Goal: Task Accomplishment & Management: Complete application form

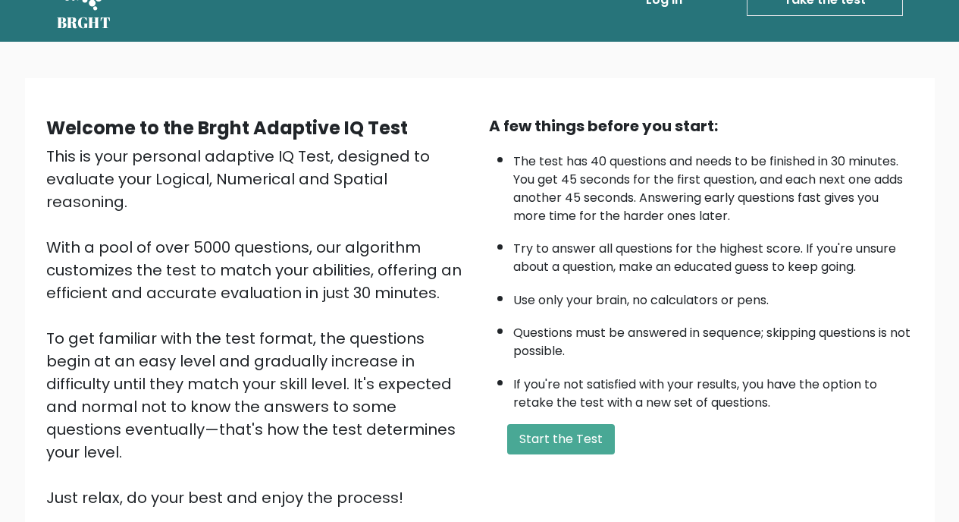
scroll to position [43, 0]
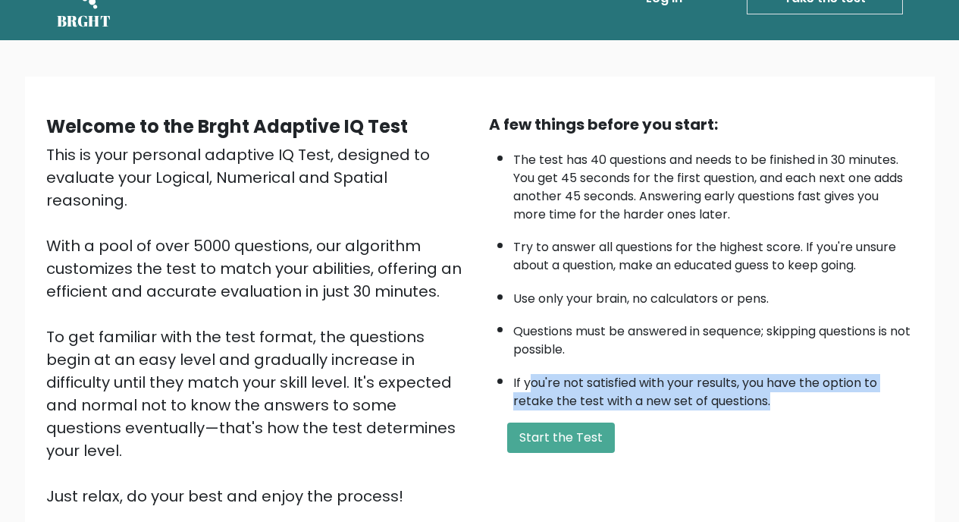
drag, startPoint x: 531, startPoint y: 386, endPoint x: 789, endPoint y: 410, distance: 259.6
click at [789, 410] on div "A few things before you start: The test has 40 questions and needs to be finish…" at bounding box center [701, 310] width 443 height 394
click at [789, 407] on li "If you're not satisfied with your results, you have the option to retake the te…" at bounding box center [713, 388] width 400 height 44
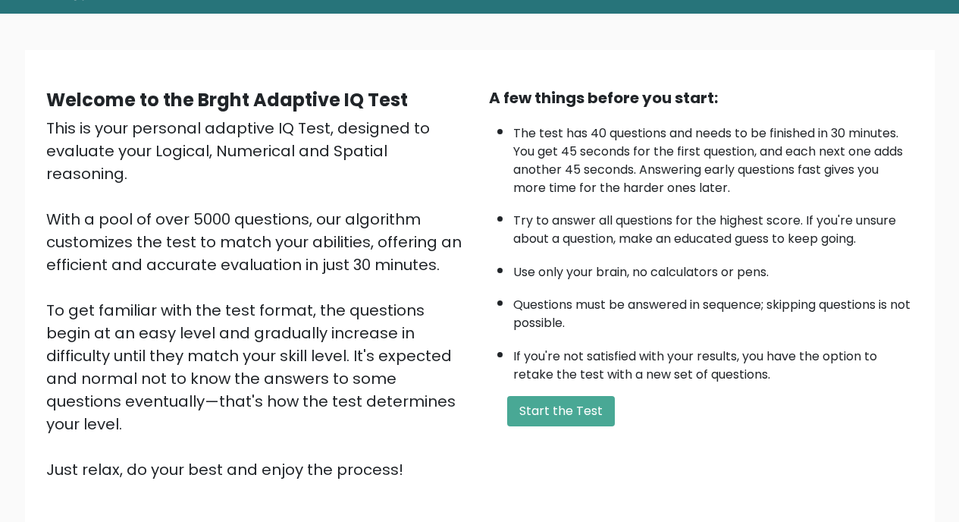
scroll to position [76, 0]
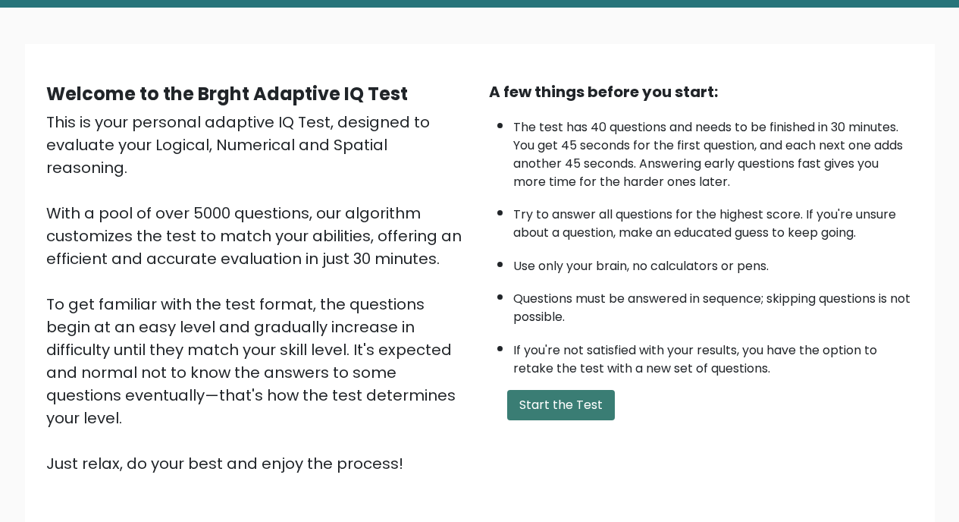
click at [551, 399] on button "Start the Test" at bounding box center [561, 405] width 108 height 30
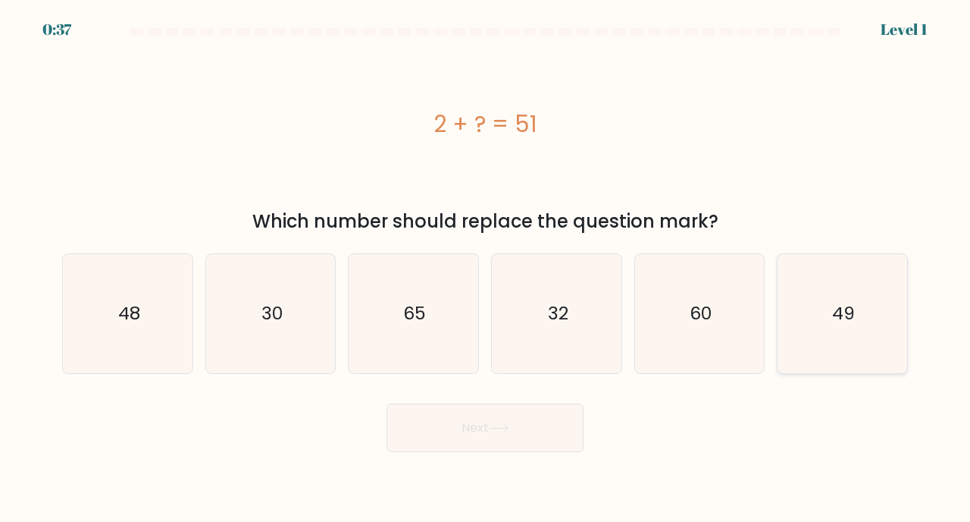
click at [860, 268] on icon "49" at bounding box center [842, 313] width 119 height 119
click at [486, 268] on input "f. 49" at bounding box center [485, 265] width 1 height 8
radio input "true"
click at [535, 440] on button "Next" at bounding box center [485, 427] width 197 height 49
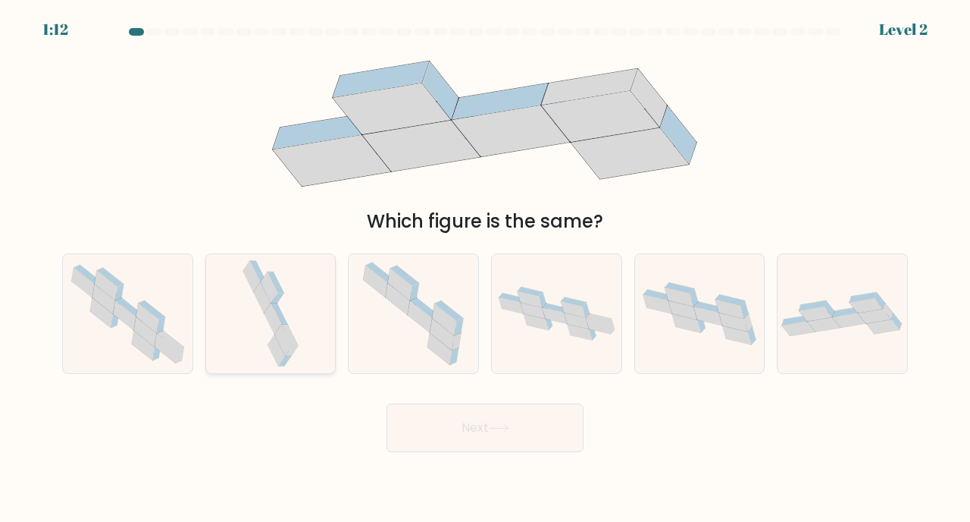
click at [302, 327] on div at bounding box center [270, 313] width 131 height 121
click at [485, 268] on input "b." at bounding box center [485, 265] width 1 height 8
radio input "true"
click at [458, 421] on button "Next" at bounding box center [485, 427] width 197 height 49
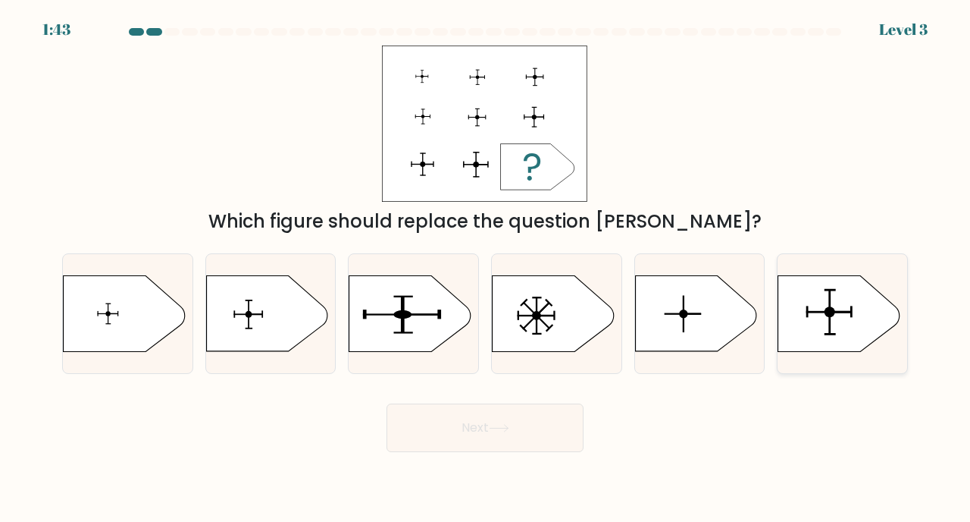
click at [818, 325] on icon at bounding box center [839, 314] width 121 height 76
click at [486, 268] on input "f." at bounding box center [485, 265] width 1 height 8
radio input "true"
click at [525, 440] on button "Next" at bounding box center [485, 427] width 197 height 49
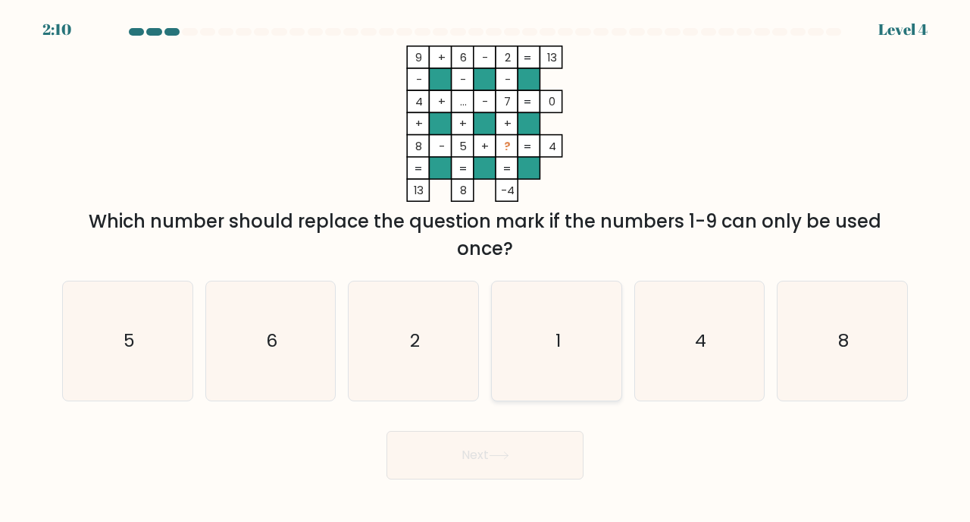
click at [567, 344] on icon "1" at bounding box center [556, 340] width 119 height 119
click at [486, 268] on input "d. 1" at bounding box center [485, 265] width 1 height 8
radio input "true"
click at [501, 471] on button "Next" at bounding box center [485, 455] width 197 height 49
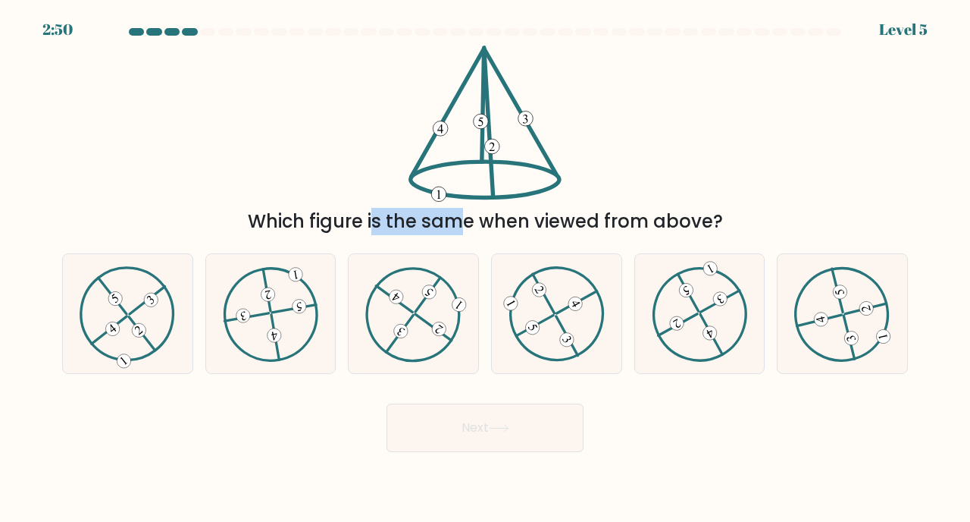
drag, startPoint x: 340, startPoint y: 208, endPoint x: 365, endPoint y: 211, distance: 25.9
click at [365, 211] on div "Which figure is the same when viewed from above?" at bounding box center [485, 221] width 828 height 27
drag, startPoint x: 291, startPoint y: 221, endPoint x: 434, endPoint y: 221, distance: 143.3
click at [434, 221] on div "Which figure is the same when viewed from above?" at bounding box center [485, 221] width 828 height 27
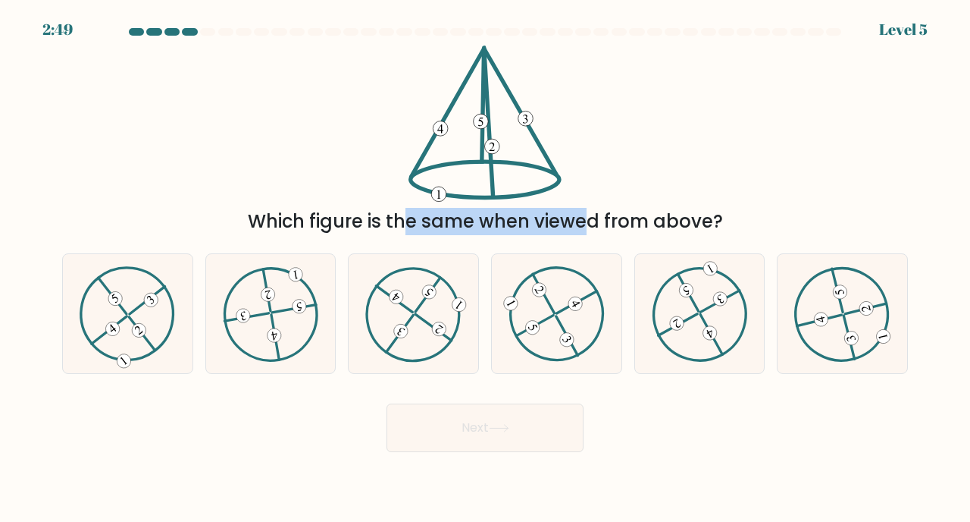
click at [434, 221] on div "Which figure is the same when viewed from above?" at bounding box center [485, 221] width 828 height 27
drag, startPoint x: 304, startPoint y: 226, endPoint x: 406, endPoint y: 226, distance: 101.6
click at [406, 226] on div "Which figure is the same when viewed from above?" at bounding box center [485, 221] width 828 height 27
click at [445, 224] on div "Which figure is the same when viewed from above?" at bounding box center [485, 221] width 828 height 27
drag, startPoint x: 369, startPoint y: 230, endPoint x: 514, endPoint y: 230, distance: 144.8
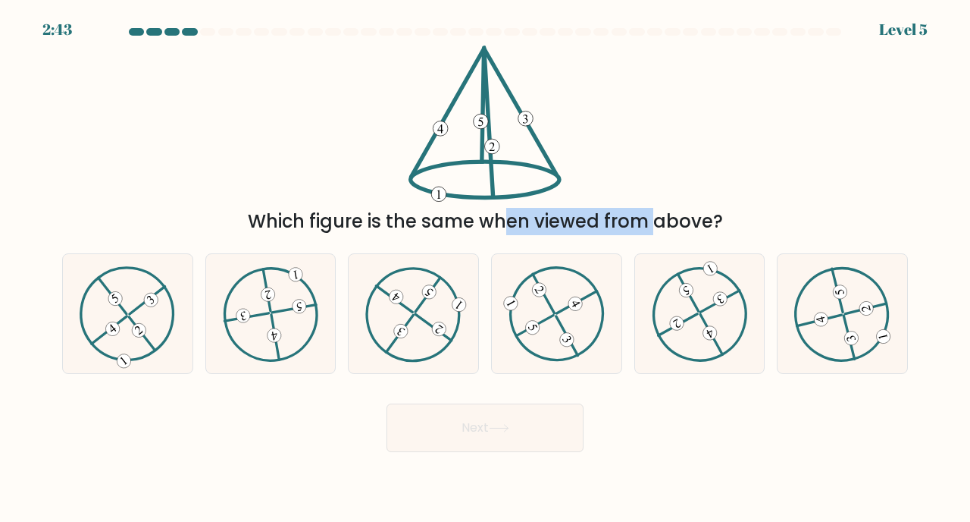
click at [514, 230] on div "Which figure is the same when viewed from above?" at bounding box center [485, 221] width 828 height 27
click at [547, 218] on div "Which figure is the same when viewed from above?" at bounding box center [485, 221] width 828 height 27
click at [111, 327] on 731 at bounding box center [113, 329] width 20 height 20
click at [485, 268] on input "a." at bounding box center [485, 265] width 1 height 8
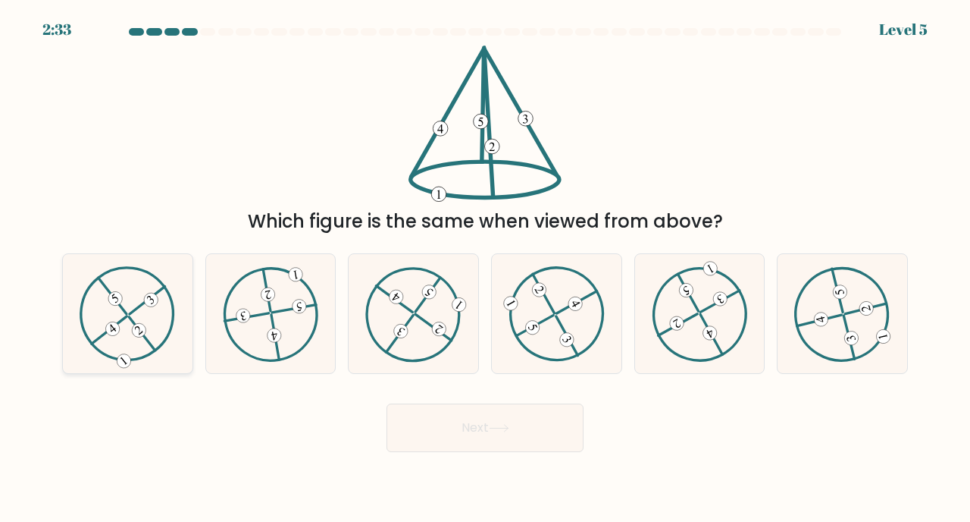
radio input "true"
click at [440, 437] on button "Next" at bounding box center [485, 427] width 197 height 49
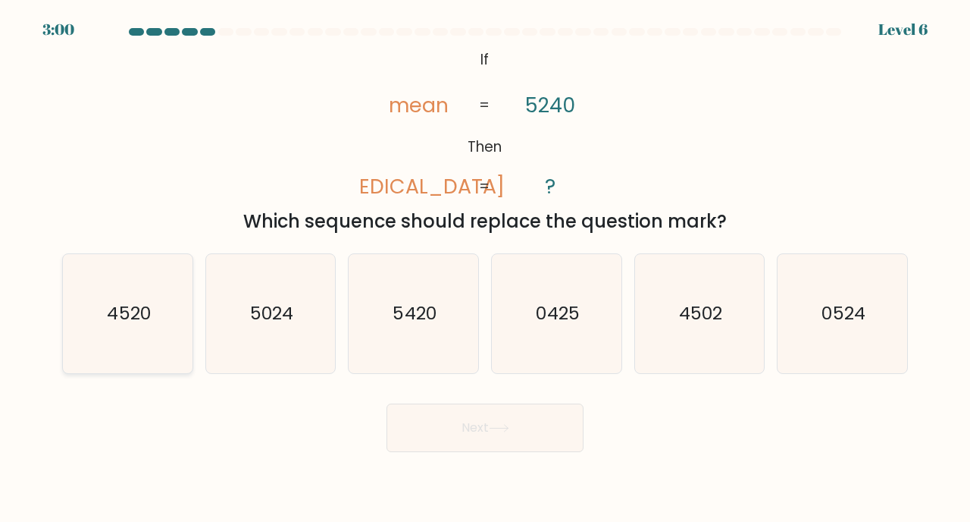
click at [152, 321] on icon "4520" at bounding box center [127, 313] width 119 height 119
click at [485, 268] on input "a. 4520" at bounding box center [485, 265] width 1 height 8
radio input "true"
click at [407, 421] on button "Next" at bounding box center [485, 427] width 197 height 49
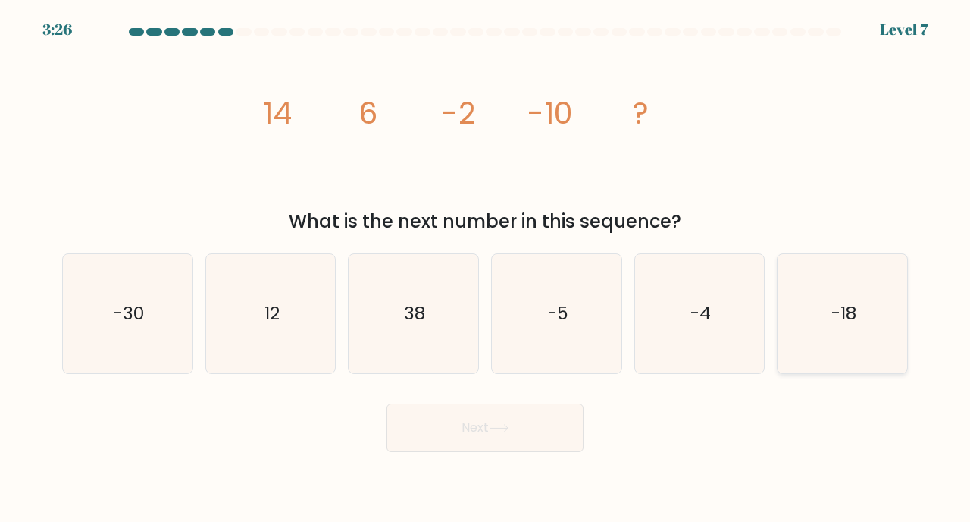
click at [875, 324] on icon "-18" at bounding box center [842, 313] width 119 height 119
click at [486, 268] on input "f. -18" at bounding box center [485, 265] width 1 height 8
radio input "true"
click at [524, 415] on button "Next" at bounding box center [485, 427] width 197 height 49
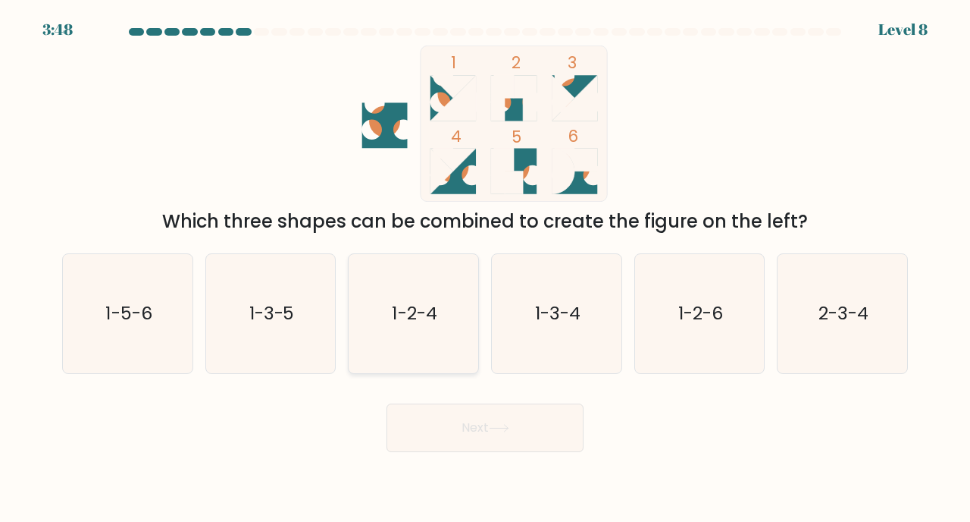
click at [406, 321] on text "1-2-4" at bounding box center [415, 313] width 45 height 25
click at [485, 268] on input "c. 1-2-4" at bounding box center [485, 265] width 1 height 8
radio input "true"
click at [407, 432] on button "Next" at bounding box center [485, 427] width 197 height 49
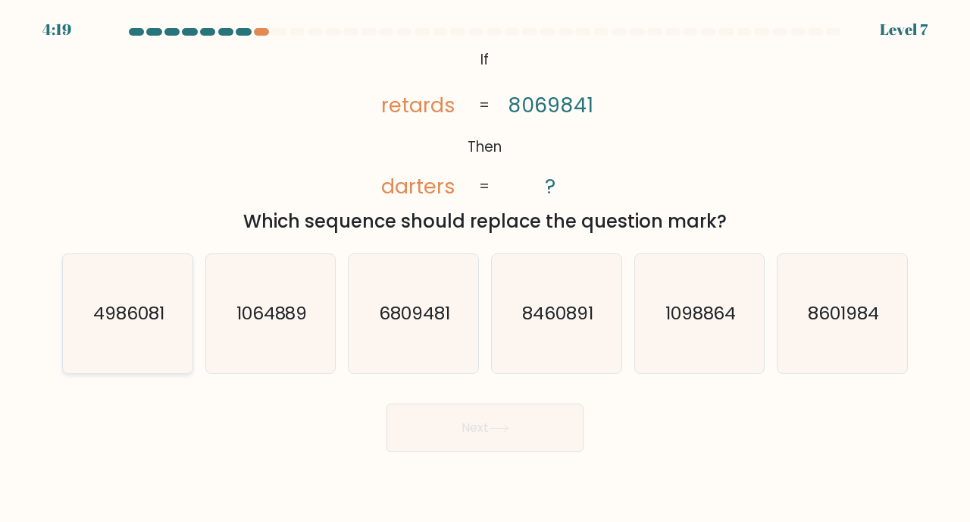
click at [112, 323] on text "4986081" at bounding box center [128, 313] width 71 height 25
click at [485, 268] on input "a. 4986081" at bounding box center [485, 265] width 1 height 8
radio input "true"
click at [441, 415] on button "Next" at bounding box center [485, 427] width 197 height 49
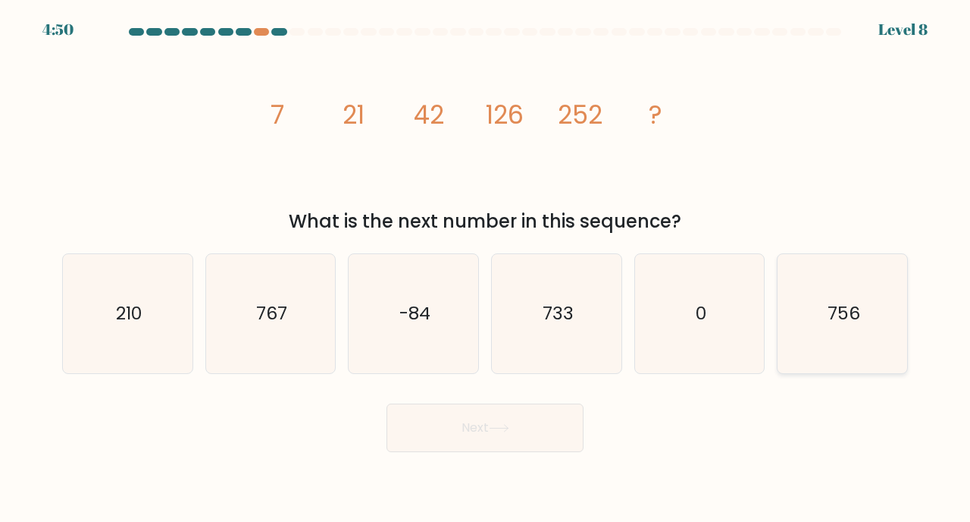
click at [852, 284] on icon "756" at bounding box center [842, 313] width 119 height 119
click at [486, 268] on input "f. 756" at bounding box center [485, 265] width 1 height 8
radio input "true"
click at [476, 437] on button "Next" at bounding box center [485, 427] width 197 height 49
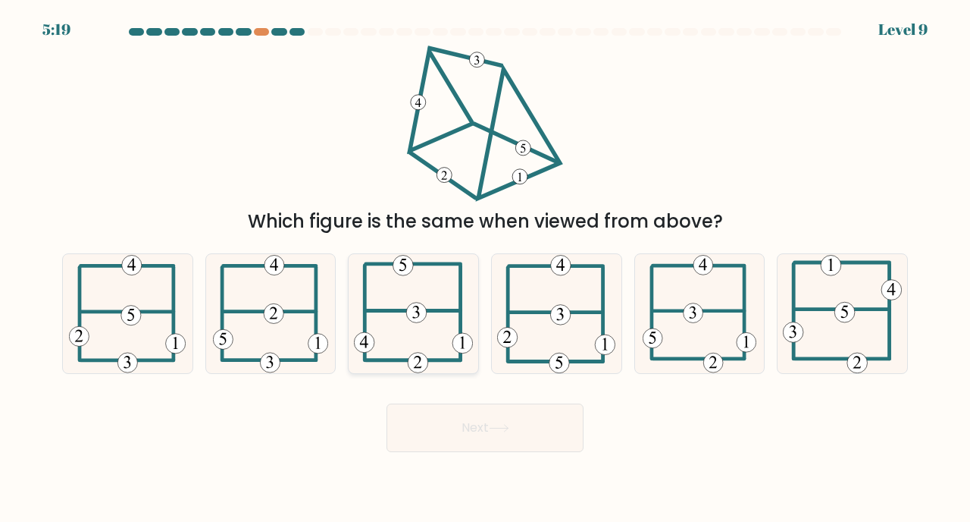
click at [417, 359] on 474 at bounding box center [418, 362] width 20 height 20
click at [485, 268] on input "c." at bounding box center [485, 265] width 1 height 8
radio input "true"
click at [469, 431] on button "Next" at bounding box center [485, 427] width 197 height 49
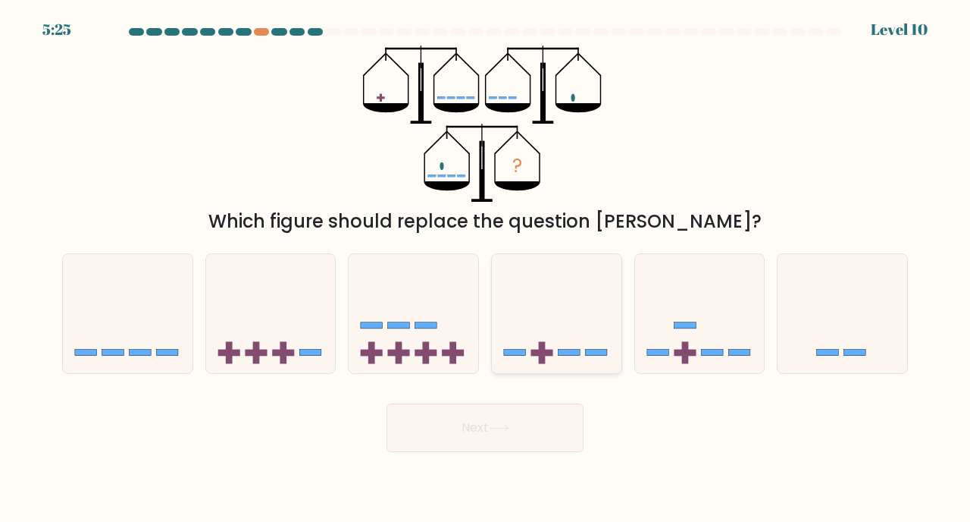
click at [577, 329] on icon at bounding box center [557, 313] width 130 height 107
click at [486, 268] on input "d." at bounding box center [485, 265] width 1 height 8
radio input "true"
click at [519, 450] on button "Next" at bounding box center [485, 427] width 197 height 49
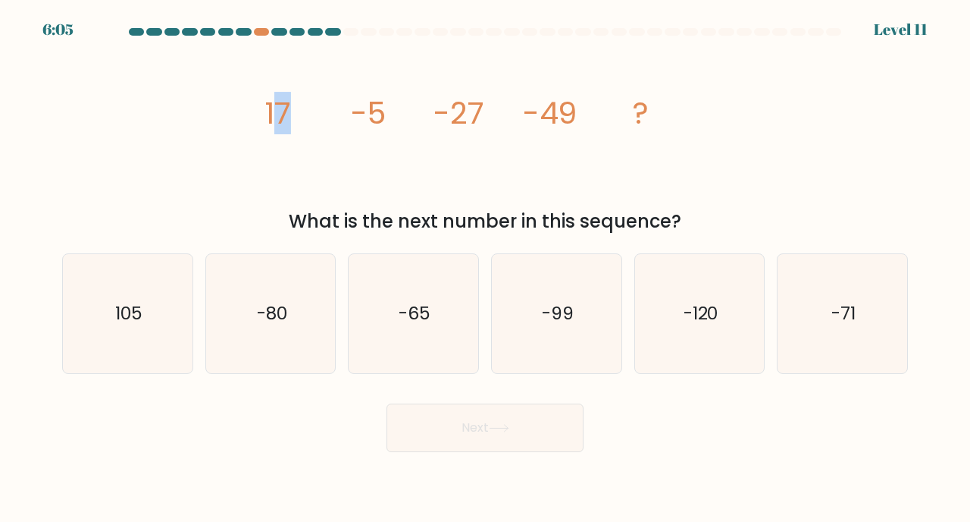
drag, startPoint x: 274, startPoint y: 114, endPoint x: 320, endPoint y: 114, distance: 45.5
click at [320, 114] on icon "image/svg+xml 17 -5 -27 -49 ?" at bounding box center [485, 123] width 455 height 156
click at [321, 114] on icon "image/svg+xml 17 -5 -27 -49 ?" at bounding box center [485, 123] width 455 height 156
drag, startPoint x: 267, startPoint y: 110, endPoint x: 296, endPoint y: 110, distance: 29.6
click at [296, 110] on icon "image/svg+xml 17 -5 -27 -49 ?" at bounding box center [485, 123] width 455 height 156
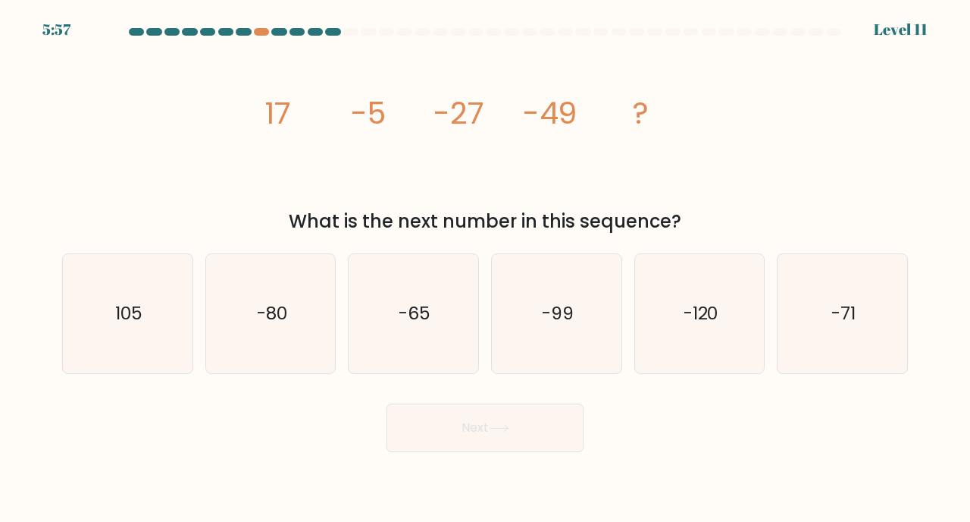
click at [312, 111] on icon "image/svg+xml 17 -5 -27 -49 ?" at bounding box center [485, 123] width 455 height 156
click at [889, 353] on icon "-71" at bounding box center [842, 313] width 119 height 119
click at [486, 268] on input "f. -71" at bounding box center [485, 265] width 1 height 8
radio input "true"
click at [554, 421] on button "Next" at bounding box center [485, 427] width 197 height 49
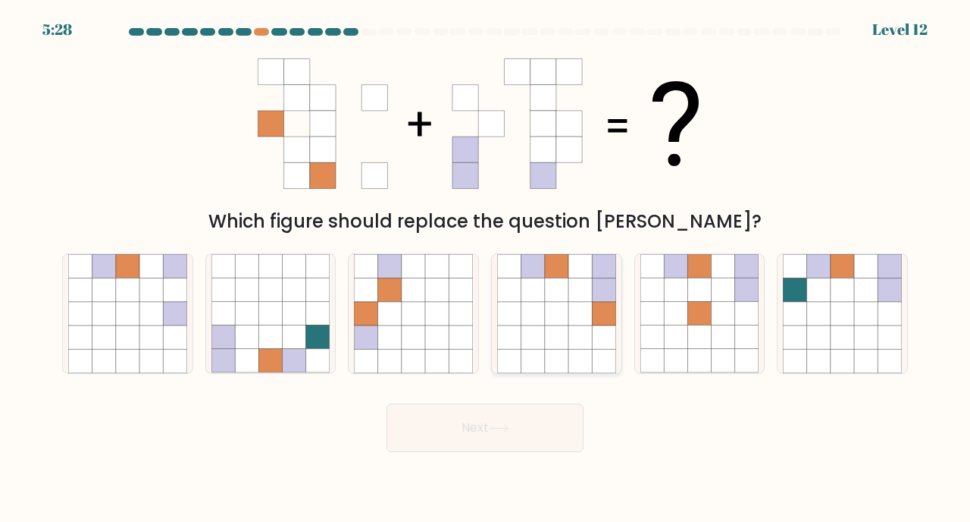
click at [575, 305] on icon at bounding box center [580, 313] width 23 height 23
click at [486, 268] on input "d." at bounding box center [485, 265] width 1 height 8
radio input "true"
click at [537, 409] on button "Next" at bounding box center [485, 427] width 197 height 49
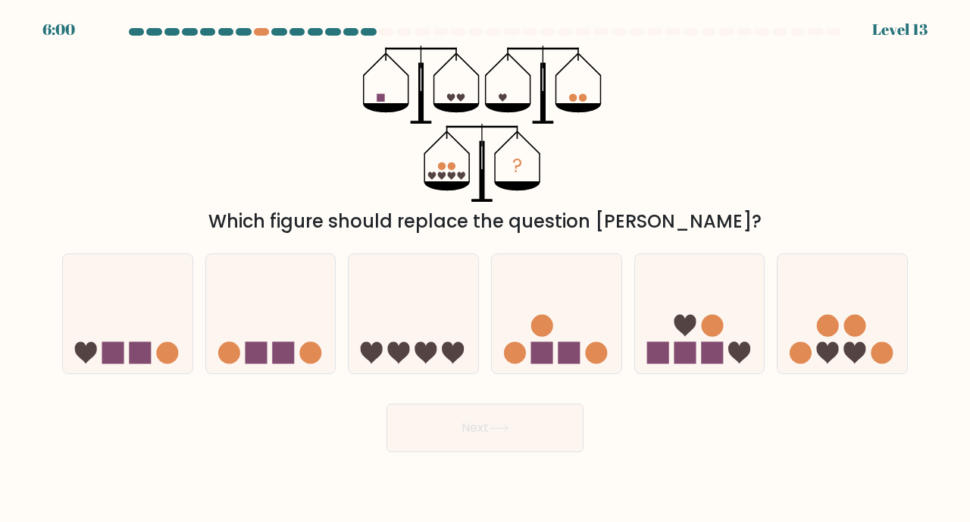
click at [349, 234] on div "Which figure should replace the question mark?" at bounding box center [485, 221] width 828 height 27
drag, startPoint x: 333, startPoint y: 224, endPoint x: 399, endPoint y: 224, distance: 65.9
click at [399, 224] on div "Which figure should replace the question mark?" at bounding box center [485, 221] width 828 height 27
click at [415, 221] on div "Which figure should replace the question mark?" at bounding box center [485, 221] width 828 height 27
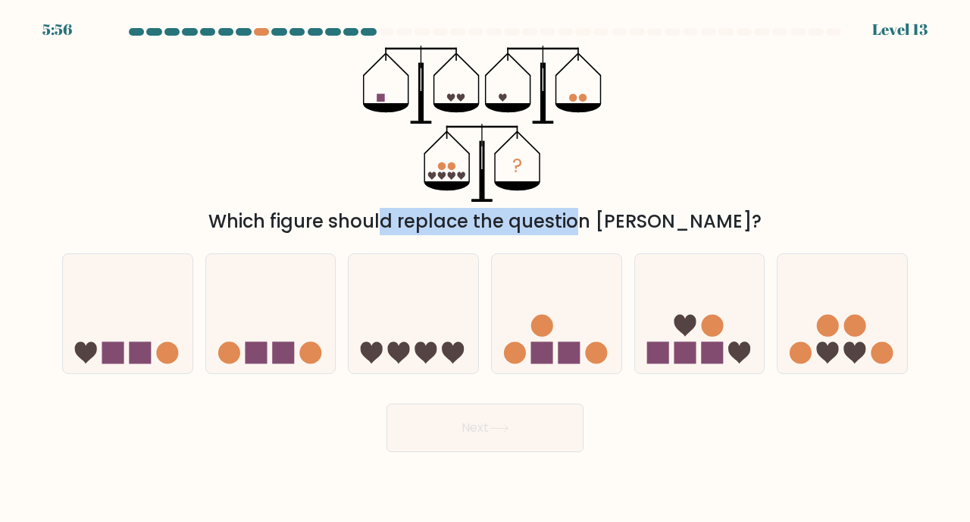
drag, startPoint x: 309, startPoint y: 214, endPoint x: 496, endPoint y: 214, distance: 186.5
click at [496, 214] on div "Which figure should replace the question mark?" at bounding box center [485, 221] width 828 height 27
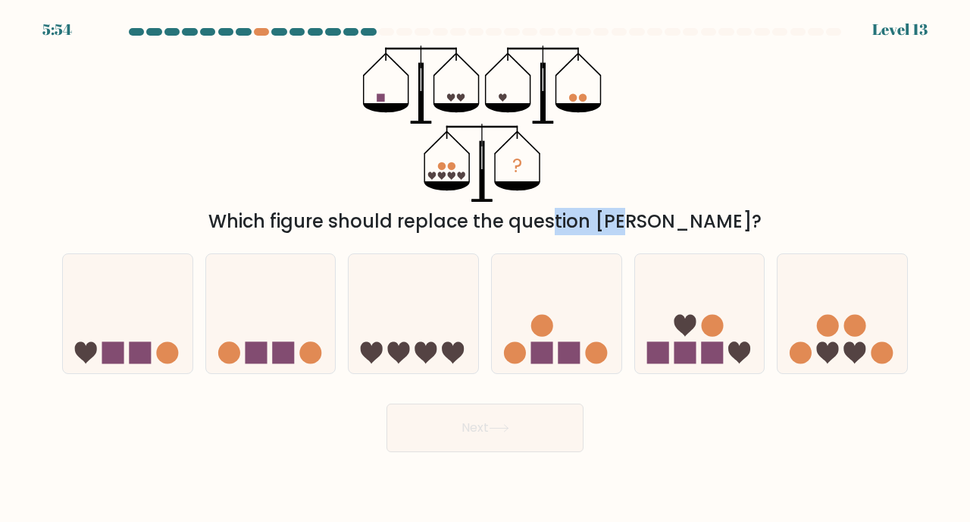
drag, startPoint x: 468, startPoint y: 222, endPoint x: 554, endPoint y: 222, distance: 86.4
click at [554, 222] on div "Which figure should replace the question mark?" at bounding box center [485, 221] width 828 height 27
click at [562, 220] on div "Which figure should replace the question mark?" at bounding box center [485, 221] width 828 height 27
click at [303, 329] on icon at bounding box center [271, 313] width 130 height 107
click at [485, 268] on input "b." at bounding box center [485, 265] width 1 height 8
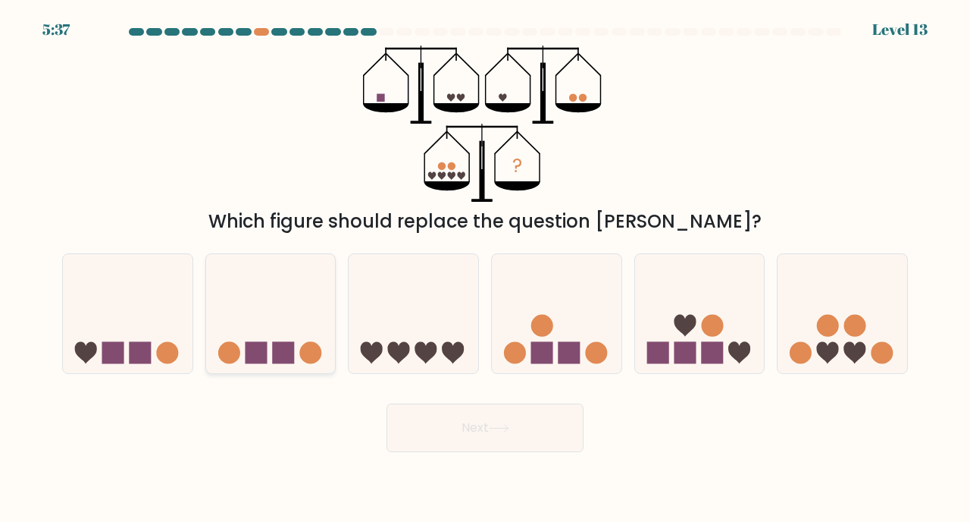
radio input "true"
click at [450, 422] on button "Next" at bounding box center [485, 427] width 197 height 49
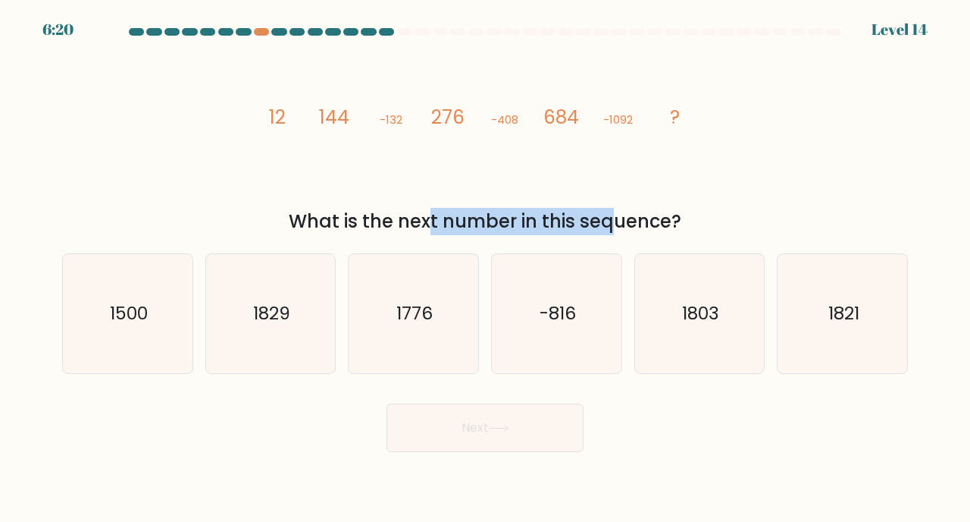
drag, startPoint x: 312, startPoint y: 215, endPoint x: 504, endPoint y: 215, distance: 191.8
click at [504, 215] on div "What is the next number in this sequence?" at bounding box center [485, 221] width 828 height 27
drag, startPoint x: 456, startPoint y: 228, endPoint x: 528, endPoint y: 227, distance: 71.3
click at [528, 227] on div "What is the next number in this sequence?" at bounding box center [485, 221] width 828 height 27
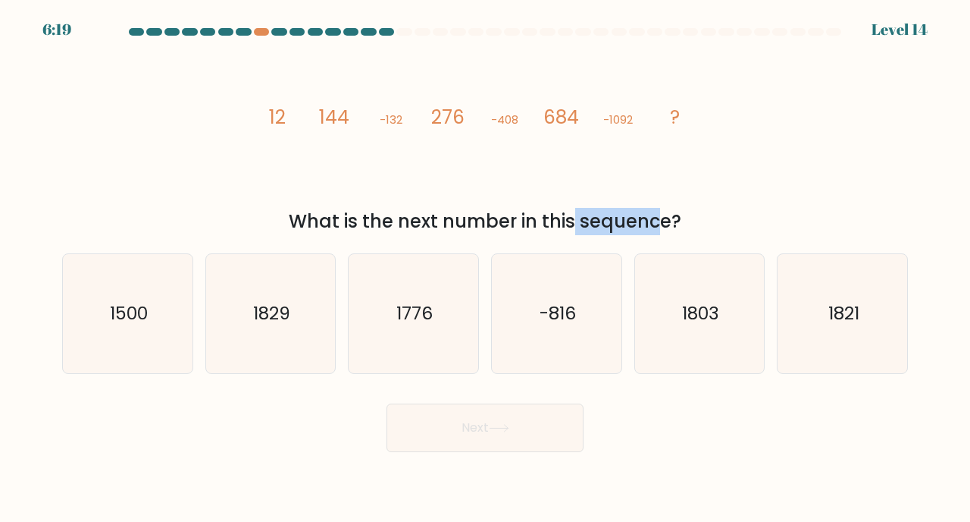
click at [528, 227] on div "What is the next number in this sequence?" at bounding box center [485, 221] width 828 height 27
click at [430, 306] on text "1776" at bounding box center [414, 313] width 36 height 25
click at [485, 268] on input "c. 1776" at bounding box center [485, 265] width 1 height 8
radio input "true"
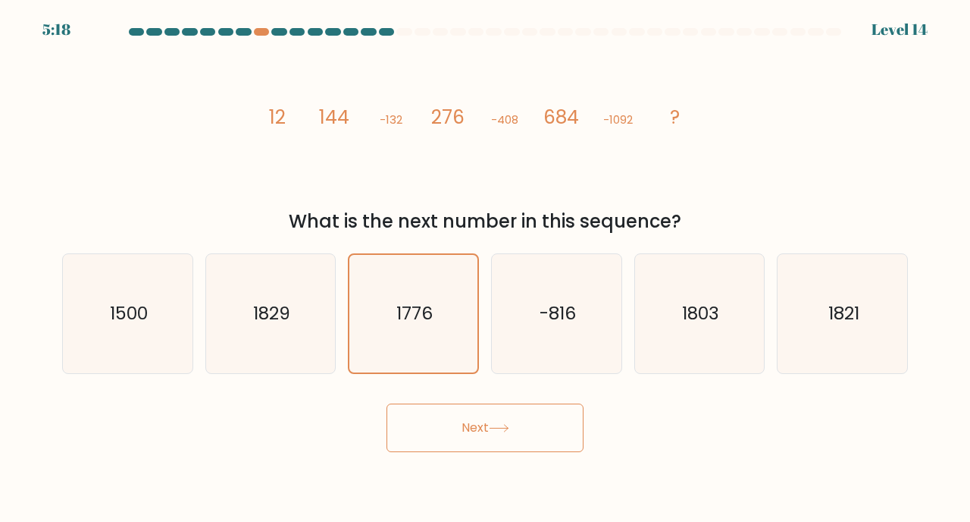
click at [451, 447] on button "Next" at bounding box center [485, 427] width 197 height 49
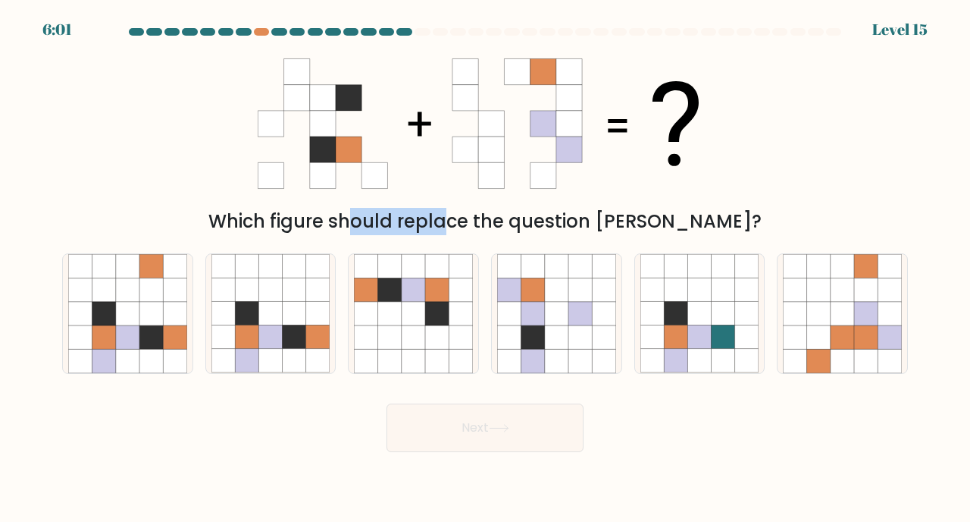
drag, startPoint x: 285, startPoint y: 227, endPoint x: 405, endPoint y: 229, distance: 119.8
click at [405, 229] on div "Which figure should replace the question mark?" at bounding box center [485, 221] width 828 height 27
drag, startPoint x: 302, startPoint y: 217, endPoint x: 390, endPoint y: 218, distance: 87.2
click at [390, 218] on div "Which figure should replace the question mark?" at bounding box center [485, 221] width 828 height 27
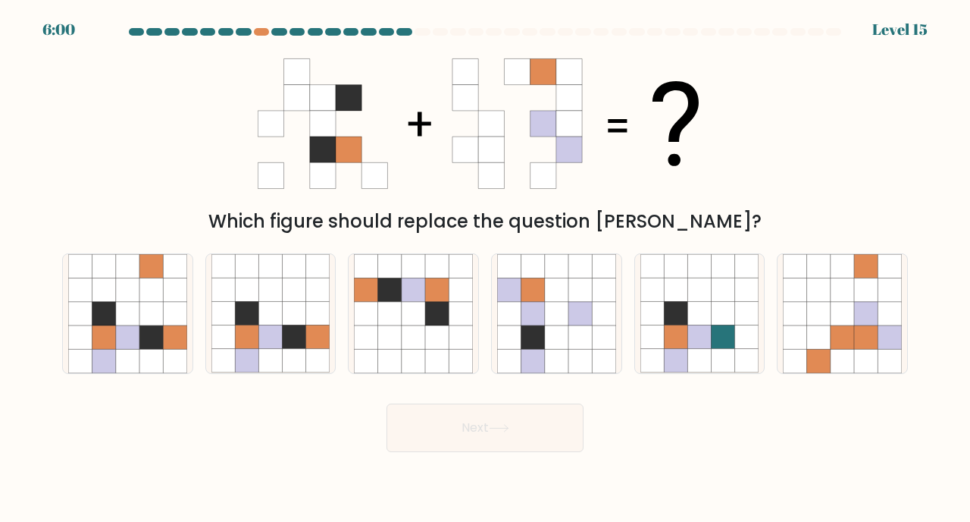
click at [402, 220] on div "Which figure should replace the question mark?" at bounding box center [485, 221] width 828 height 27
drag, startPoint x: 361, startPoint y: 222, endPoint x: 510, endPoint y: 221, distance: 149.3
click at [510, 221] on div "Which figure should replace the question mark?" at bounding box center [485, 221] width 828 height 27
drag, startPoint x: 322, startPoint y: 212, endPoint x: 379, endPoint y: 214, distance: 56.9
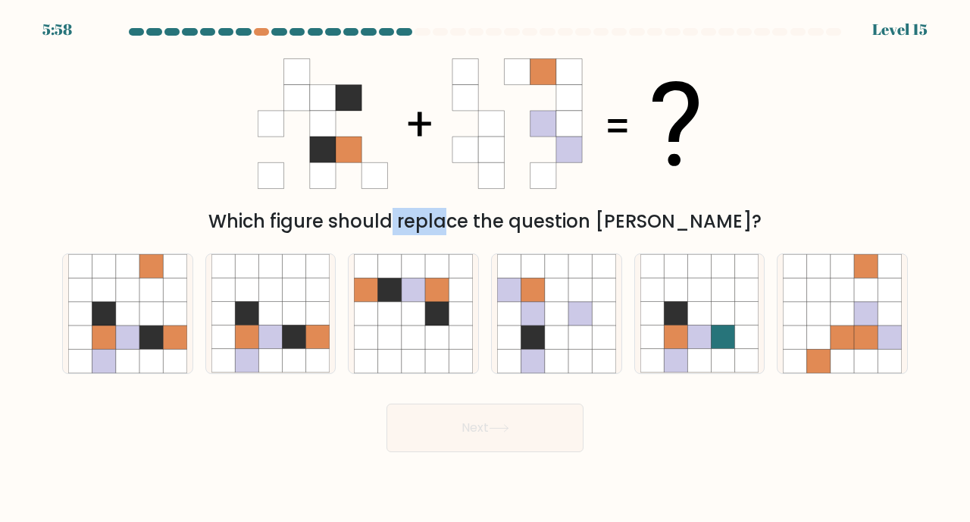
click at [374, 212] on div "Which figure should replace the question mark?" at bounding box center [485, 221] width 828 height 27
click at [403, 215] on div "Which figure should replace the question mark?" at bounding box center [485, 221] width 828 height 27
drag, startPoint x: 333, startPoint y: 227, endPoint x: 436, endPoint y: 231, distance: 103.2
click at [436, 231] on div "Which figure should replace the question mark?" at bounding box center [485, 221] width 828 height 27
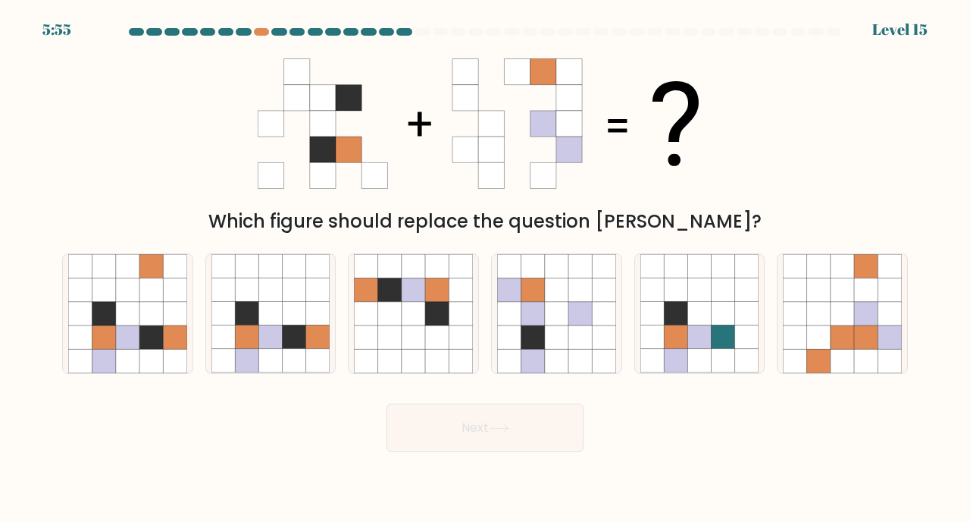
click at [428, 227] on div "Which figure should replace the question mark?" at bounding box center [485, 221] width 828 height 27
click at [362, 206] on div "Which figure should replace the question mark?" at bounding box center [485, 140] width 864 height 190
click at [279, 322] on icon at bounding box center [269, 313] width 23 height 23
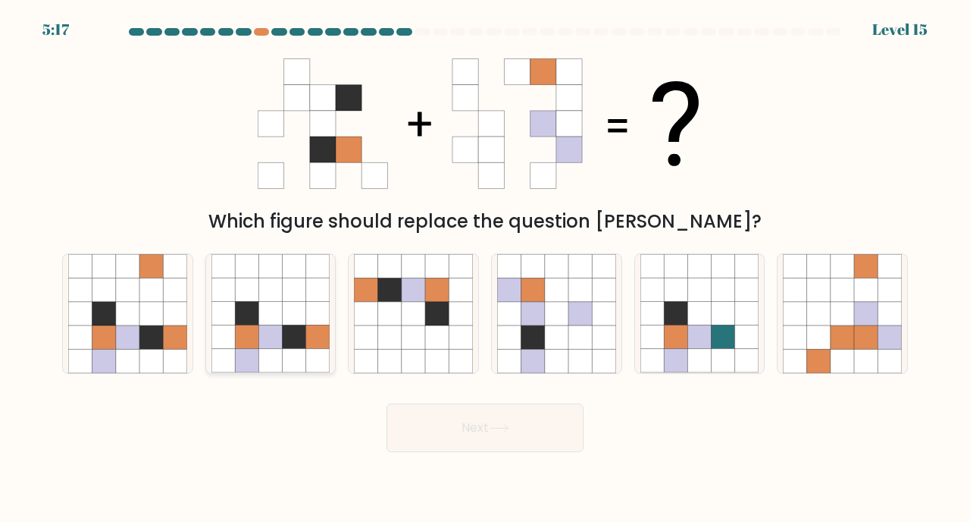
click at [485, 268] on input "b." at bounding box center [485, 265] width 1 height 8
radio input "true"
click at [450, 442] on button "Next" at bounding box center [485, 427] width 197 height 49
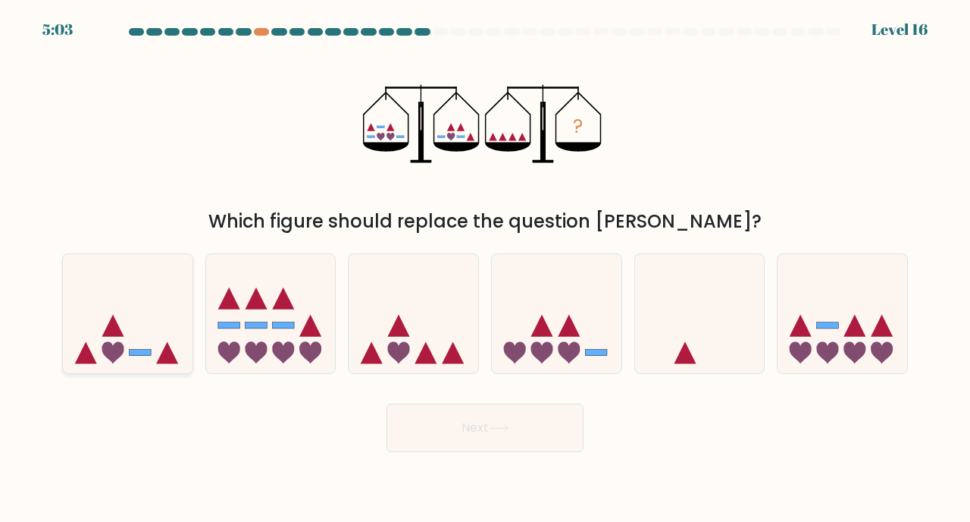
click at [149, 333] on icon at bounding box center [128, 313] width 130 height 107
click at [485, 268] on input "a." at bounding box center [485, 265] width 1 height 8
radio input "true"
click at [443, 425] on button "Next" at bounding box center [485, 427] width 197 height 49
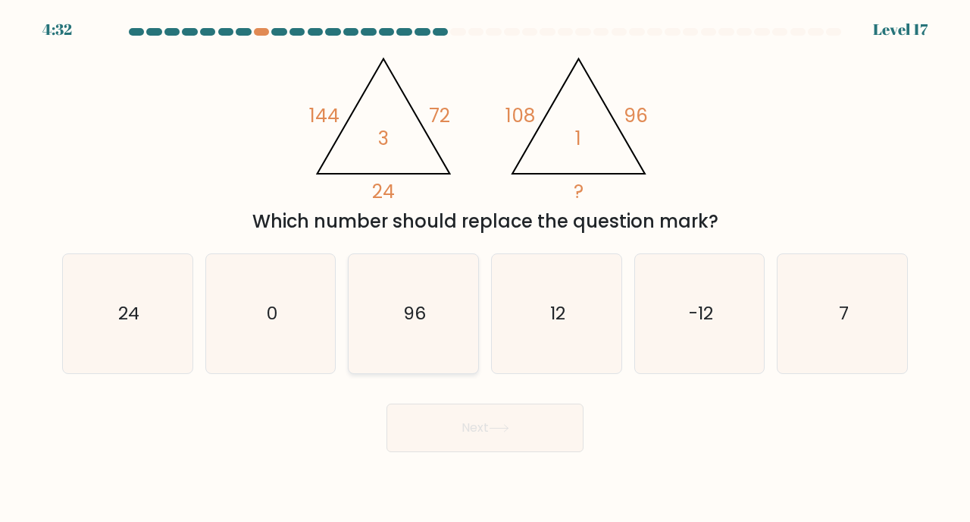
click at [417, 288] on icon "96" at bounding box center [413, 313] width 119 height 119
click at [485, 268] on input "c. 96" at bounding box center [485, 265] width 1 height 8
radio input "true"
click at [468, 440] on button "Next" at bounding box center [485, 427] width 197 height 49
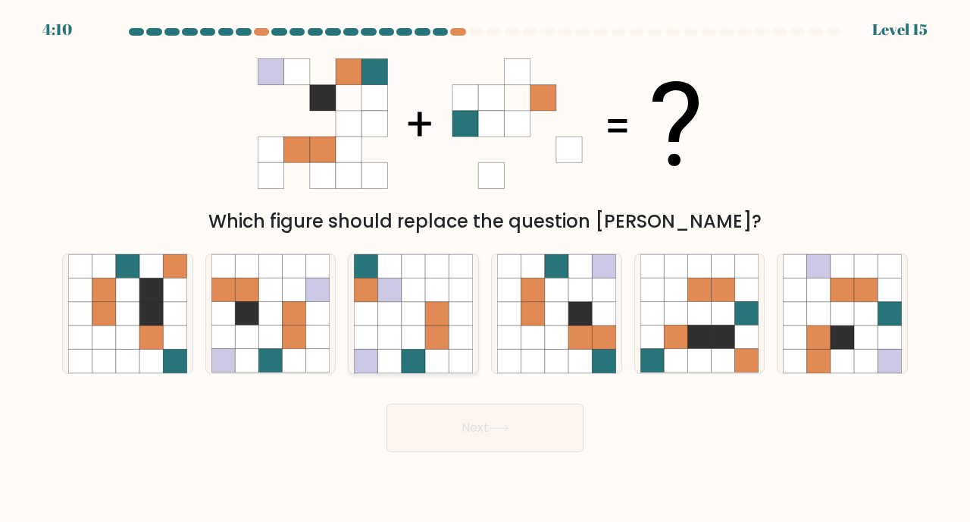
click at [449, 291] on icon at bounding box center [460, 289] width 23 height 23
click at [485, 268] on input "c." at bounding box center [485, 265] width 1 height 8
radio input "true"
click at [459, 443] on button "Next" at bounding box center [485, 427] width 197 height 49
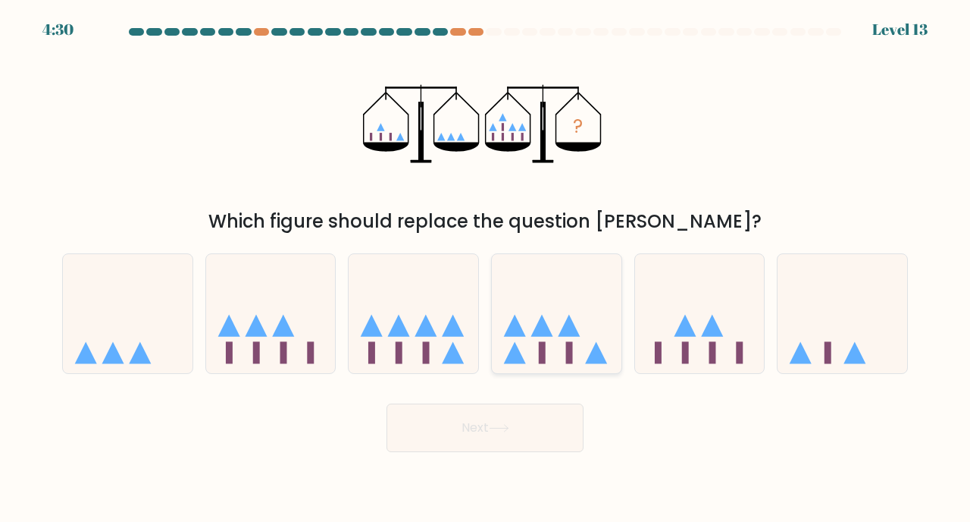
click at [546, 345] on icon at bounding box center [557, 313] width 130 height 107
click at [486, 268] on input "d." at bounding box center [485, 265] width 1 height 8
radio input "true"
click at [521, 431] on button "Next" at bounding box center [485, 427] width 197 height 49
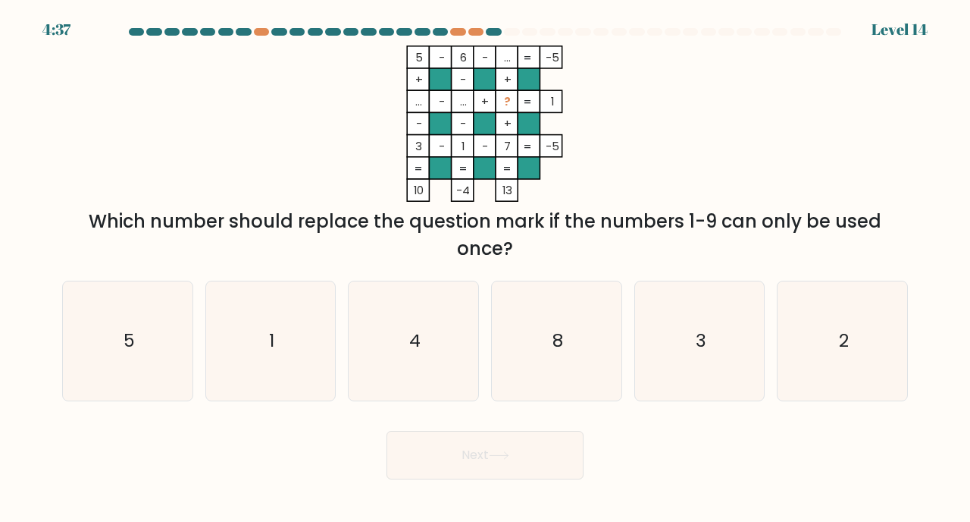
click at [505, 102] on tspan "?" at bounding box center [508, 101] width 7 height 16
click at [508, 55] on tspan "..." at bounding box center [508, 58] width 7 height 16
click at [808, 362] on icon "2" at bounding box center [842, 340] width 119 height 119
click at [486, 268] on input "f. 2" at bounding box center [485, 265] width 1 height 8
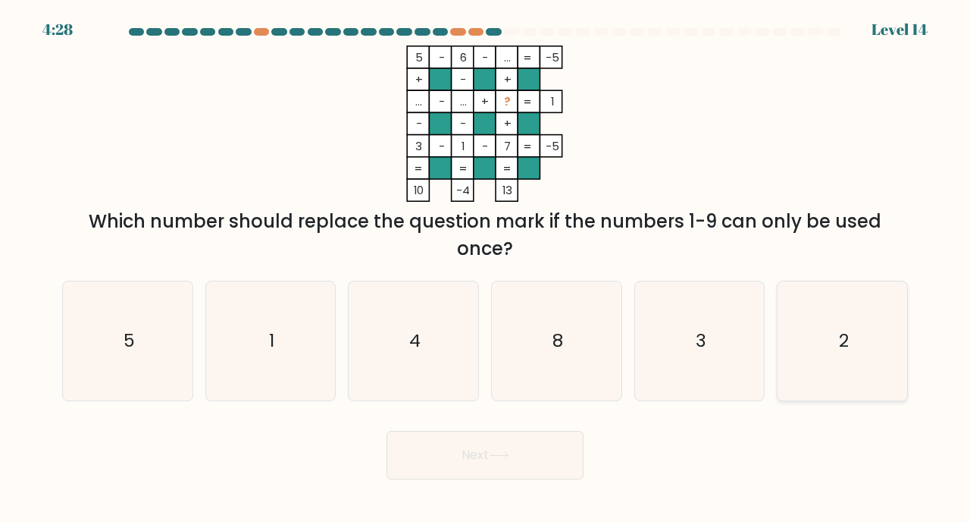
radio input "true"
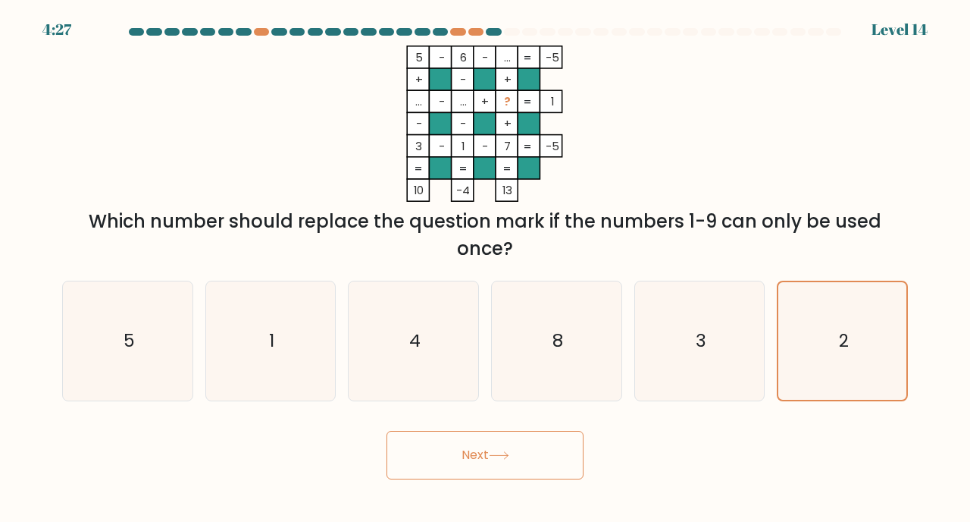
click at [516, 456] on button "Next" at bounding box center [485, 455] width 197 height 49
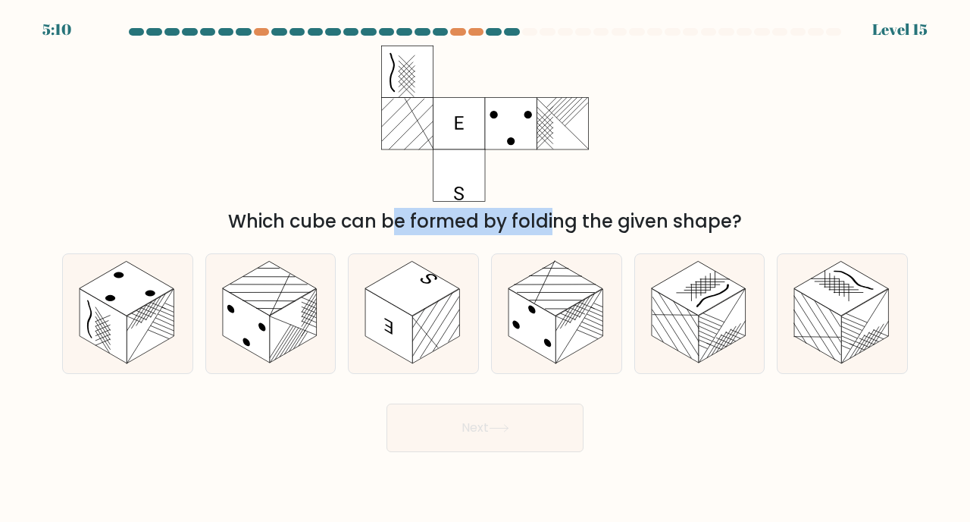
drag, startPoint x: 256, startPoint y: 220, endPoint x: 421, endPoint y: 220, distance: 165.3
click at [421, 220] on div "Which cube can be formed by folding the given shape?" at bounding box center [485, 221] width 828 height 27
drag, startPoint x: 376, startPoint y: 221, endPoint x: 461, endPoint y: 221, distance: 84.9
click at [461, 221] on div "Which cube can be formed by folding the given shape?" at bounding box center [485, 221] width 828 height 27
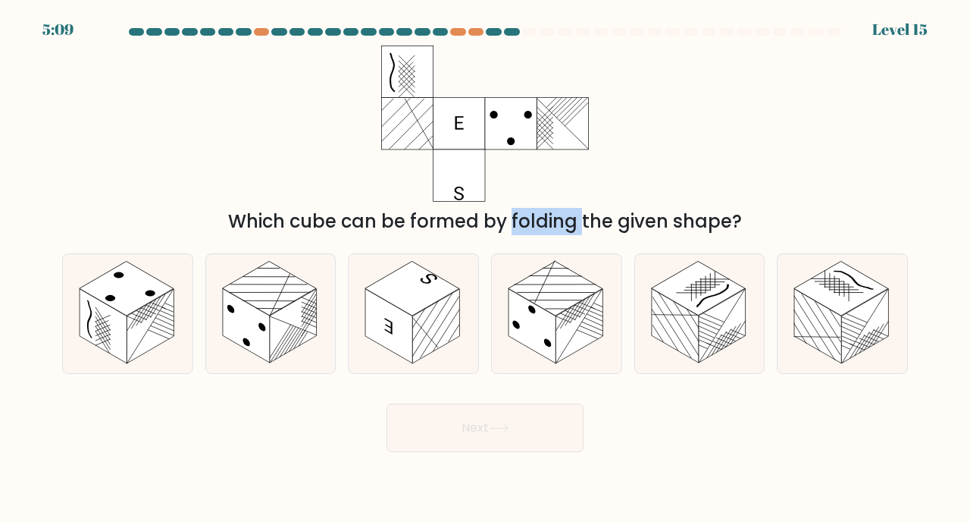
click at [461, 221] on div "Which cube can be formed by folding the given shape?" at bounding box center [485, 221] width 828 height 27
drag, startPoint x: 485, startPoint y: 221, endPoint x: 575, endPoint y: 221, distance: 89.4
click at [575, 221] on div "Which cube can be formed by folding the given shape?" at bounding box center [485, 221] width 828 height 27
drag, startPoint x: 324, startPoint y: 220, endPoint x: 402, endPoint y: 220, distance: 77.3
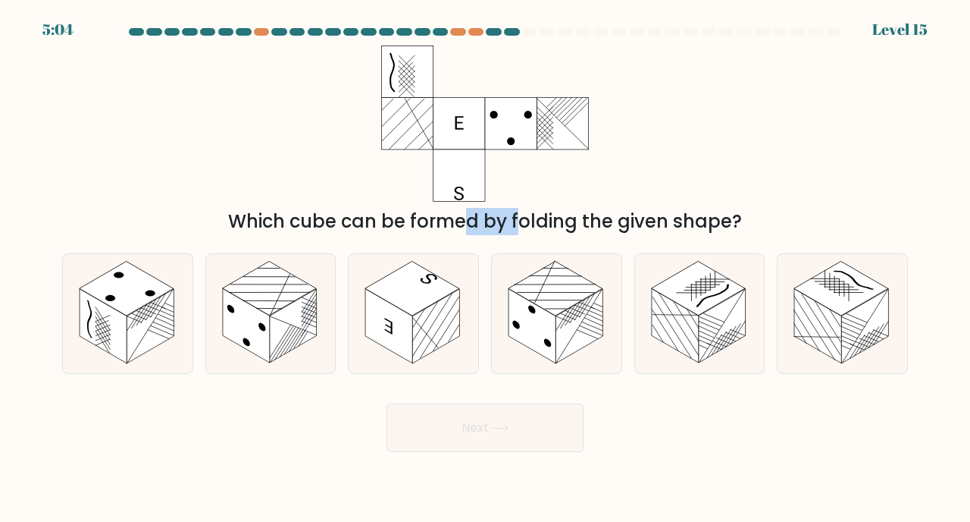
click at [402, 220] on div "Which cube can be formed by folding the given shape?" at bounding box center [485, 221] width 828 height 27
drag, startPoint x: 332, startPoint y: 222, endPoint x: 409, endPoint y: 222, distance: 77.3
click at [409, 222] on div "Which cube can be formed by folding the given shape?" at bounding box center [485, 221] width 828 height 27
click at [446, 223] on div "Which cube can be formed by folding the given shape?" at bounding box center [485, 221] width 828 height 27
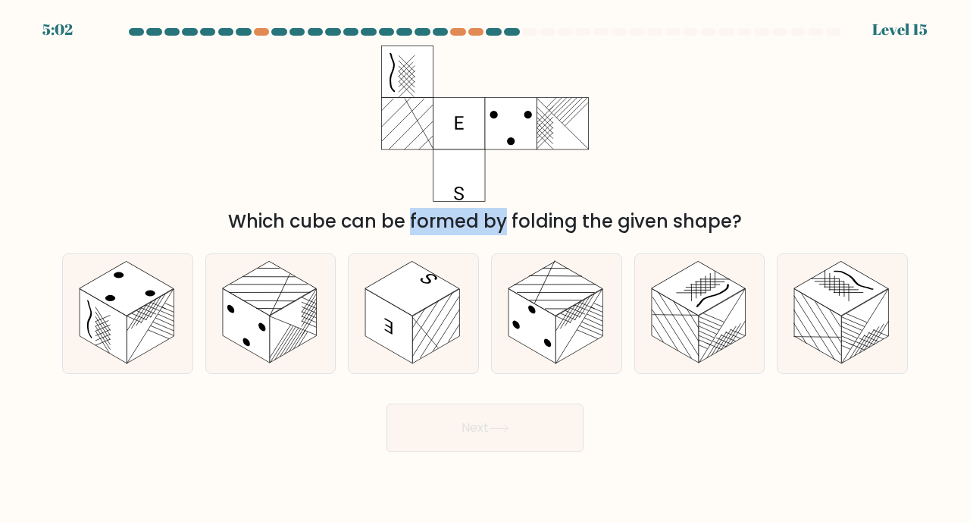
drag, startPoint x: 280, startPoint y: 218, endPoint x: 364, endPoint y: 218, distance: 83.4
click at [364, 218] on div "Which cube can be formed by folding the given shape?" at bounding box center [485, 221] width 828 height 27
click at [397, 212] on div "Which cube can be formed by folding the given shape?" at bounding box center [485, 221] width 828 height 27
drag, startPoint x: 255, startPoint y: 217, endPoint x: 347, endPoint y: 217, distance: 92.5
click at [347, 217] on div "Which cube can be formed by folding the given shape?" at bounding box center [485, 221] width 828 height 27
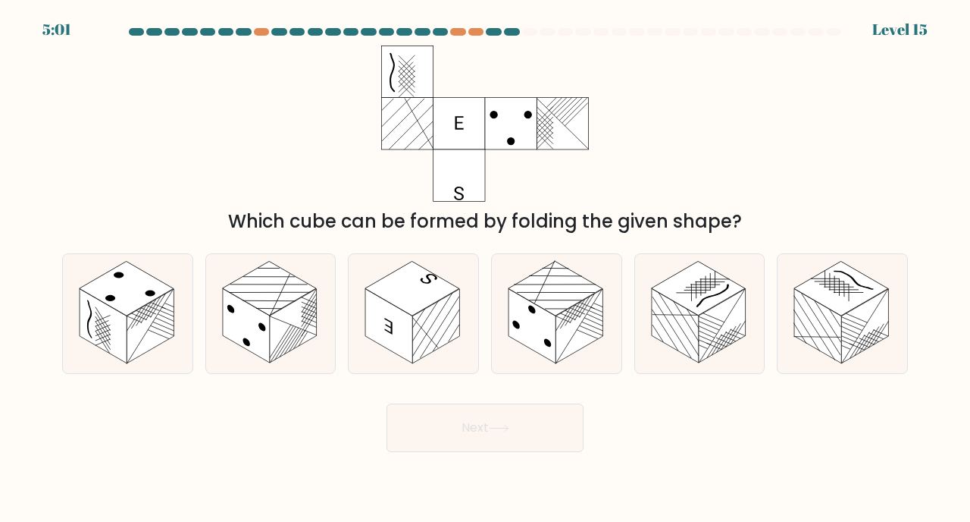
click at [386, 211] on div "Which cube can be formed by folding the given shape?" at bounding box center [485, 221] width 828 height 27
click at [424, 302] on rect at bounding box center [412, 289] width 94 height 55
click at [485, 268] on input "c." at bounding box center [485, 265] width 1 height 8
radio input "true"
click at [475, 421] on button "Next" at bounding box center [485, 427] width 197 height 49
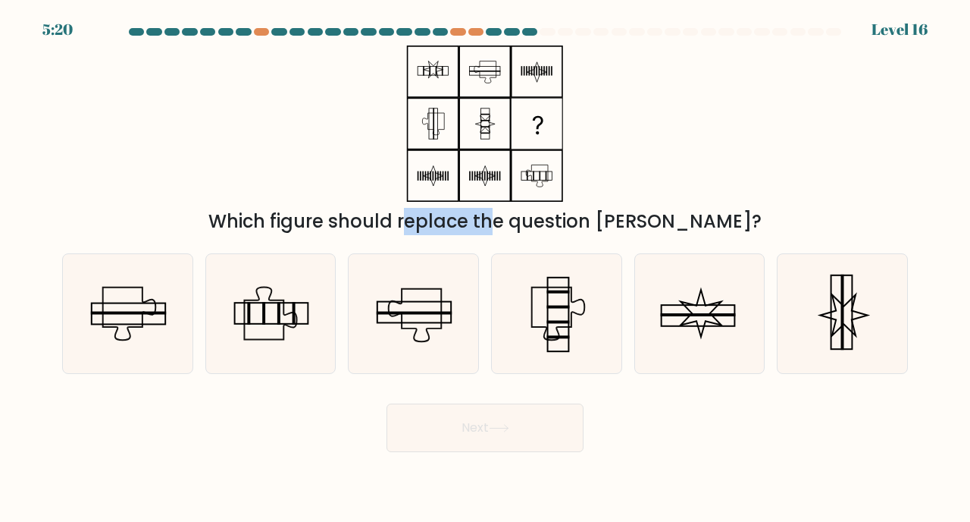
drag, startPoint x: 334, startPoint y: 219, endPoint x: 431, endPoint y: 219, distance: 97.0
click at [431, 219] on div "Which figure should replace the question mark?" at bounding box center [485, 221] width 828 height 27
click at [481, 219] on div "Which figure should replace the question mark?" at bounding box center [485, 221] width 828 height 27
drag, startPoint x: 362, startPoint y: 223, endPoint x: 446, endPoint y: 227, distance: 85.0
click at [443, 227] on div "Which figure should replace the question mark?" at bounding box center [485, 221] width 828 height 27
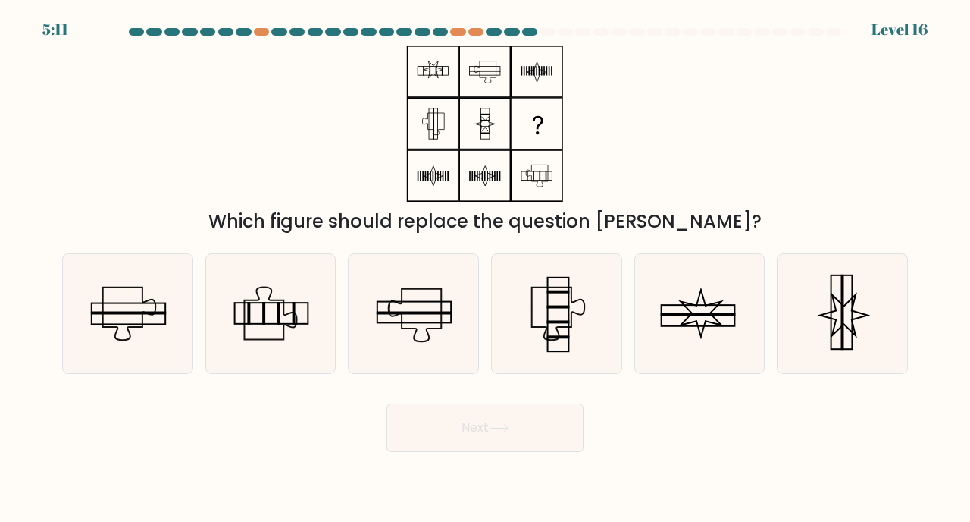
click at [507, 229] on div "Which figure should replace the question mark?" at bounding box center [485, 221] width 828 height 27
click at [879, 334] on icon at bounding box center [842, 313] width 119 height 119
click at [486, 268] on input "f." at bounding box center [485, 265] width 1 height 8
radio input "true"
click at [527, 443] on button "Next" at bounding box center [485, 427] width 197 height 49
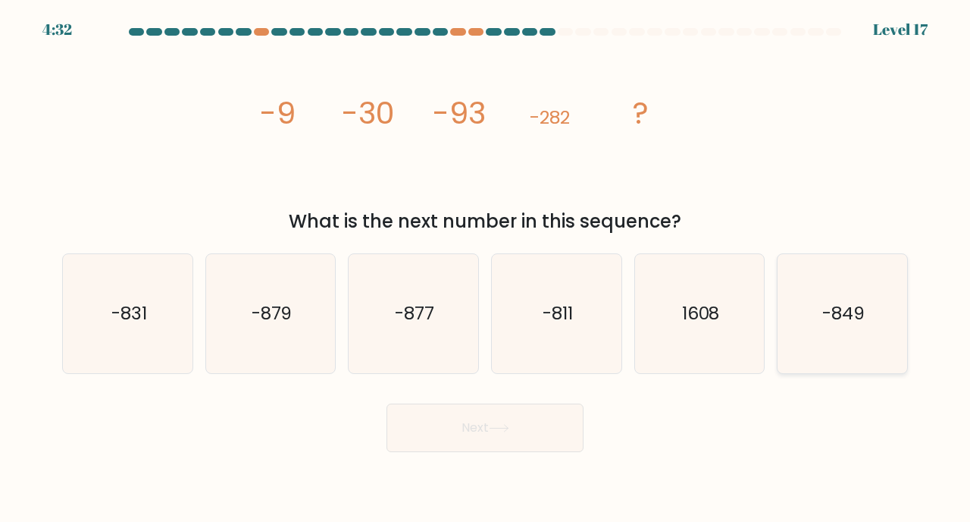
click at [894, 308] on icon "-849" at bounding box center [842, 313] width 119 height 119
click at [486, 268] on input "f. -849" at bounding box center [485, 265] width 1 height 8
radio input "true"
click at [511, 440] on button "Next" at bounding box center [485, 427] width 197 height 49
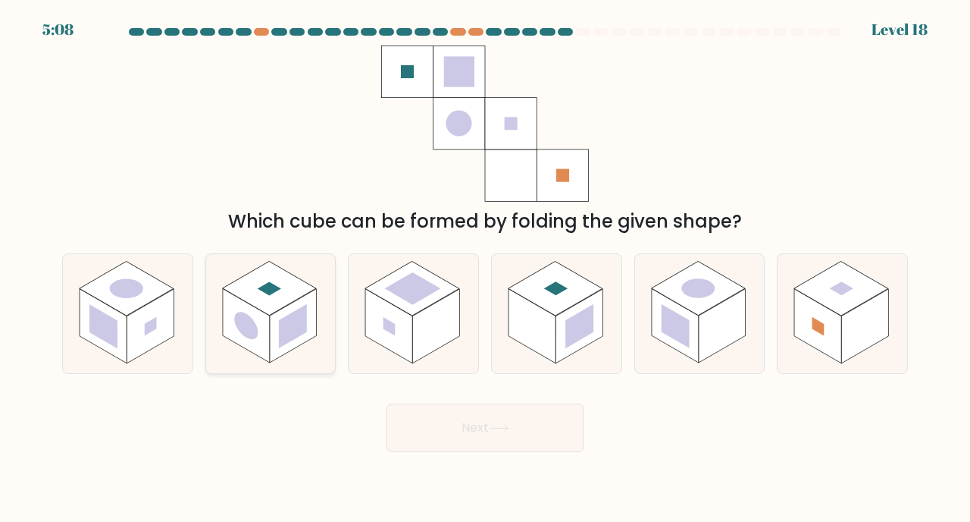
click at [268, 304] on rect at bounding box center [269, 289] width 94 height 55
click at [485, 268] on input "b." at bounding box center [485, 265] width 1 height 8
radio input "true"
click at [497, 424] on button "Next" at bounding box center [485, 427] width 197 height 49
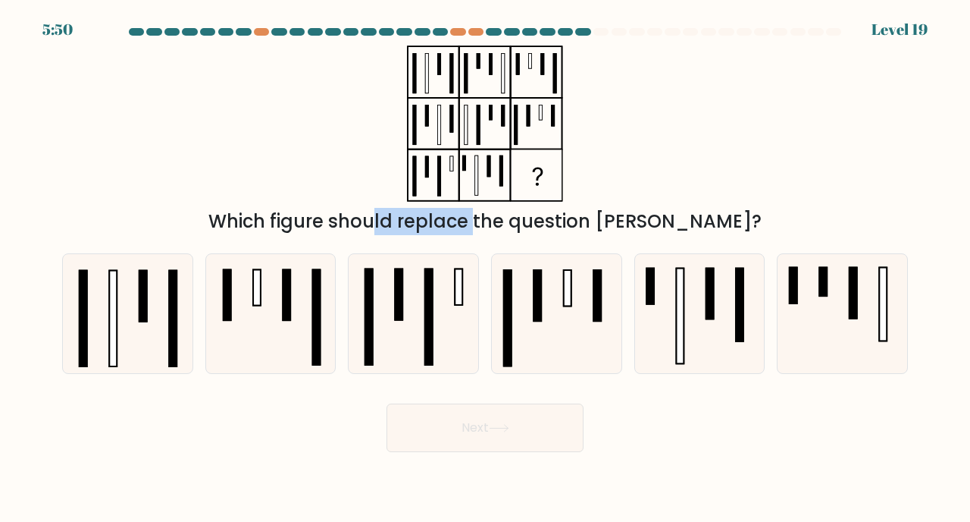
drag, startPoint x: 304, startPoint y: 221, endPoint x: 418, endPoint y: 221, distance: 113.7
click at [418, 221] on div "Which figure should replace the question mark?" at bounding box center [485, 221] width 828 height 27
click at [440, 221] on div "Which figure should replace the question mark?" at bounding box center [485, 221] width 828 height 27
click at [412, 283] on icon at bounding box center [413, 313] width 119 height 119
click at [485, 268] on input "c." at bounding box center [485, 265] width 1 height 8
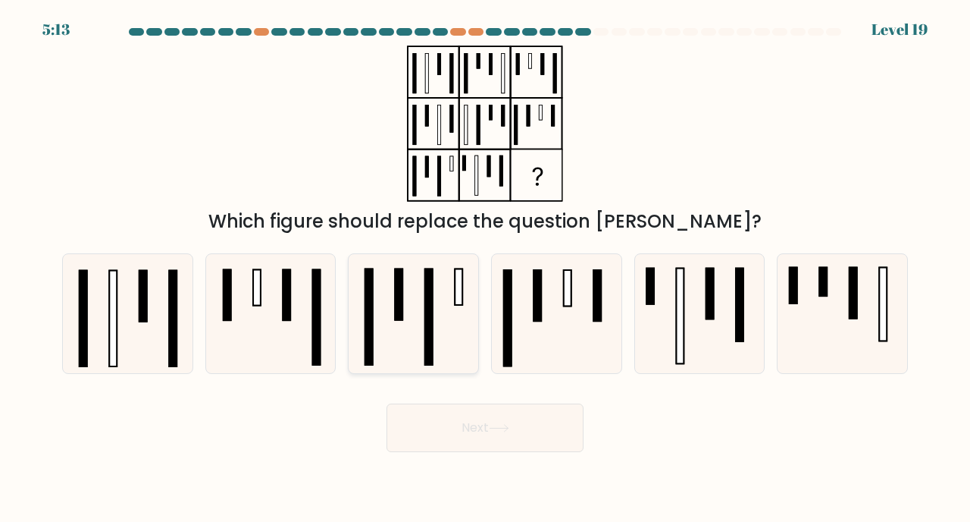
radio input "true"
click at [890, 293] on icon at bounding box center [842, 313] width 119 height 119
click at [486, 268] on input "f." at bounding box center [485, 265] width 1 height 8
radio input "true"
click at [556, 417] on button "Next" at bounding box center [485, 427] width 197 height 49
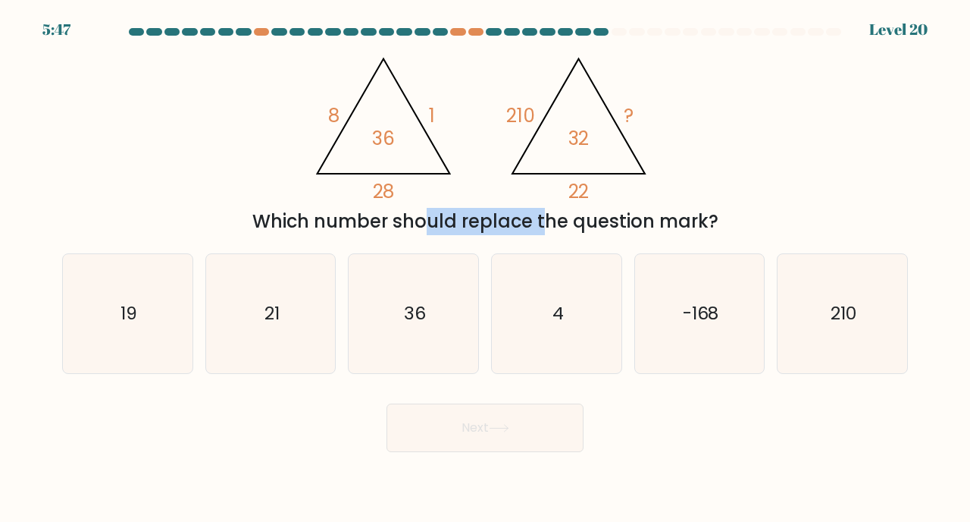
drag, startPoint x: 283, startPoint y: 221, endPoint x: 493, endPoint y: 221, distance: 210.0
click at [493, 221] on div "Which number should replace the question mark?" at bounding box center [485, 221] width 828 height 27
click at [548, 348] on icon "4" at bounding box center [556, 313] width 119 height 119
click at [486, 268] on input "d. 4" at bounding box center [485, 265] width 1 height 8
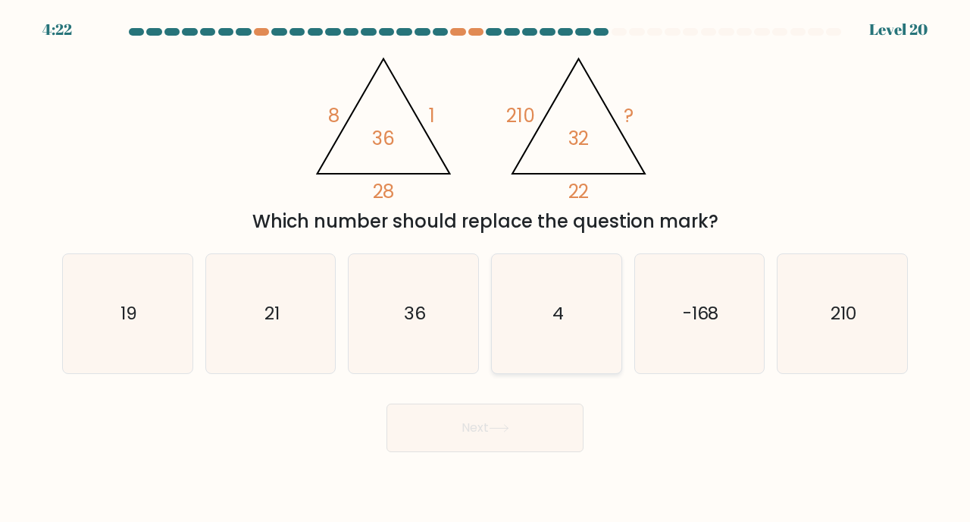
radio input "true"
click at [522, 426] on button "Next" at bounding box center [485, 427] width 197 height 49
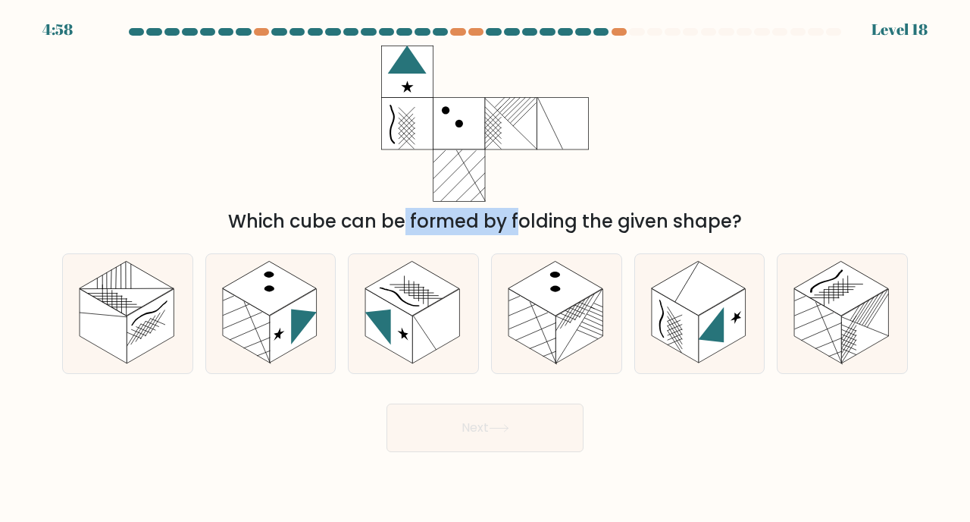
drag, startPoint x: 268, startPoint y: 220, endPoint x: 384, endPoint y: 220, distance: 116.0
click at [384, 220] on div "Which cube can be formed by folding the given shape?" at bounding box center [485, 221] width 828 height 27
click at [387, 220] on div "Which cube can be formed by folding the given shape?" at bounding box center [485, 221] width 828 height 27
drag, startPoint x: 228, startPoint y: 219, endPoint x: 327, endPoint y: 219, distance: 98.5
click at [327, 219] on div "Which cube can be formed by folding the given shape?" at bounding box center [485, 221] width 828 height 27
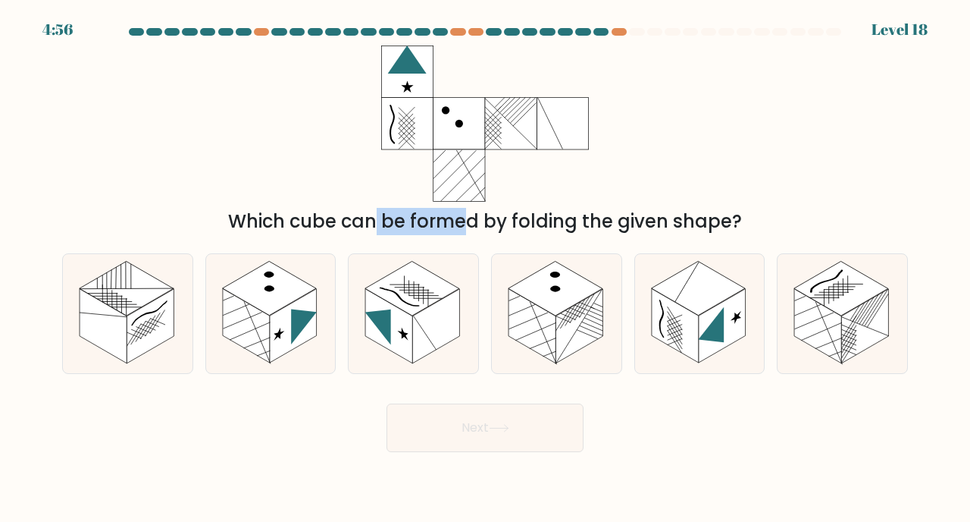
click at [327, 219] on div "Which cube can be formed by folding the given shape?" at bounding box center [485, 221] width 828 height 27
click at [564, 336] on rect at bounding box center [579, 326] width 47 height 74
click at [486, 268] on input "d." at bounding box center [485, 265] width 1 height 8
radio input "true"
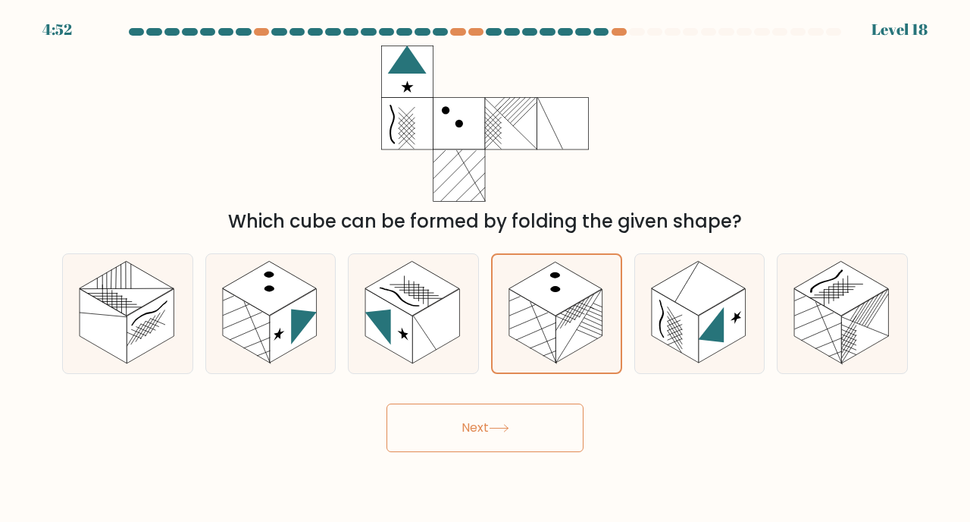
click at [516, 446] on button "Next" at bounding box center [485, 427] width 197 height 49
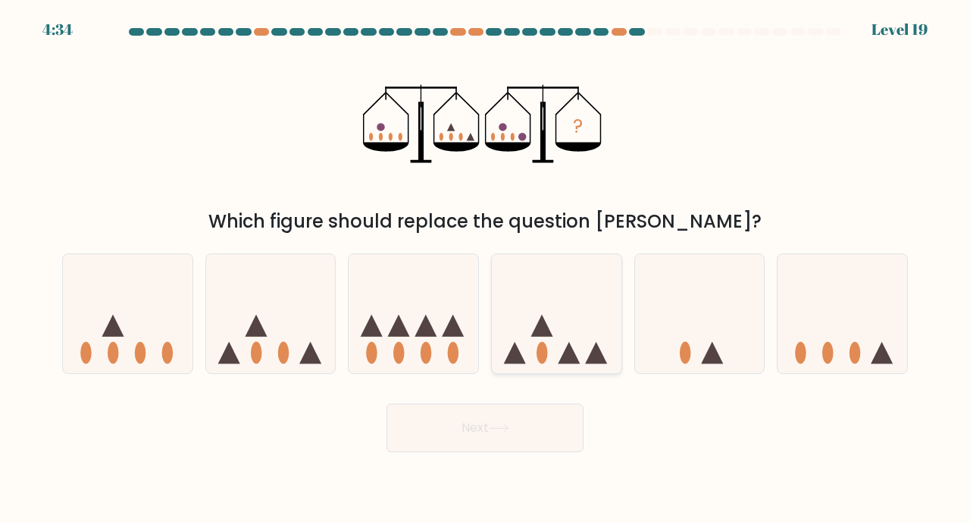
click at [559, 327] on icon at bounding box center [557, 313] width 130 height 107
click at [486, 268] on input "d." at bounding box center [485, 265] width 1 height 8
radio input "true"
click at [543, 418] on button "Next" at bounding box center [485, 427] width 197 height 49
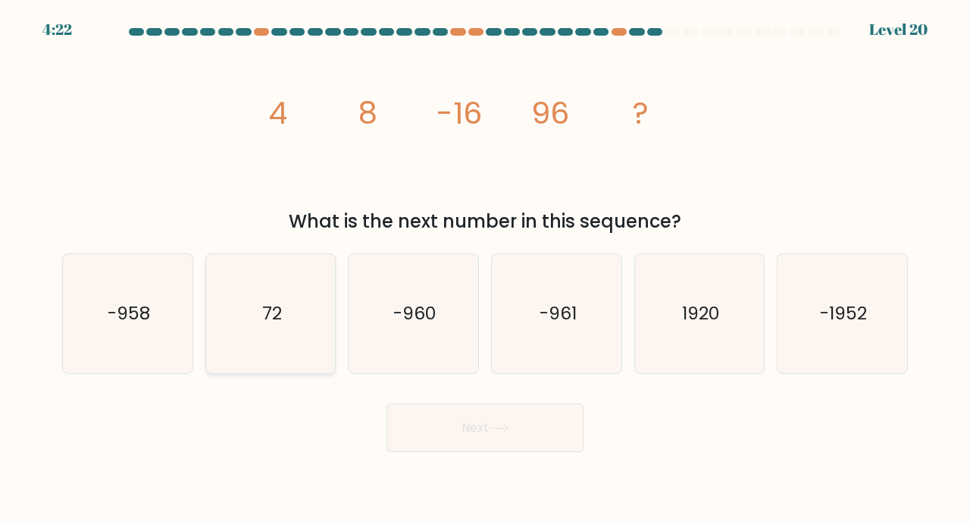
click at [268, 329] on icon "72" at bounding box center [270, 313] width 119 height 119
click at [485, 268] on input "b. 72" at bounding box center [485, 265] width 1 height 8
radio input "true"
click at [478, 488] on body "4:22 Level 20" at bounding box center [485, 261] width 970 height 522
click at [470, 446] on button "Next" at bounding box center [485, 427] width 197 height 49
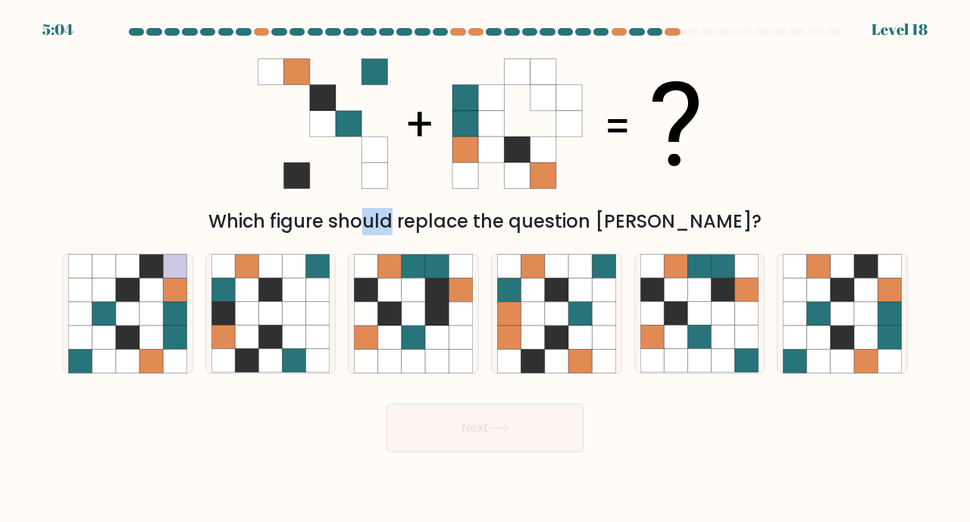
drag, startPoint x: 298, startPoint y: 214, endPoint x: 339, endPoint y: 214, distance: 40.9
click at [337, 214] on div "Which figure should replace the question mark?" at bounding box center [485, 221] width 828 height 27
click at [339, 214] on div "Which figure should replace the question mark?" at bounding box center [485, 221] width 828 height 27
drag, startPoint x: 289, startPoint y: 220, endPoint x: 323, endPoint y: 220, distance: 34.1
click at [323, 220] on div "Which figure should replace the question mark?" at bounding box center [485, 221] width 828 height 27
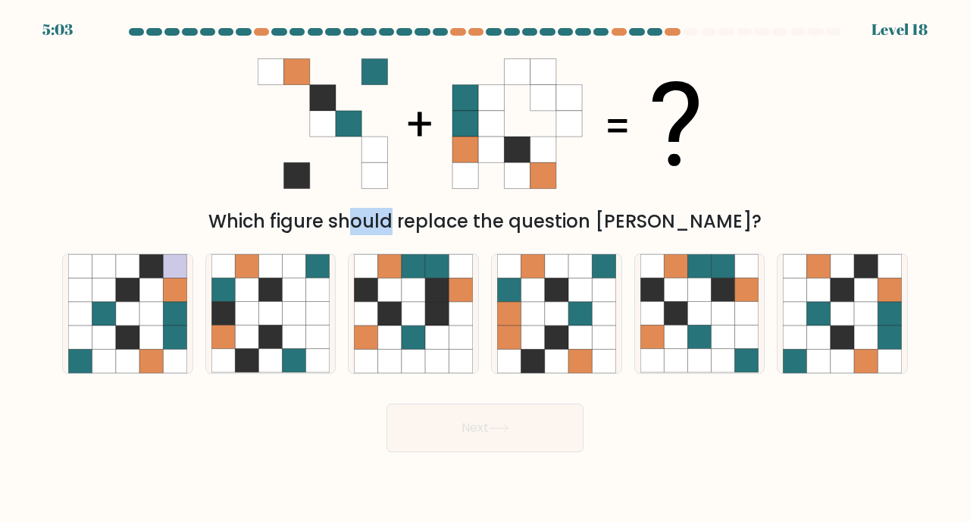
click at [323, 220] on div "Which figure should replace the question mark?" at bounding box center [485, 221] width 828 height 27
drag, startPoint x: 292, startPoint y: 215, endPoint x: 361, endPoint y: 215, distance: 69.0
click at [361, 215] on div "Which figure should replace the question mark?" at bounding box center [485, 221] width 828 height 27
click at [362, 215] on div "Which figure should replace the question mark?" at bounding box center [485, 221] width 828 height 27
drag, startPoint x: 386, startPoint y: 215, endPoint x: 519, endPoint y: 215, distance: 133.4
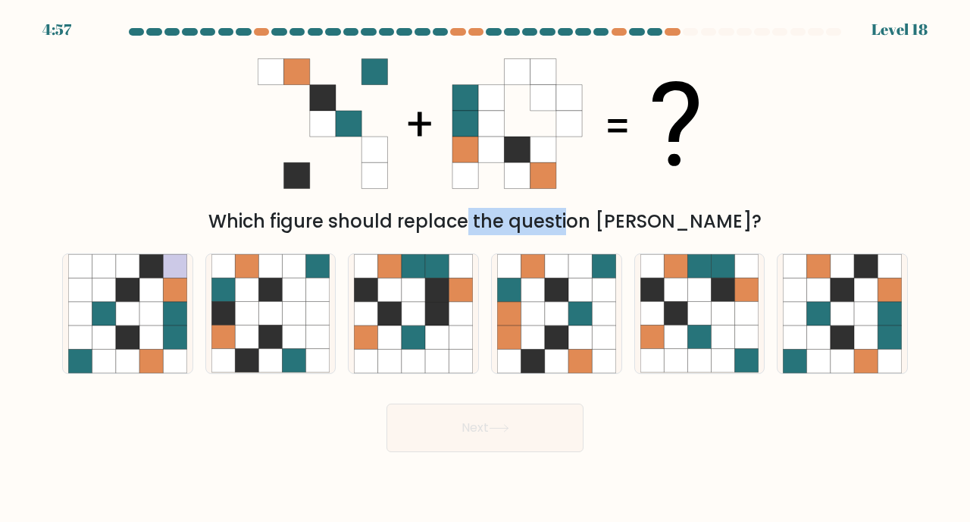
click at [519, 215] on div "Which figure should replace the question mark?" at bounding box center [485, 221] width 828 height 27
click at [698, 319] on icon at bounding box center [699, 313] width 23 height 23
click at [486, 268] on input "e." at bounding box center [485, 265] width 1 height 8
radio input "true"
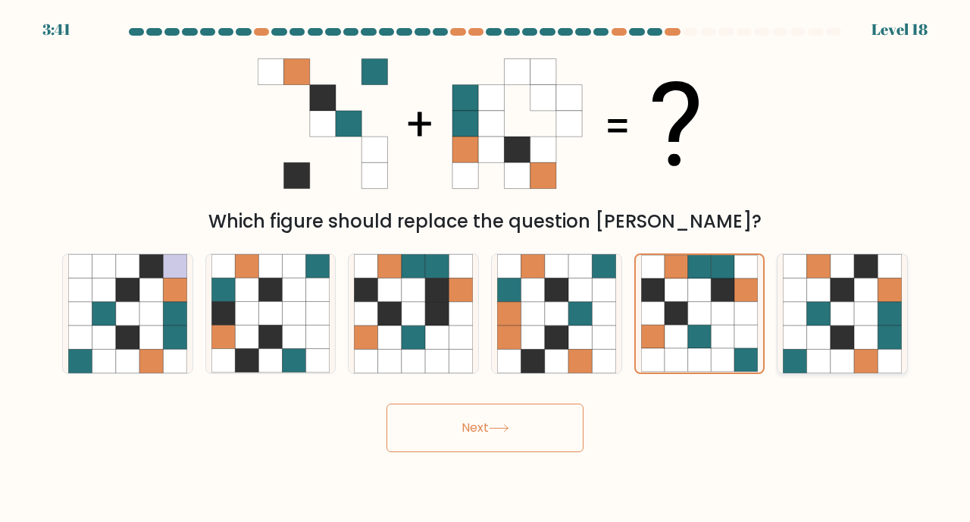
click at [884, 295] on icon at bounding box center [889, 289] width 23 height 23
click at [486, 268] on input "f." at bounding box center [485, 265] width 1 height 8
radio input "true"
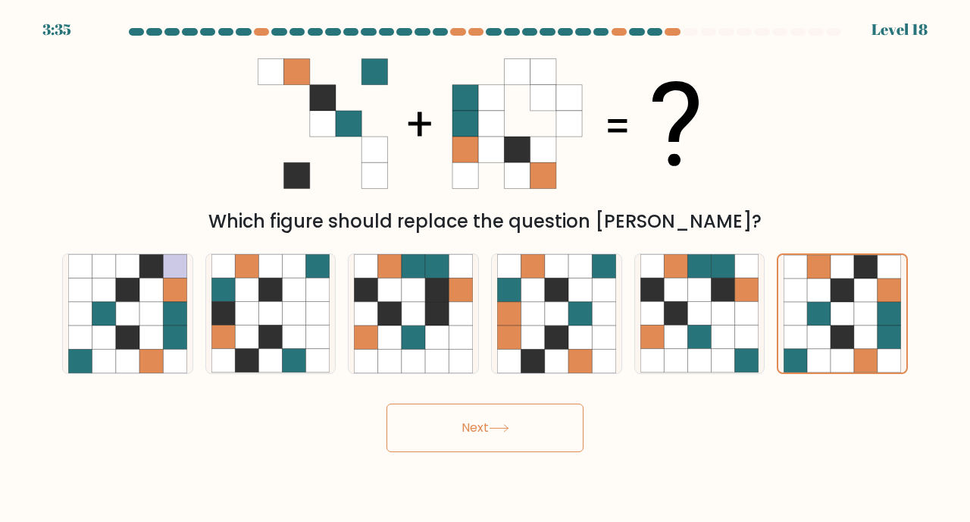
click at [471, 443] on button "Next" at bounding box center [485, 427] width 197 height 49
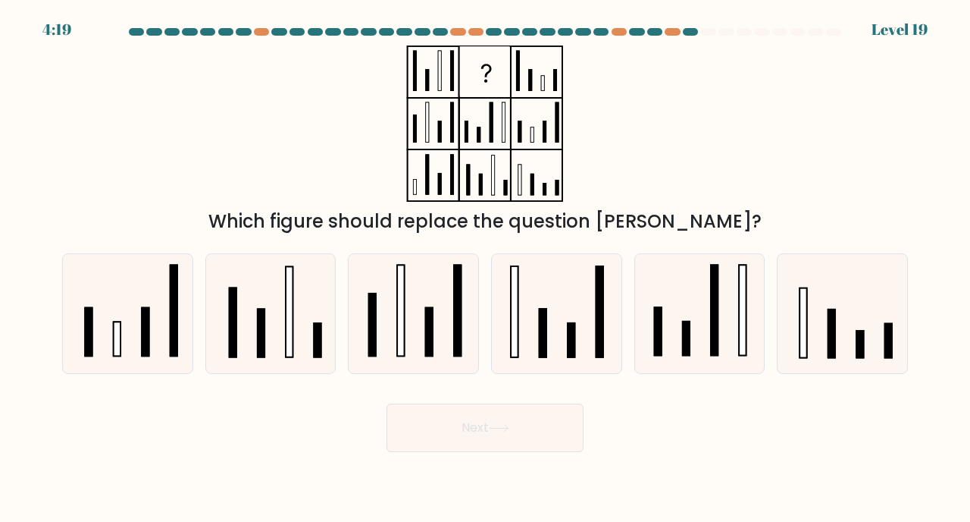
click at [450, 184] on icon at bounding box center [485, 123] width 190 height 156
drag, startPoint x: 273, startPoint y: 205, endPoint x: 384, endPoint y: 205, distance: 111.4
click at [384, 205] on div "Which figure should replace the question mark?" at bounding box center [485, 140] width 864 height 190
drag, startPoint x: 318, startPoint y: 216, endPoint x: 447, endPoint y: 216, distance: 128.9
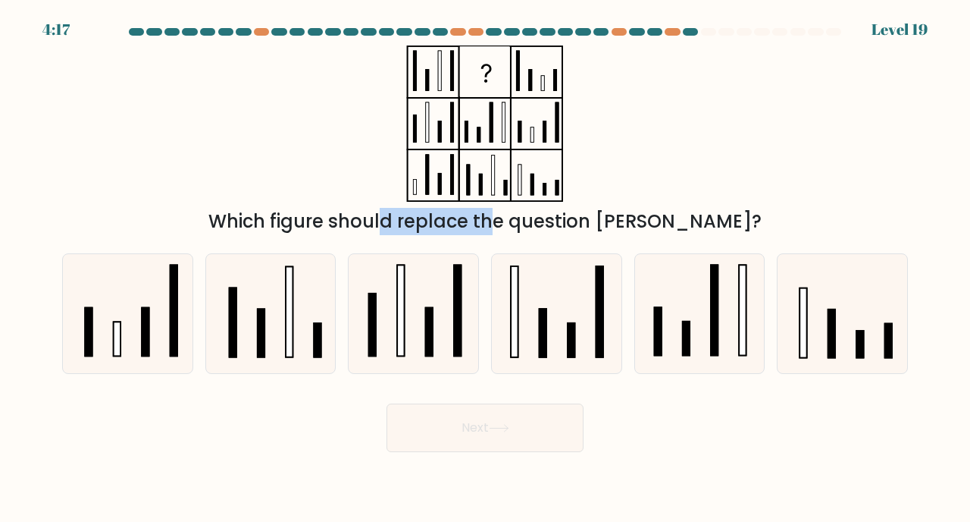
click at [446, 216] on div "Which figure should replace the question mark?" at bounding box center [485, 221] width 828 height 27
click at [488, 225] on div "Which figure should replace the question mark?" at bounding box center [485, 221] width 828 height 27
click at [808, 299] on icon at bounding box center [842, 313] width 119 height 119
click at [486, 268] on input "f." at bounding box center [485, 265] width 1 height 8
radio input "true"
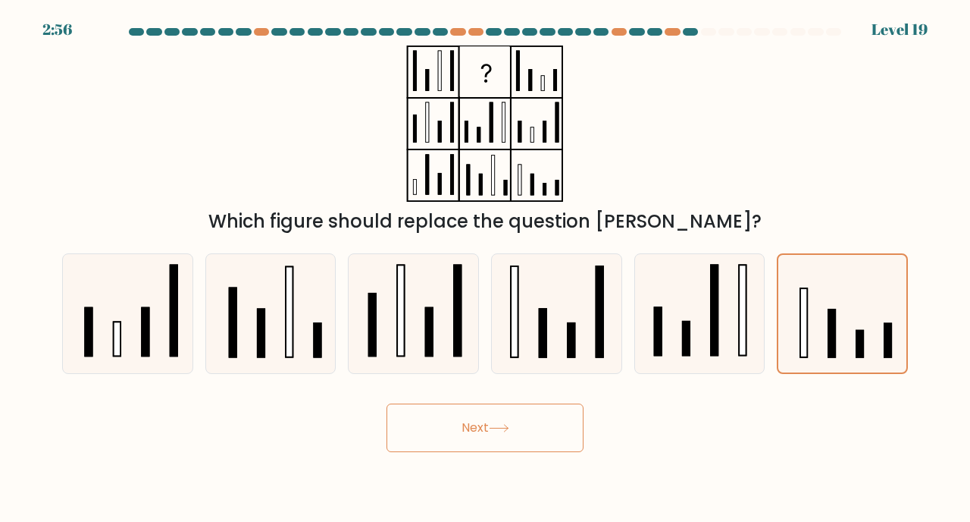
click at [539, 426] on button "Next" at bounding box center [485, 427] width 197 height 49
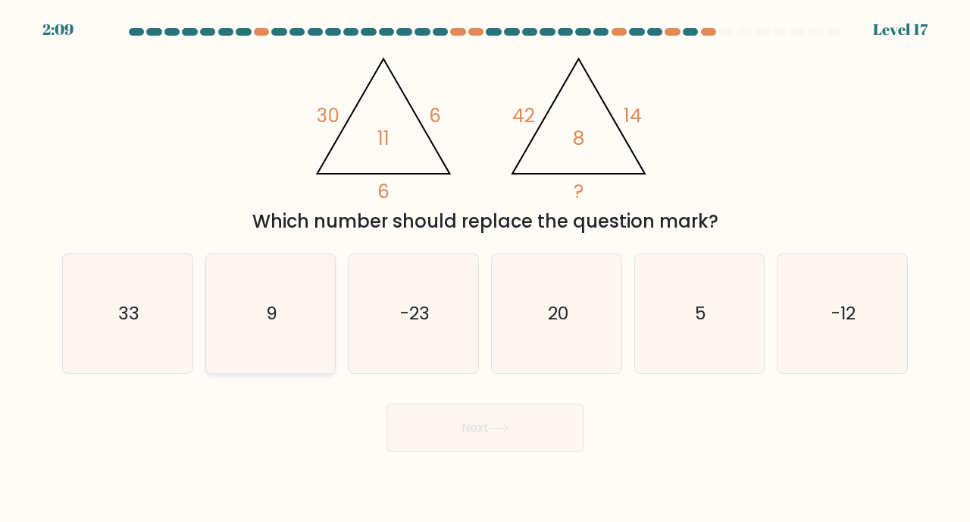
click at [285, 330] on icon "9" at bounding box center [270, 313] width 119 height 119
click at [485, 268] on input "b. 9" at bounding box center [485, 265] width 1 height 8
radio input "true"
click at [512, 407] on button "Next" at bounding box center [485, 427] width 197 height 49
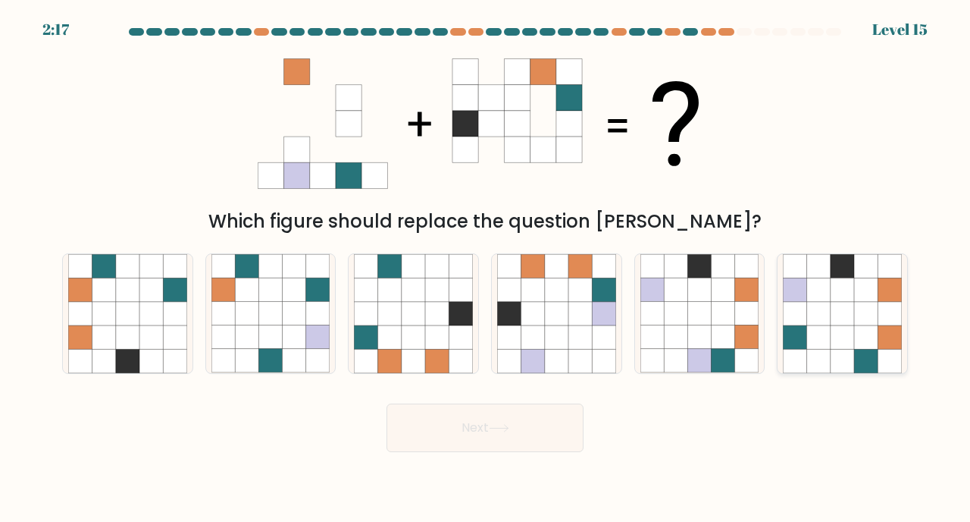
click at [849, 284] on icon at bounding box center [842, 289] width 23 height 23
click at [486, 268] on input "f." at bounding box center [485, 265] width 1 height 8
radio input "true"
click at [521, 425] on button "Next" at bounding box center [485, 427] width 197 height 49
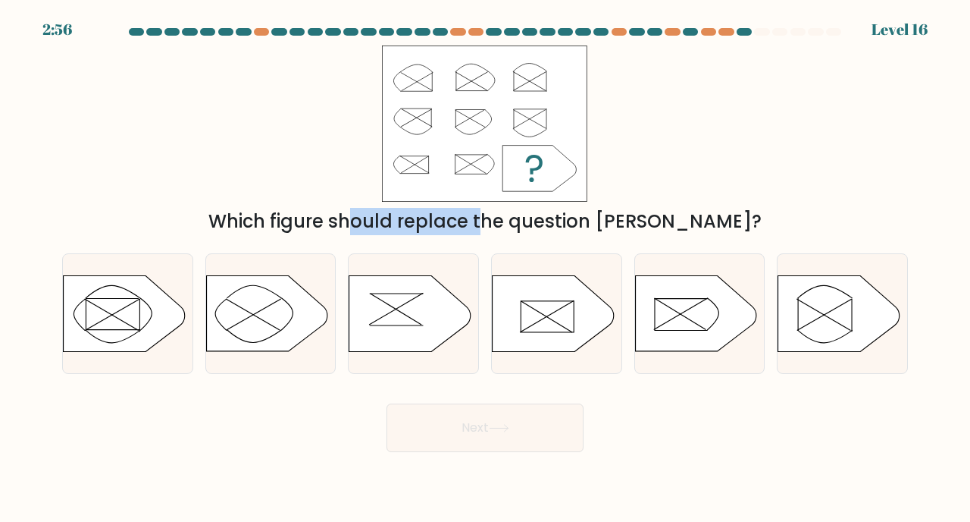
drag, startPoint x: 283, startPoint y: 215, endPoint x: 464, endPoint y: 215, distance: 181.2
click at [464, 215] on div "Which figure should replace the question mark?" at bounding box center [485, 221] width 828 height 27
click at [776, 99] on div "Which figure should replace the question mark?" at bounding box center [485, 140] width 864 height 190
drag, startPoint x: 295, startPoint y: 211, endPoint x: 371, endPoint y: 211, distance: 76.6
click at [371, 211] on div "Which figure should replace the question mark?" at bounding box center [485, 221] width 828 height 27
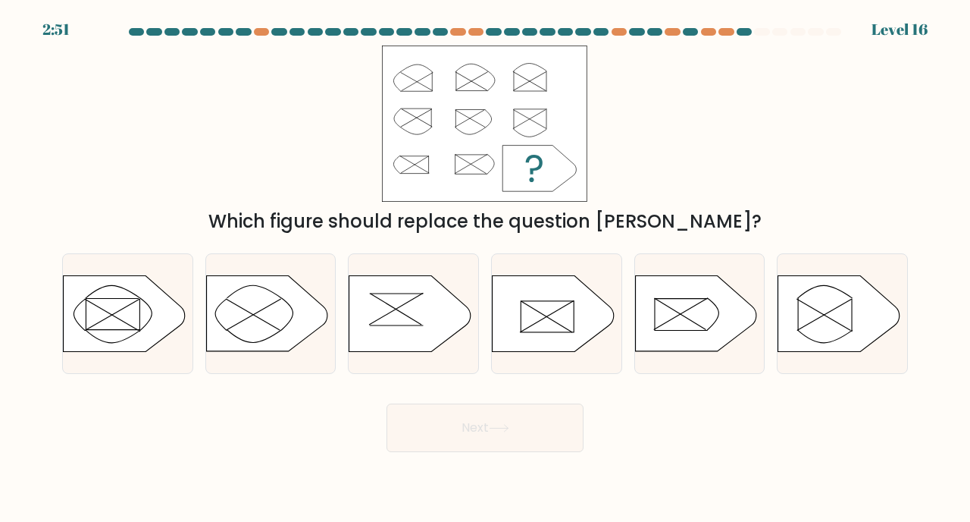
click at [437, 215] on div "Which figure should replace the question mark?" at bounding box center [485, 221] width 828 height 27
click at [566, 312] on icon at bounding box center [553, 314] width 121 height 76
click at [486, 268] on input "d." at bounding box center [485, 265] width 1 height 8
radio input "true"
click at [535, 427] on button "Next" at bounding box center [485, 427] width 197 height 49
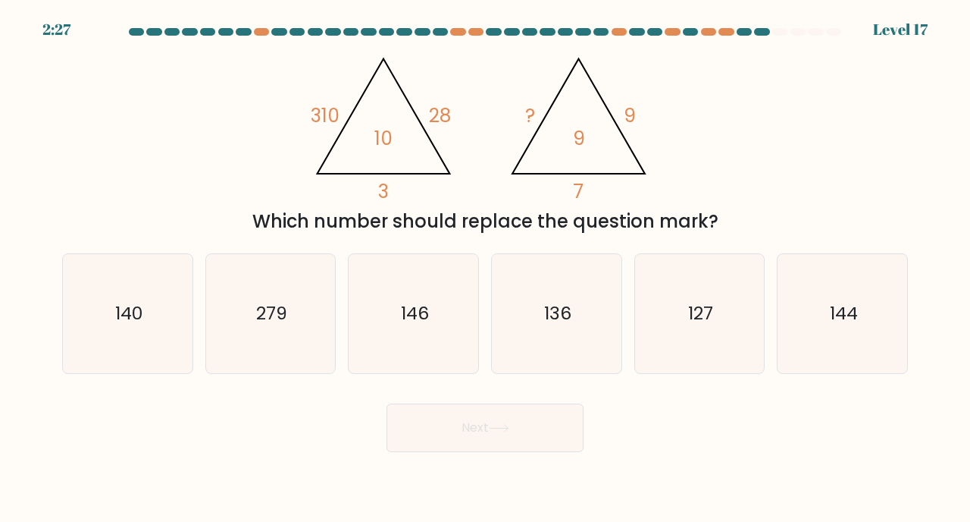
click at [774, 114] on div "@import url('https://fonts.googleapis.com/css?family=Abril+Fatface:400,100,100i…" at bounding box center [485, 140] width 864 height 190
click at [856, 179] on div "@import url('https://fonts.googleapis.com/css?family=Abril+Fatface:400,100,100i…" at bounding box center [485, 140] width 864 height 190
click at [863, 321] on icon "144" at bounding box center [842, 313] width 119 height 119
click at [486, 268] on input "f. 144" at bounding box center [485, 265] width 1 height 8
radio input "true"
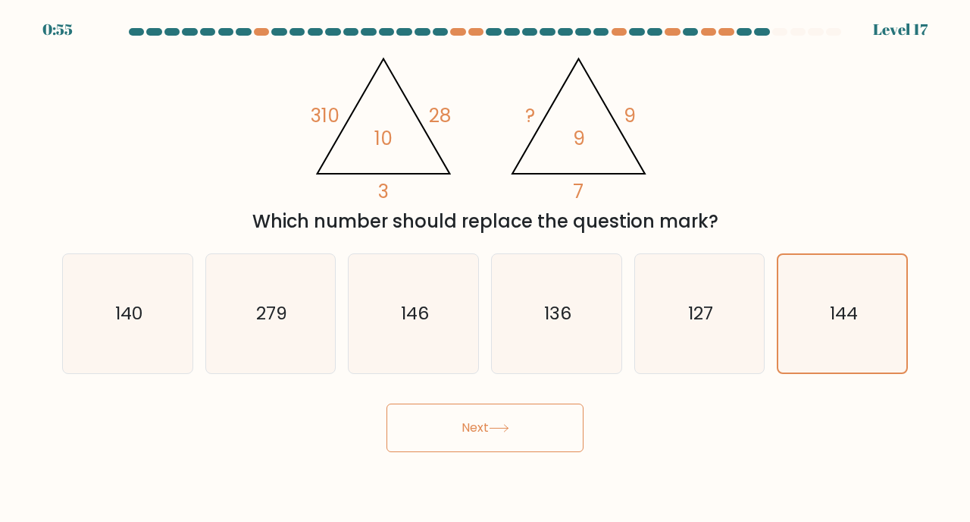
click at [535, 434] on button "Next" at bounding box center [485, 427] width 197 height 49
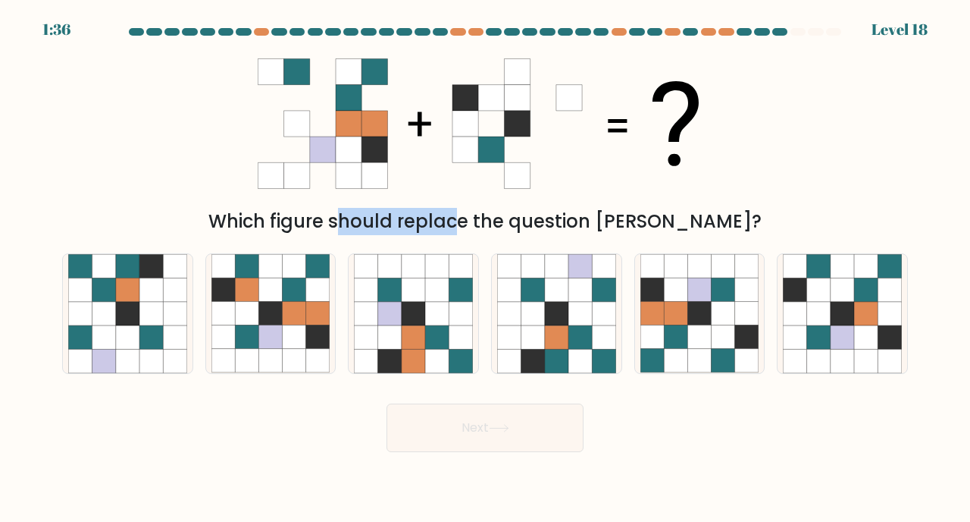
drag, startPoint x: 277, startPoint y: 224, endPoint x: 418, endPoint y: 224, distance: 141.8
click at [418, 224] on div "Which figure should replace the question mark?" at bounding box center [485, 221] width 828 height 27
drag, startPoint x: 333, startPoint y: 218, endPoint x: 406, endPoint y: 218, distance: 72.8
click at [403, 218] on div "Which figure should replace the question mark?" at bounding box center [485, 221] width 828 height 27
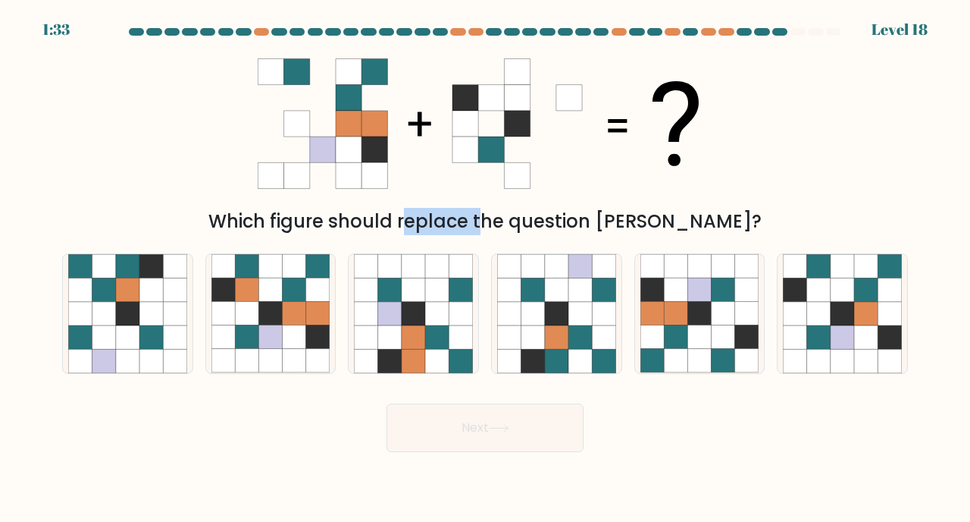
click at [406, 218] on div "Which figure should replace the question mark?" at bounding box center [485, 221] width 828 height 27
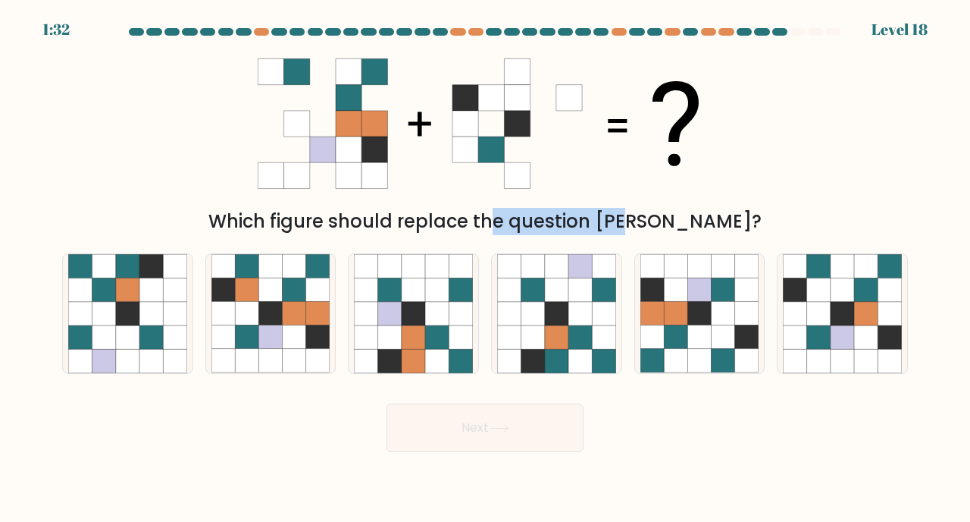
drag, startPoint x: 423, startPoint y: 215, endPoint x: 543, endPoint y: 217, distance: 119.8
click at [543, 217] on div "Which figure should replace the question mark?" at bounding box center [485, 221] width 828 height 27
click at [562, 211] on div "Which figure should replace the question mark?" at bounding box center [485, 221] width 828 height 27
click at [257, 301] on icon at bounding box center [246, 289] width 23 height 23
click at [485, 268] on input "b." at bounding box center [485, 265] width 1 height 8
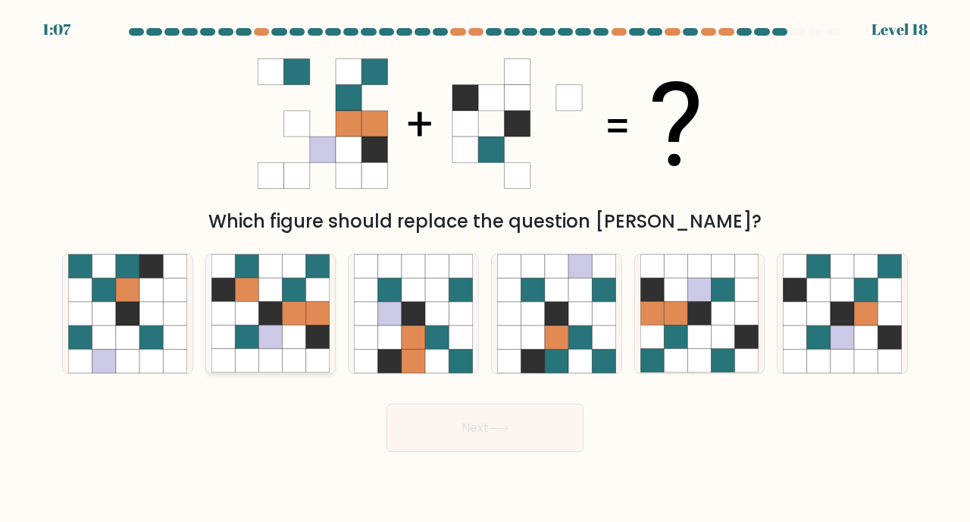
radio input "true"
click at [416, 440] on button "Next" at bounding box center [485, 427] width 197 height 49
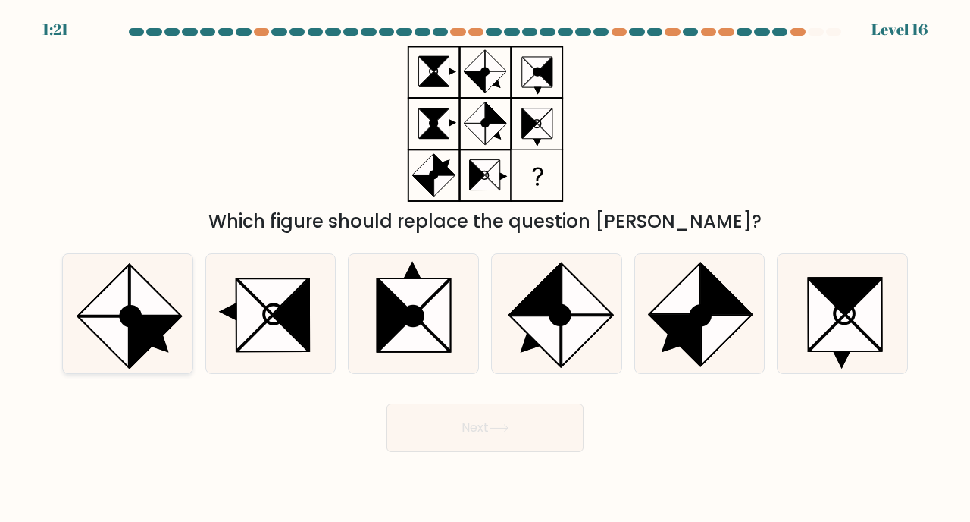
click at [161, 303] on icon at bounding box center [155, 290] width 50 height 50
click at [485, 268] on input "a." at bounding box center [485, 265] width 1 height 8
radio input "true"
click at [488, 428] on button "Next" at bounding box center [485, 427] width 197 height 49
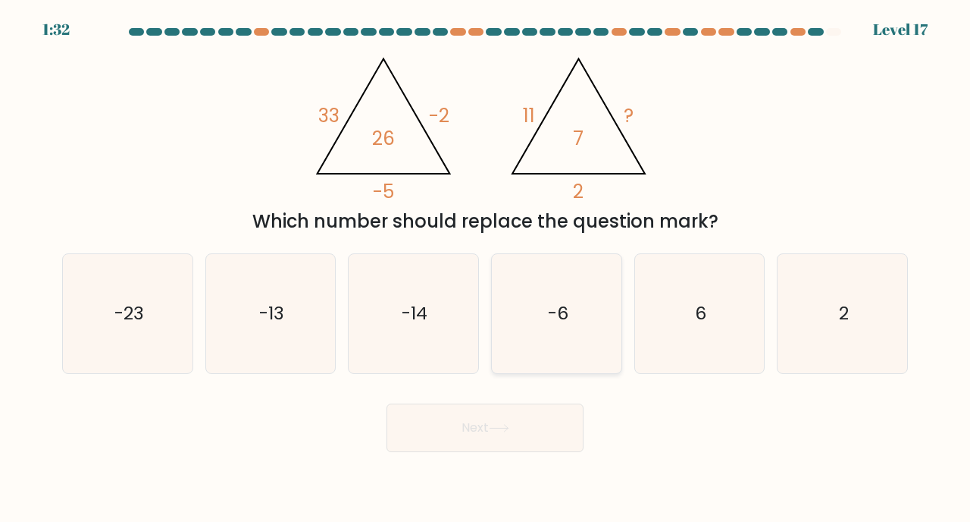
click at [618, 284] on div "-6" at bounding box center [556, 313] width 131 height 121
click at [486, 268] on input "d. -6" at bounding box center [485, 265] width 1 height 8
radio input "true"
click at [499, 436] on button "Next" at bounding box center [485, 427] width 197 height 49
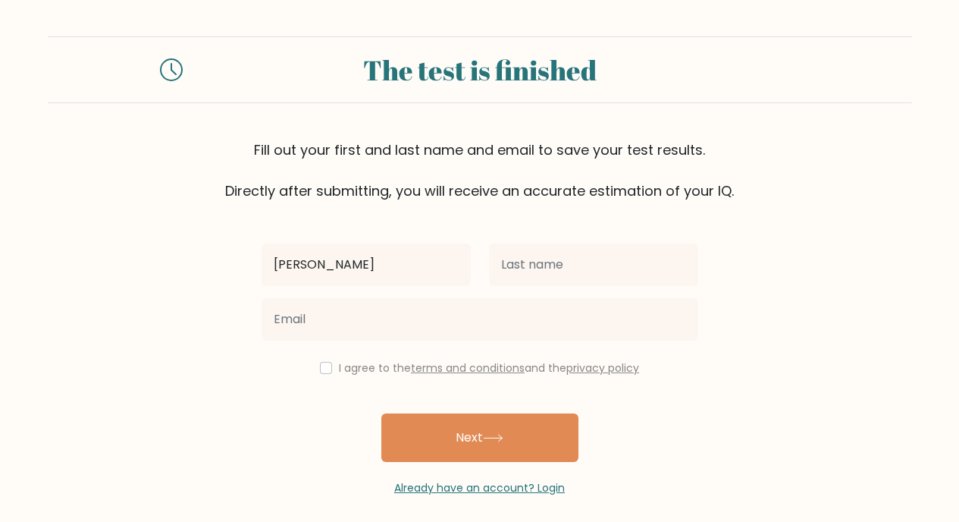
type input "[PERSON_NAME]"
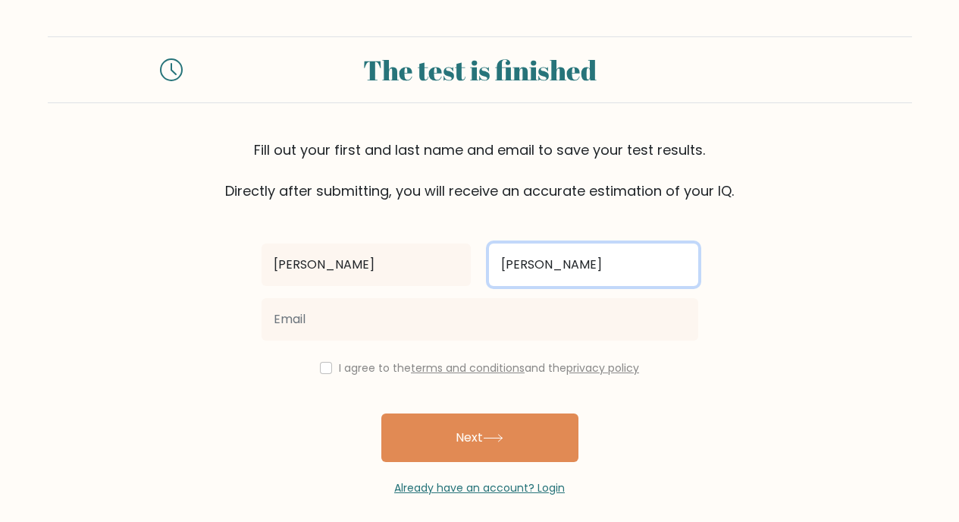
type input "[PERSON_NAME]"
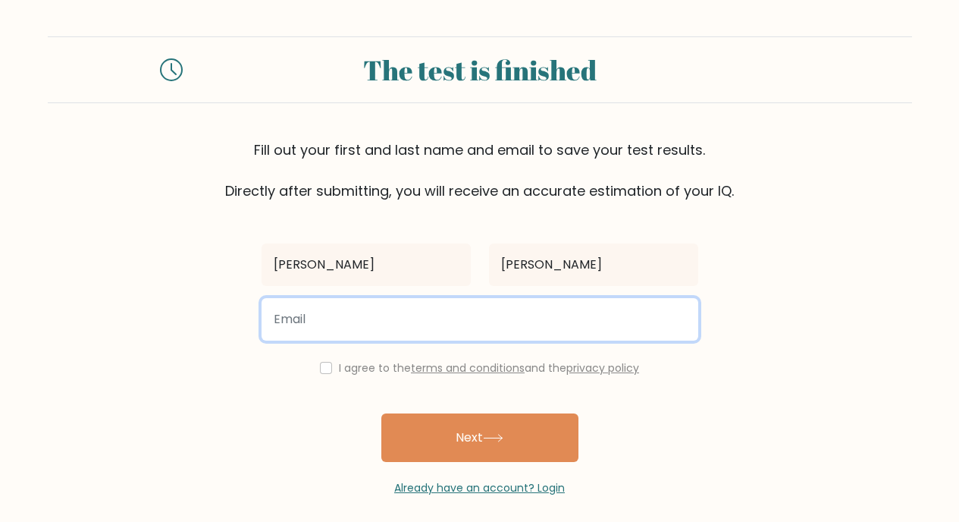
click at [528, 305] on input "email" at bounding box center [480, 319] width 437 height 42
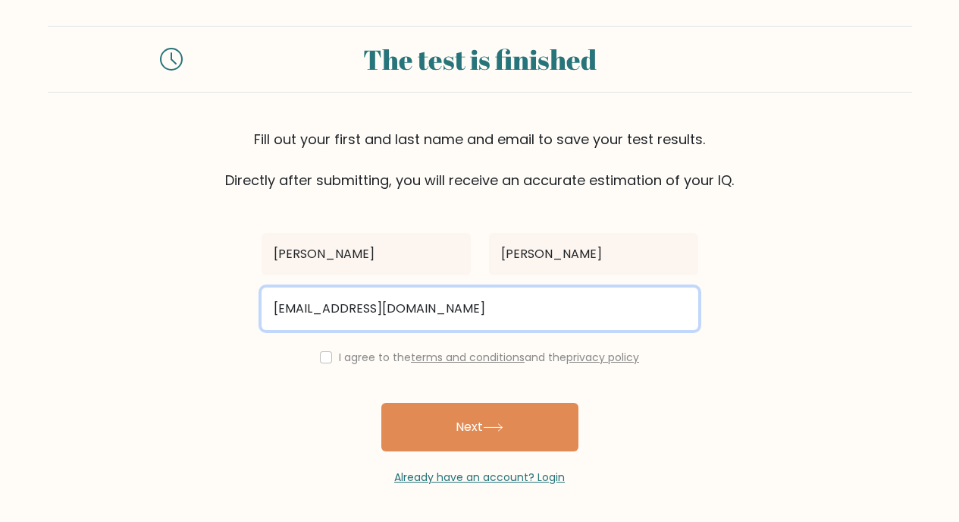
type input "[EMAIL_ADDRESS][DOMAIN_NAME]"
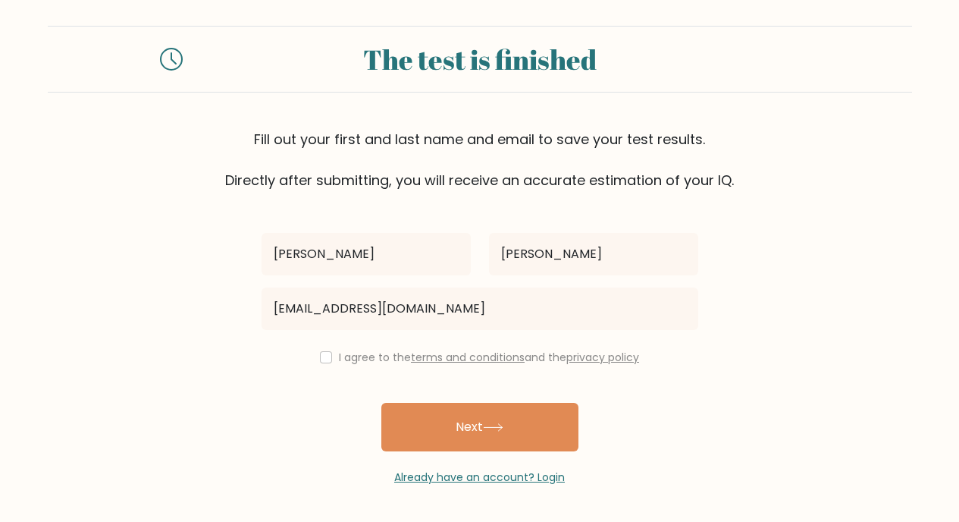
click at [350, 359] on label "I agree to the terms and conditions and the privacy policy" at bounding box center [489, 356] width 300 height 15
click at [321, 351] on input "checkbox" at bounding box center [326, 357] width 12 height 12
checkbox input "true"
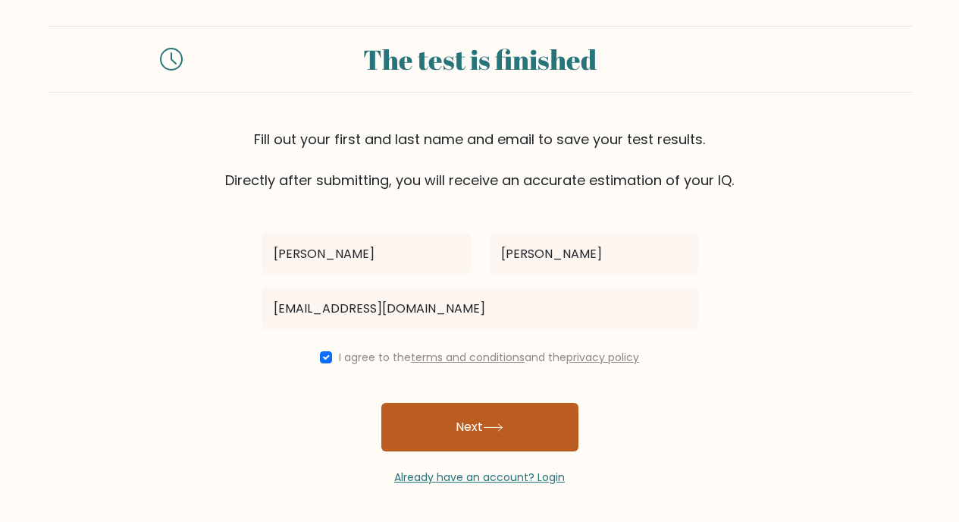
click at [434, 416] on button "Next" at bounding box center [479, 427] width 197 height 49
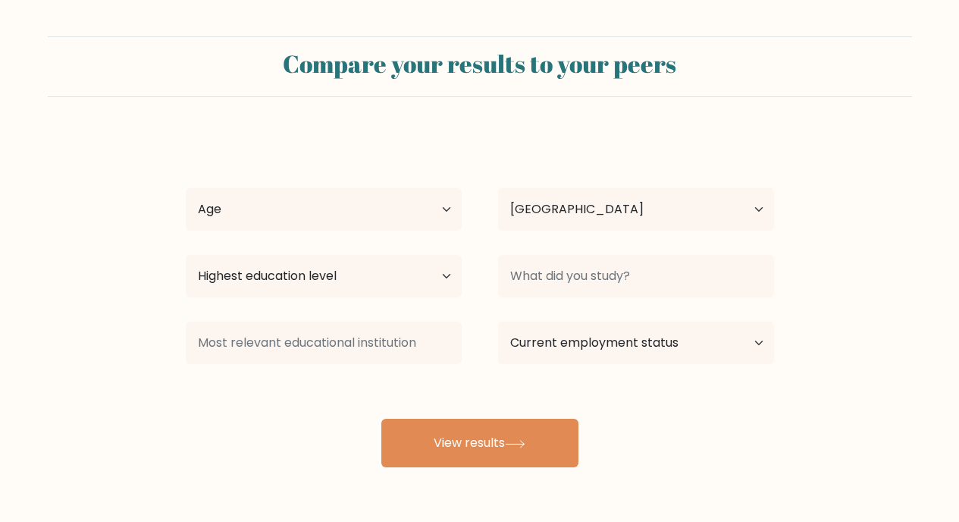
select select "NL"
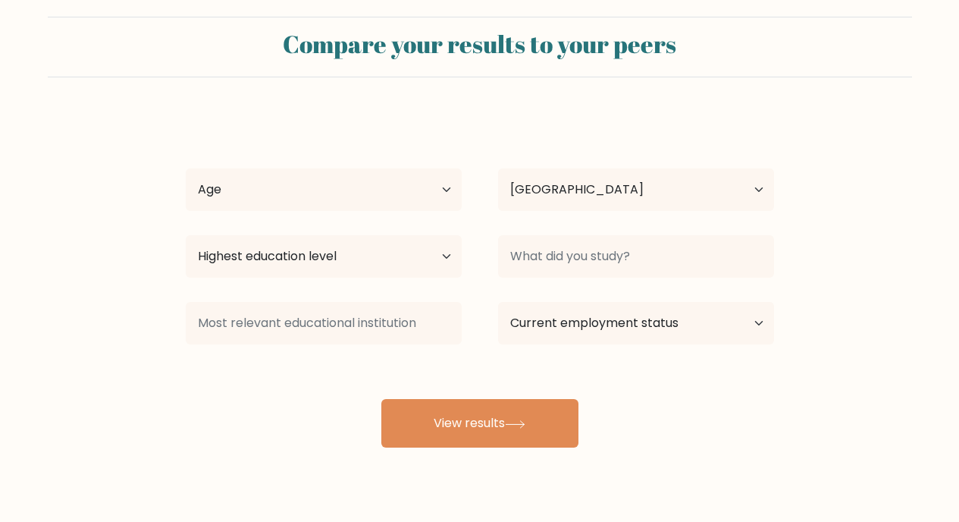
scroll to position [34, 0]
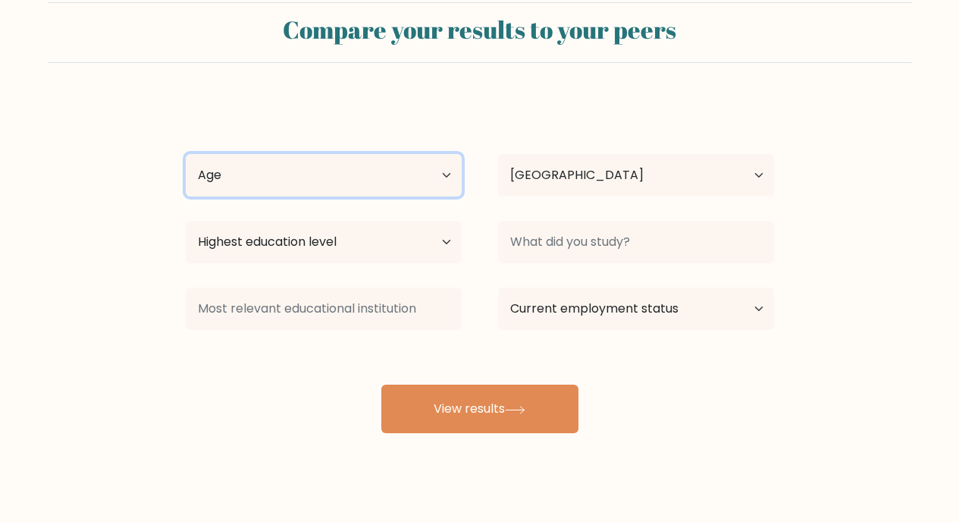
click at [441, 180] on select "Age Under 18 years old 18-24 years old 25-34 years old 35-44 years old 45-54 ye…" at bounding box center [324, 175] width 276 height 42
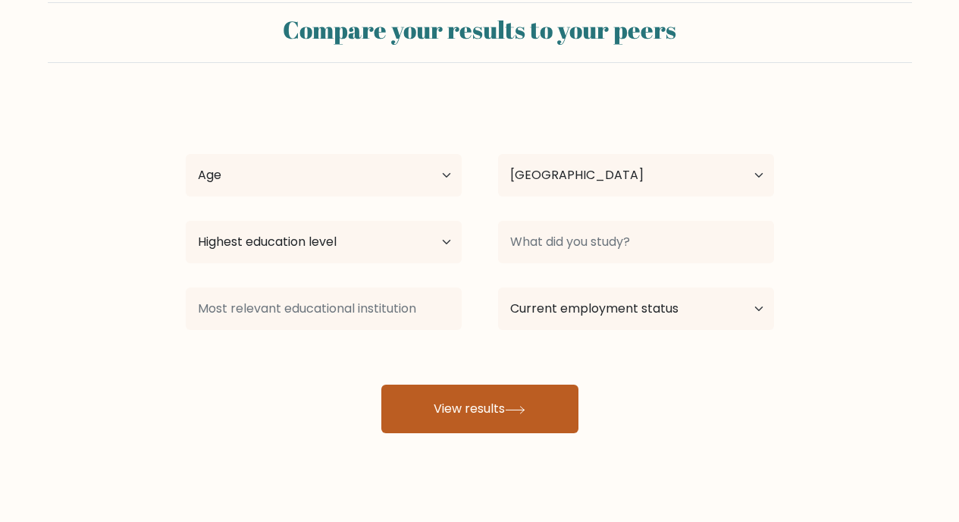
click at [480, 390] on button "View results" at bounding box center [479, 408] width 197 height 49
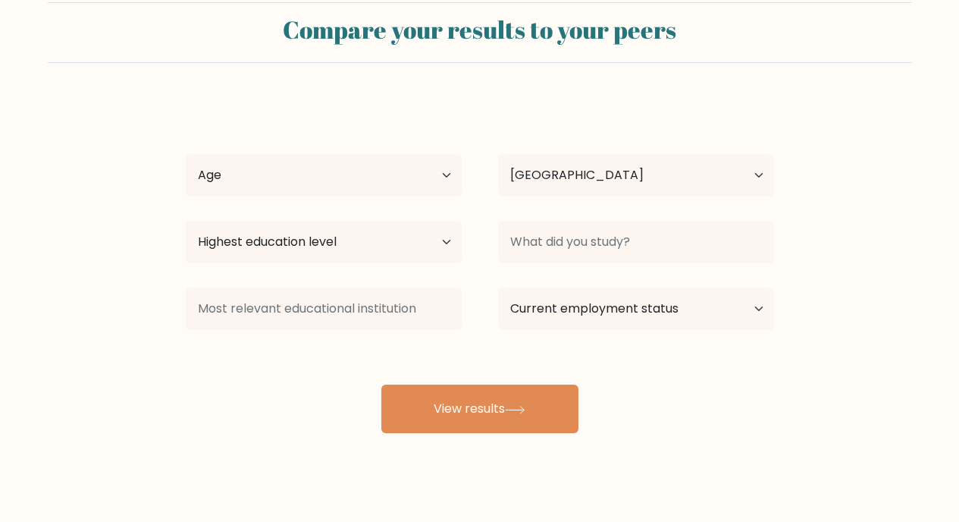
click at [368, 141] on div "Robin Manders Age Under 18 years old 18-24 years old 25-34 years old 35-44 year…" at bounding box center [480, 266] width 606 height 334
click at [361, 165] on select "Age Under 18 years old 18-24 years old 25-34 years old 35-44 years old 45-54 ye…" at bounding box center [324, 175] width 276 height 42
select select "25_34"
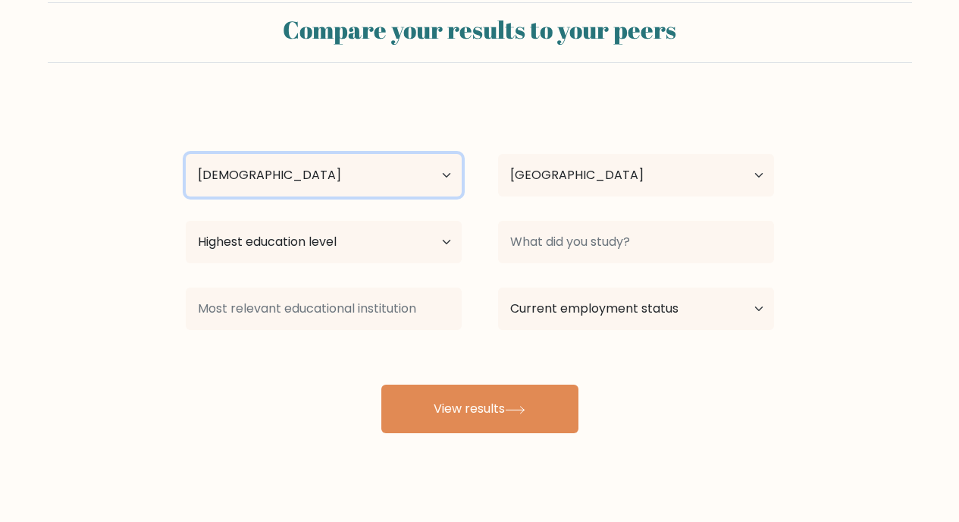
click at [186, 154] on select "Age Under 18 years old 18-24 years old 25-34 years old 35-44 years old 45-54 ye…" at bounding box center [324, 175] width 276 height 42
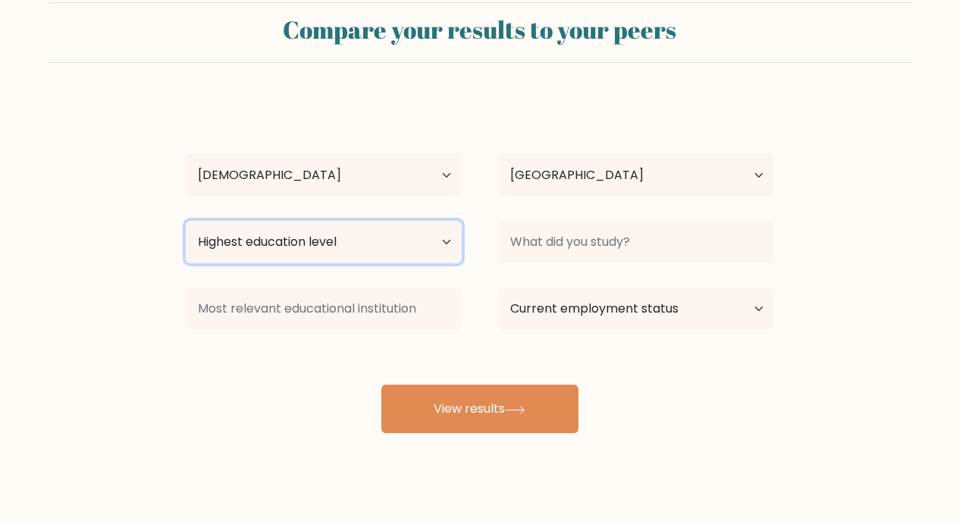
click at [357, 235] on select "Highest education level No schooling Primary Lower Secondary Upper Secondary Oc…" at bounding box center [324, 242] width 276 height 42
select select "masters_degree"
click at [186, 221] on select "Highest education level No schooling Primary Lower Secondary Upper Secondary Oc…" at bounding box center [324, 242] width 276 height 42
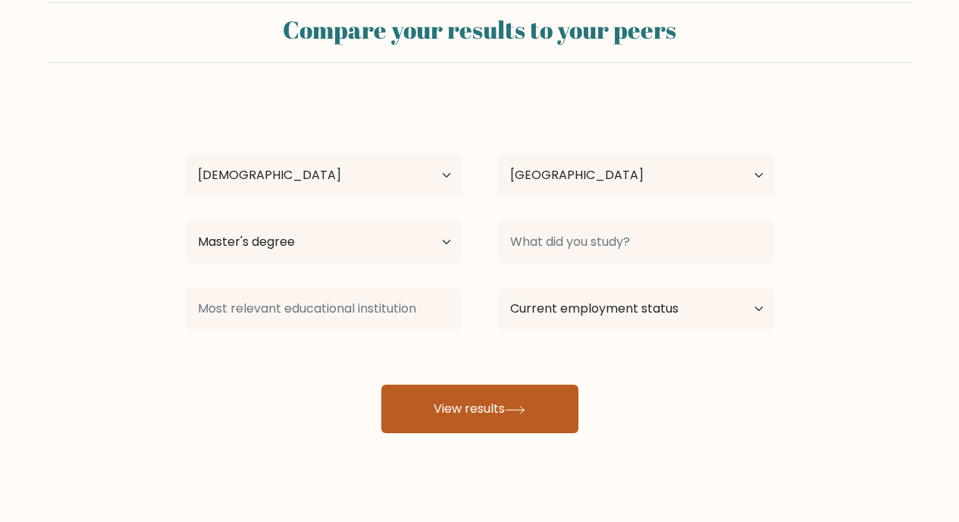
click at [464, 406] on button "View results" at bounding box center [479, 408] width 197 height 49
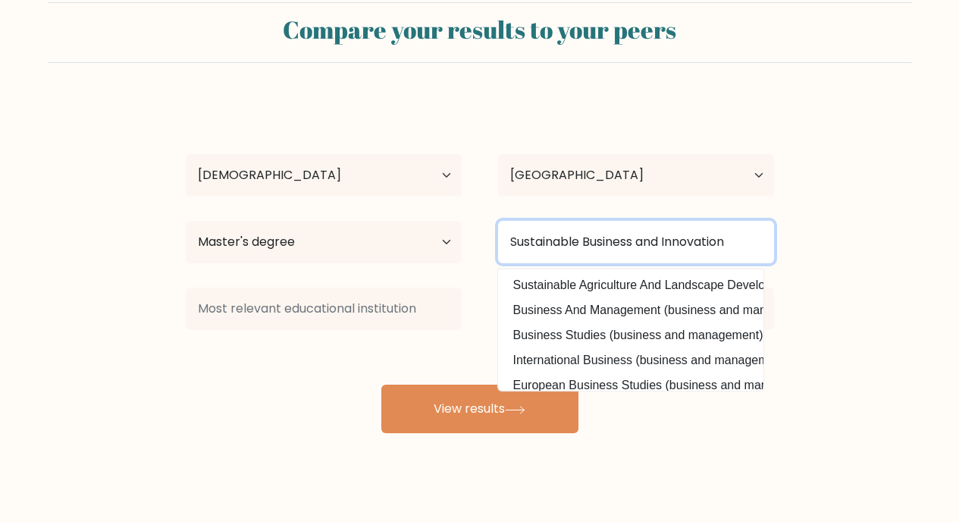
type input "Sustainable Business and Innovation"
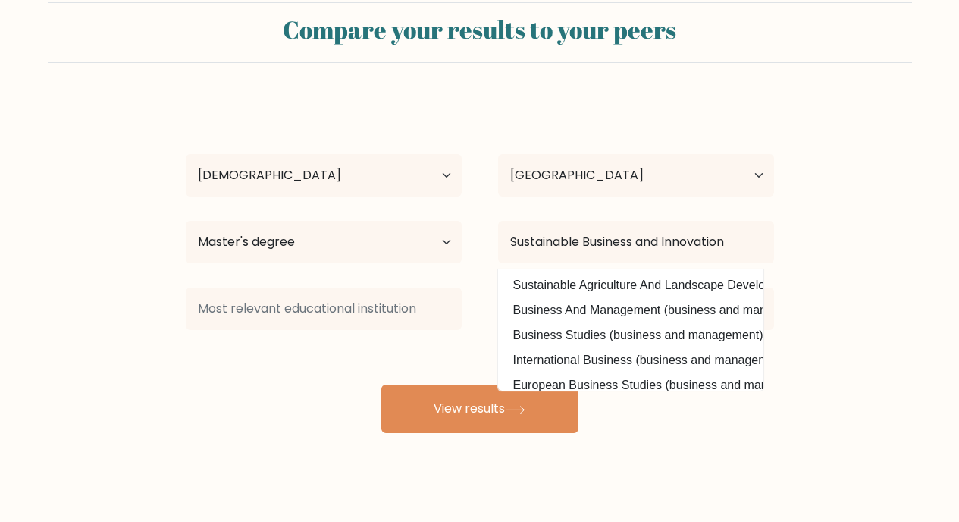
click at [851, 229] on form "Compare your results to your peers Robin Manders Age Under 18 years old 18-24 y…" at bounding box center [479, 217] width 959 height 431
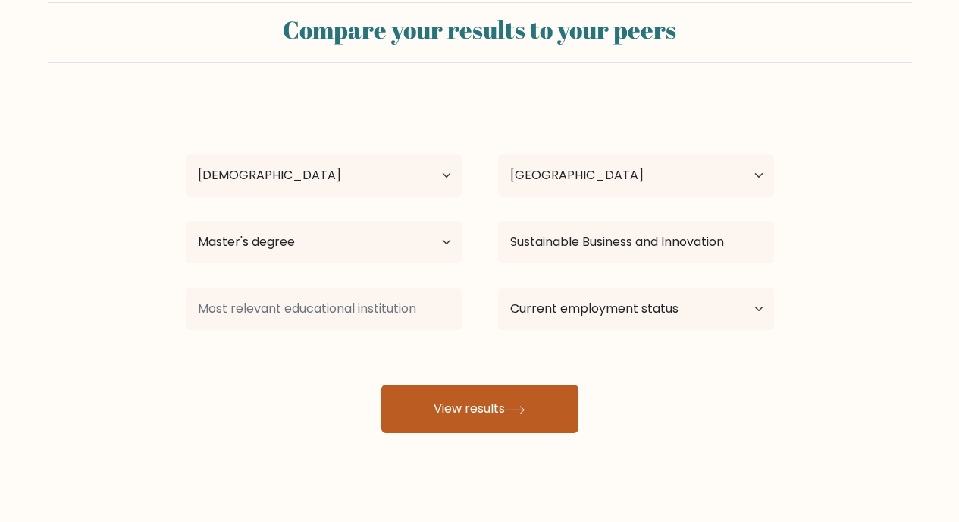
click at [541, 397] on button "View results" at bounding box center [479, 408] width 197 height 49
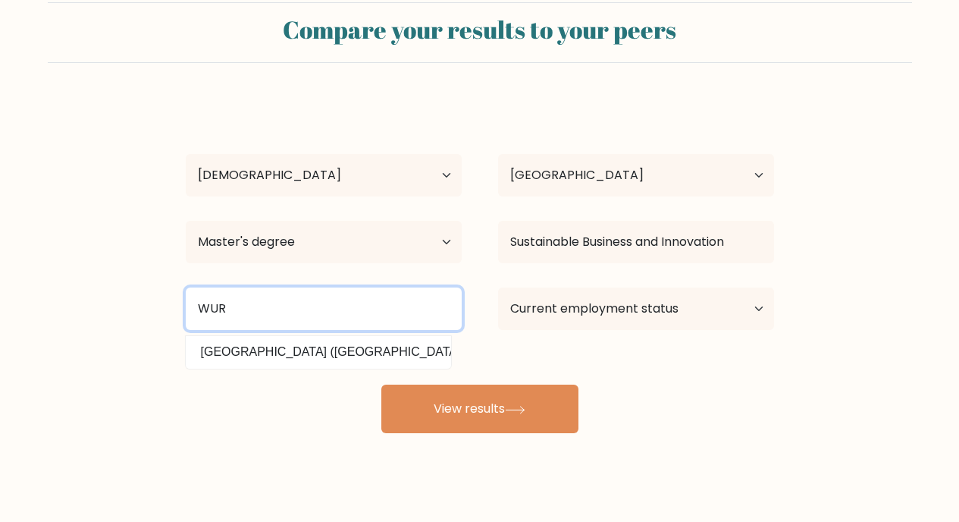
click at [381, 384] on button "View results" at bounding box center [479, 408] width 197 height 49
click at [272, 312] on input "WUR" at bounding box center [324, 308] width 276 height 42
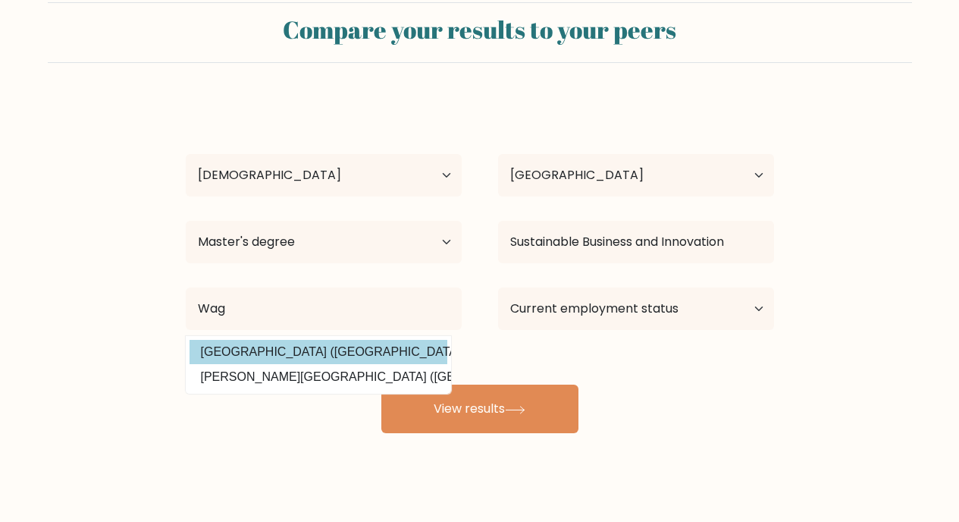
click at [312, 346] on option "Wageningen Universiteit (Netherlands)" at bounding box center [319, 352] width 258 height 24
type input "Wageningen Universiteit"
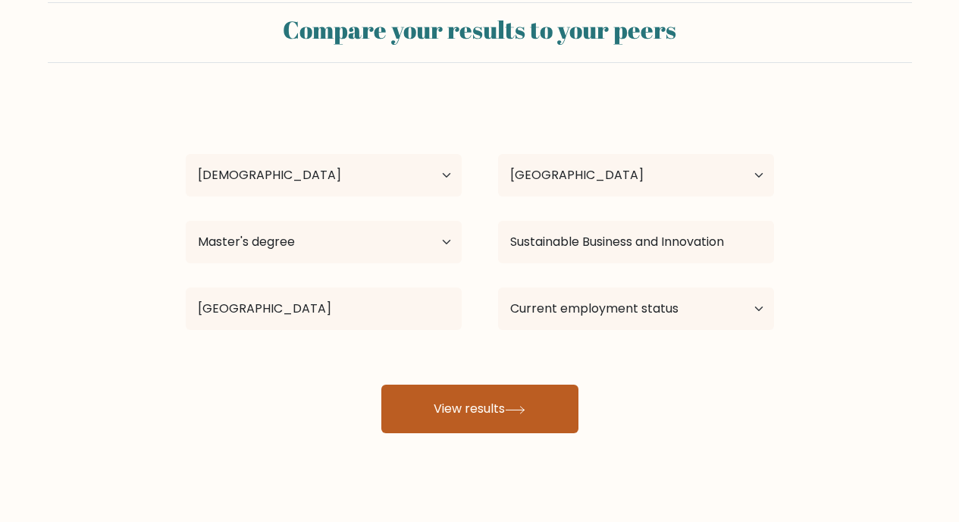
click at [474, 406] on button "View results" at bounding box center [479, 408] width 197 height 49
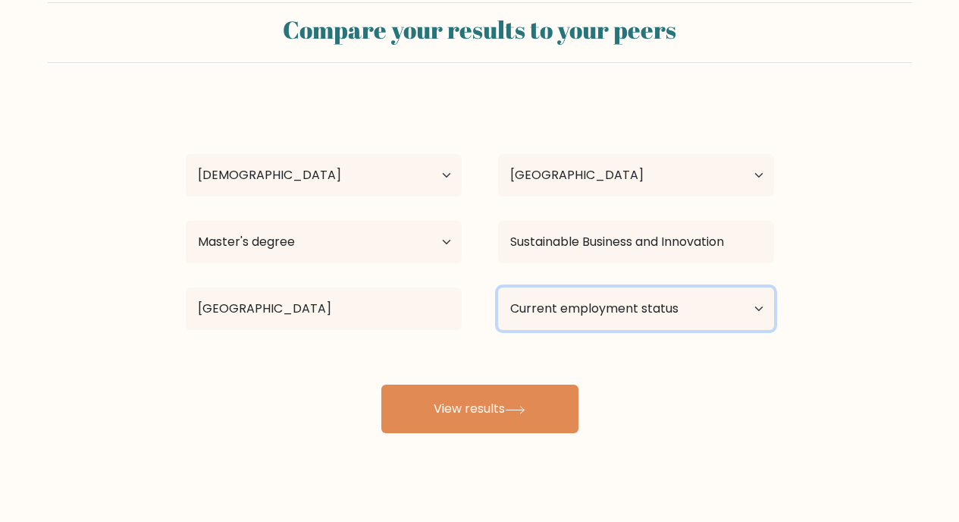
click at [618, 327] on select "Current employment status Employed Student Retired Other / prefer not to answer" at bounding box center [636, 308] width 276 height 42
select select "employed"
click at [498, 287] on select "Current employment status Employed Student Retired Other / prefer not to answer" at bounding box center [636, 308] width 276 height 42
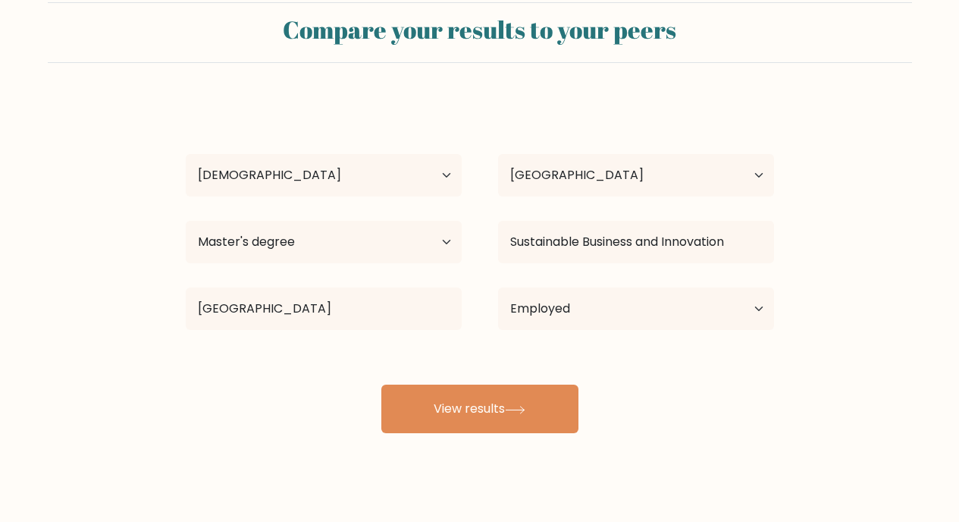
click at [477, 420] on div "Robin Manders Age Under 18 years old 18-24 years old 25-34 years old 35-44 year…" at bounding box center [480, 266] width 606 height 334
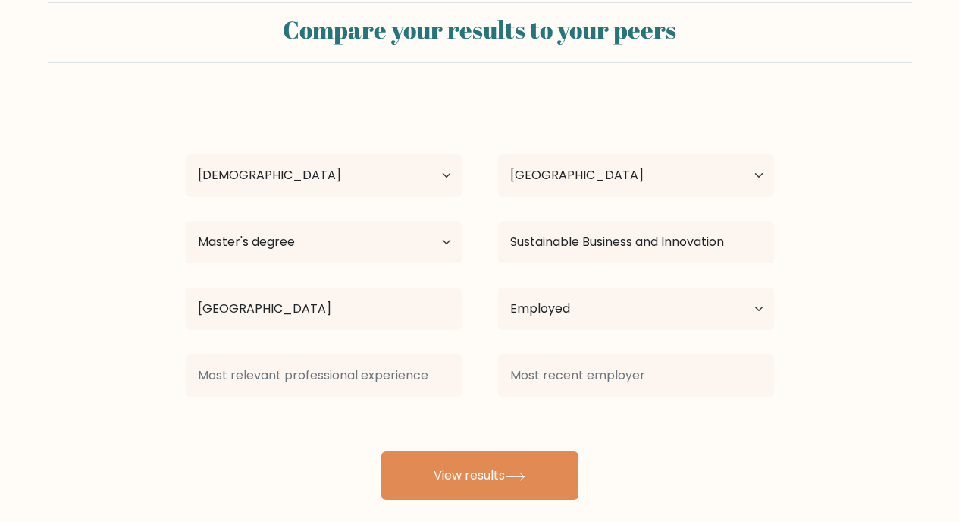
scroll to position [53, 0]
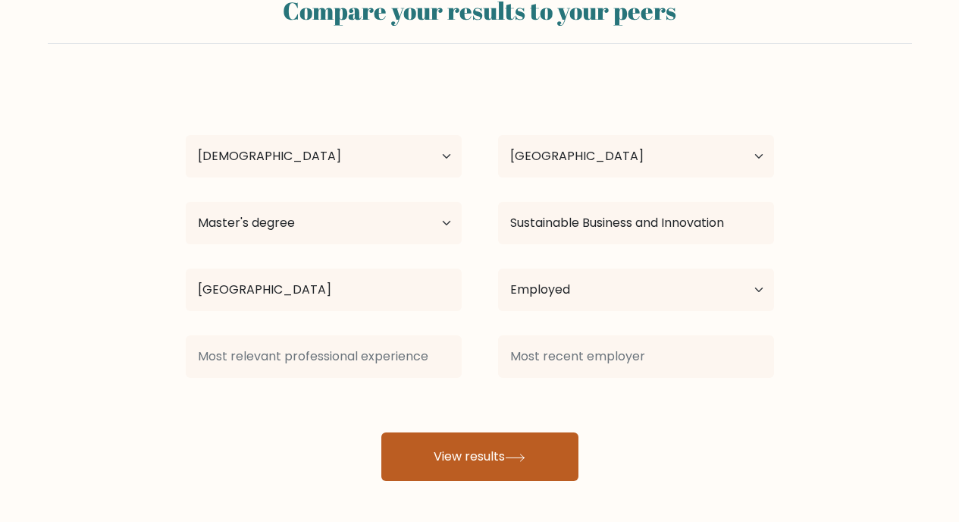
click at [467, 435] on button "View results" at bounding box center [479, 456] width 197 height 49
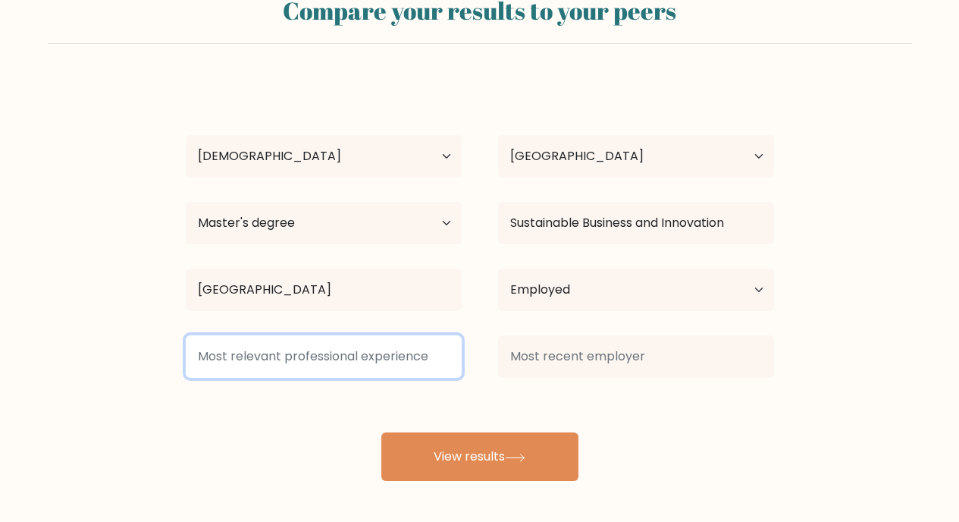
type input "-"
type input "nvt"
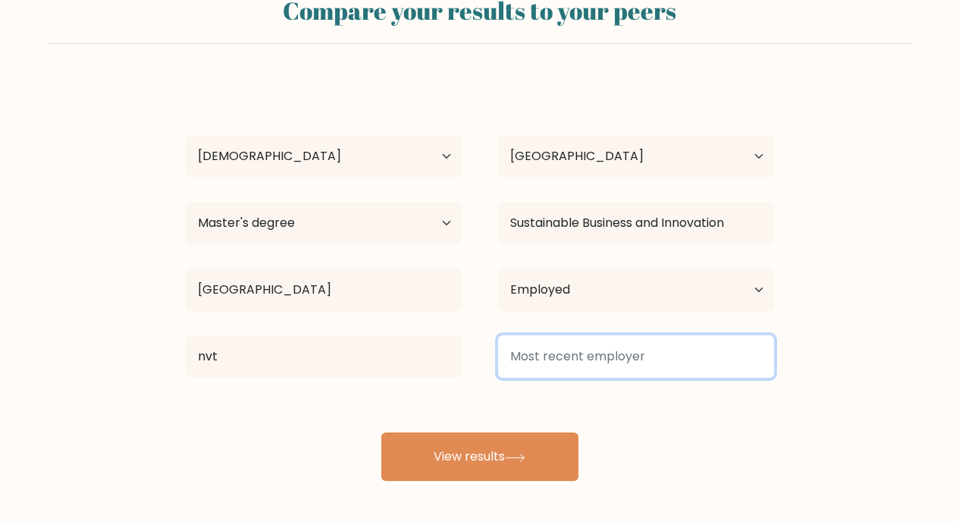
click at [634, 367] on input at bounding box center [636, 356] width 276 height 42
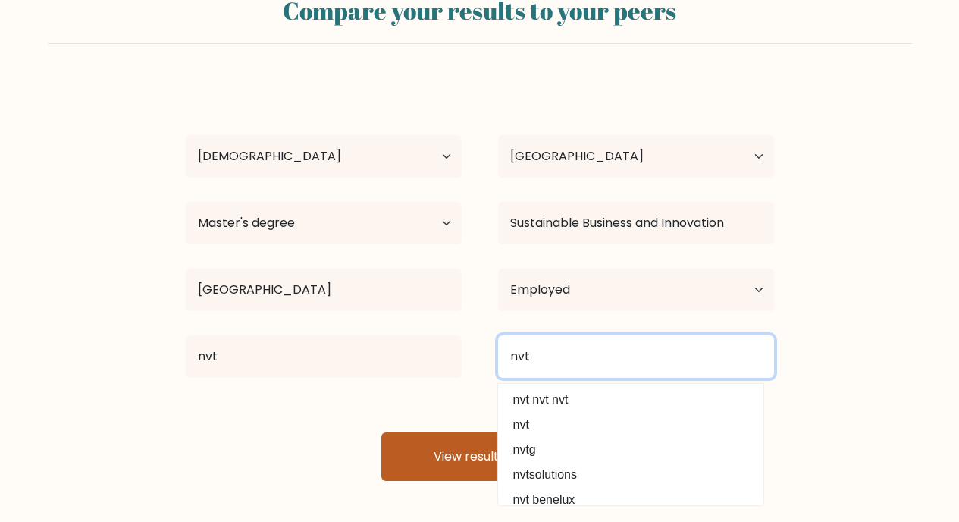
type input "nvt"
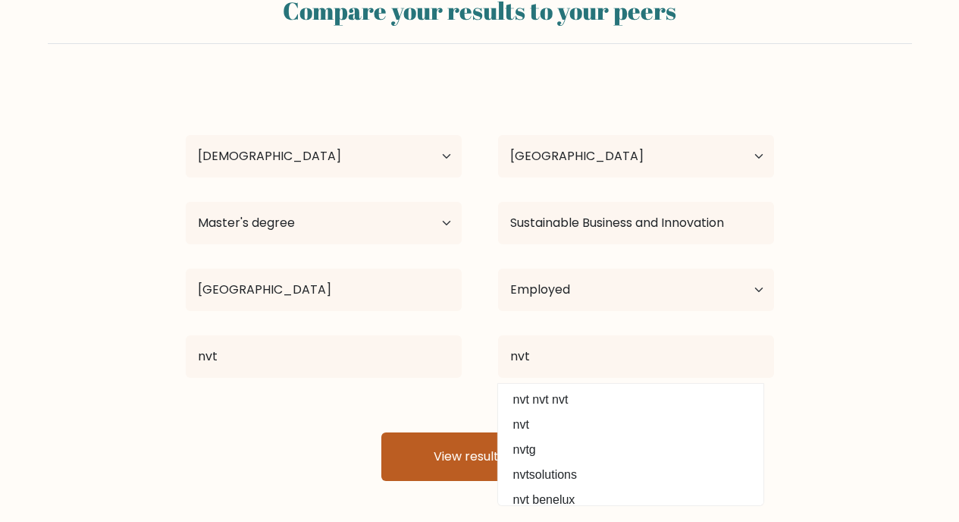
click at [437, 468] on button "View results" at bounding box center [479, 456] width 197 height 49
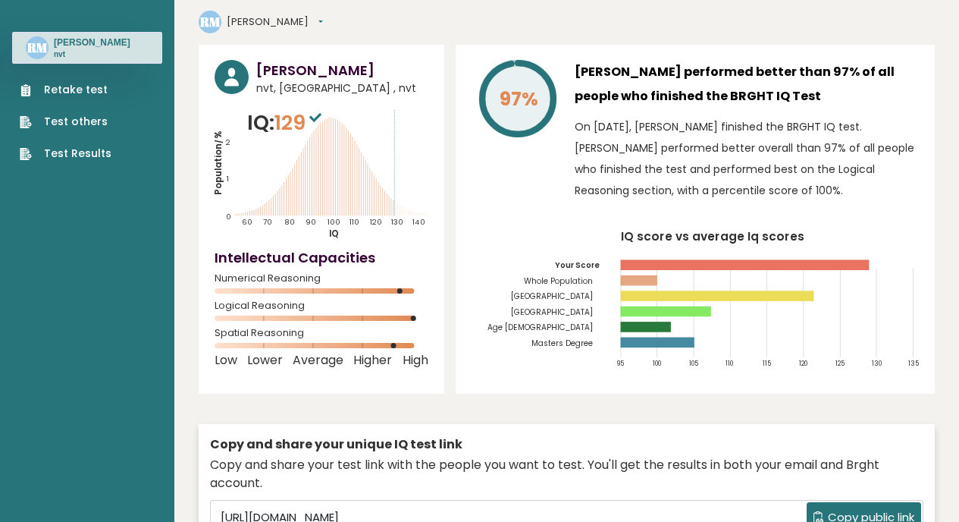
scroll to position [48, 0]
click at [683, 117] on p "On [DATE], [PERSON_NAME] finished the BRGHT IQ test. [PERSON_NAME] performed be…" at bounding box center [747, 159] width 344 height 85
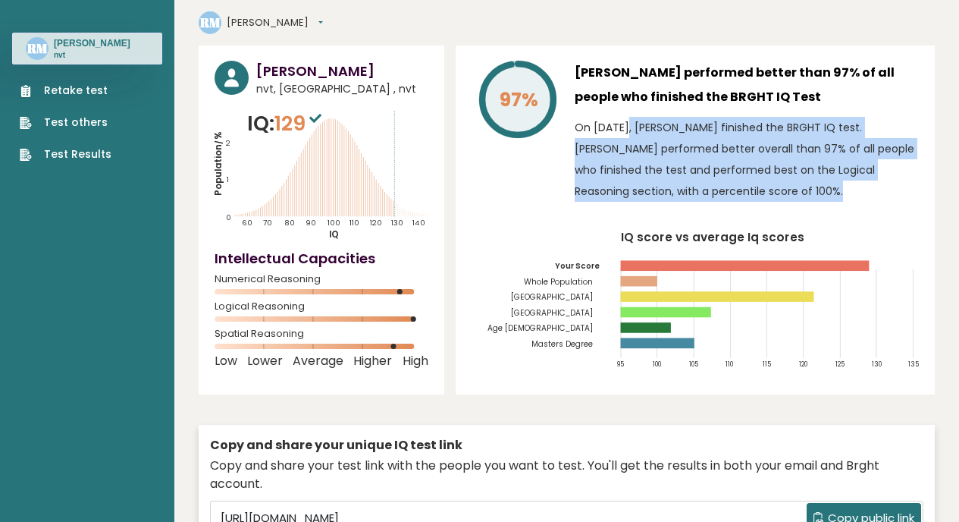
click at [683, 117] on p "On [DATE], [PERSON_NAME] finished the BRGHT IQ test. [PERSON_NAME] performed be…" at bounding box center [747, 159] width 344 height 85
click at [687, 142] on p "On [DATE], [PERSON_NAME] finished the BRGHT IQ test. [PERSON_NAME] performed be…" at bounding box center [747, 159] width 344 height 85
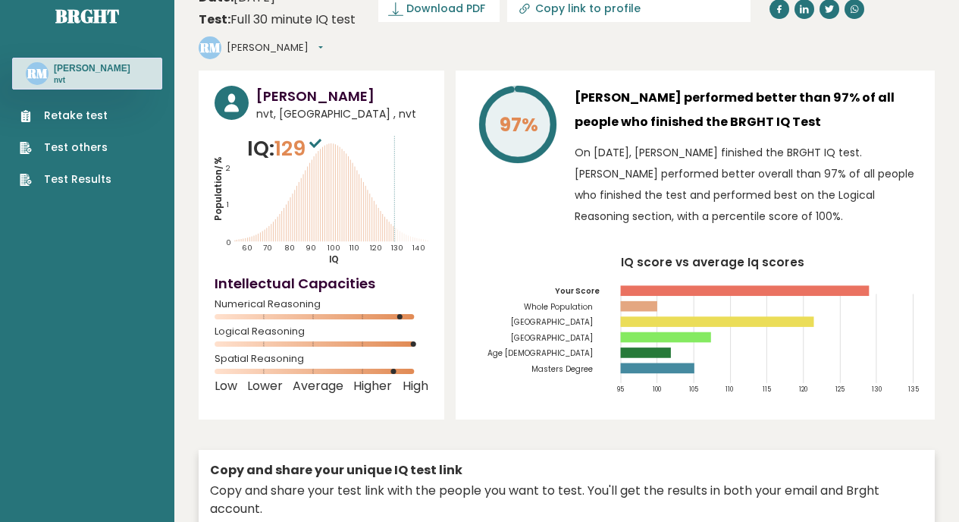
scroll to position [0, 0]
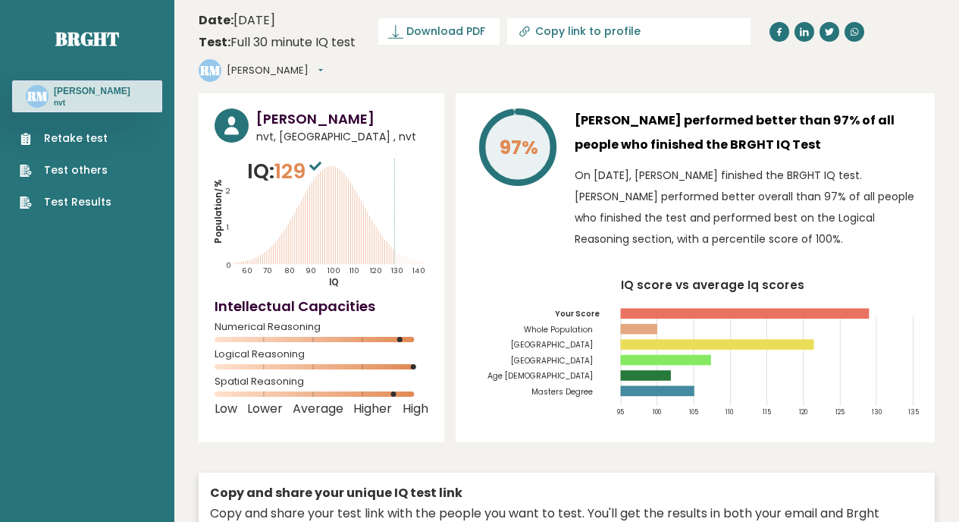
drag, startPoint x: 272, startPoint y: 37, endPoint x: 290, endPoint y: 37, distance: 17.4
click at [285, 37] on div "Test: Full 30 minute IQ test" at bounding box center [277, 42] width 157 height 18
click at [302, 38] on div "Test: Full 30 minute IQ test" at bounding box center [277, 42] width 157 height 18
click at [323, 63] on button "[PERSON_NAME]" at bounding box center [275, 70] width 96 height 15
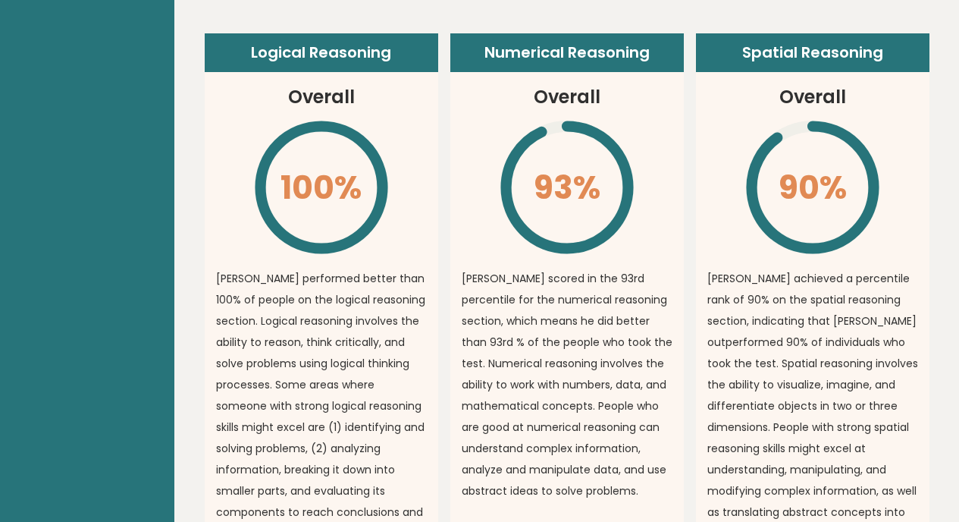
scroll to position [1133, 0]
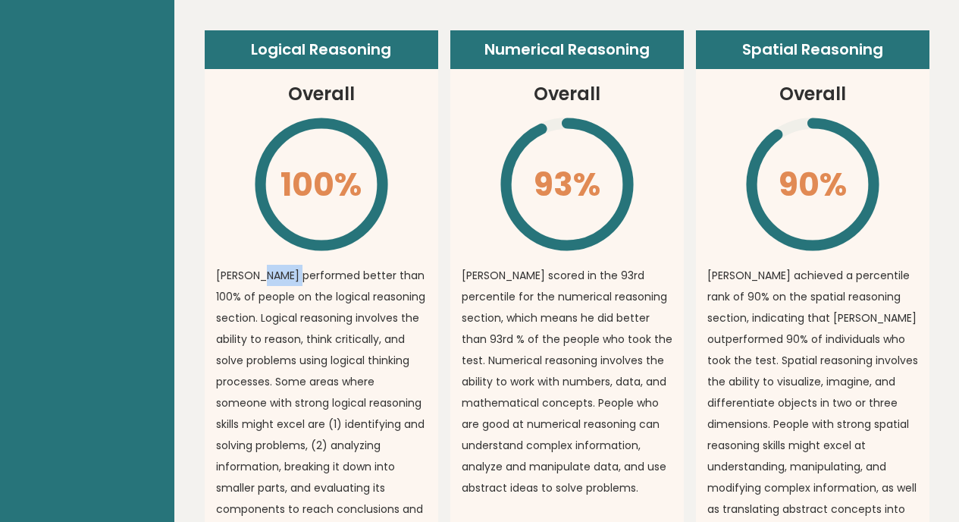
drag, startPoint x: 264, startPoint y: 241, endPoint x: 301, endPoint y: 248, distance: 37.8
click at [301, 265] on p "[PERSON_NAME] performed better than 100% of people on the logical reasoning sec…" at bounding box center [321, 403] width 211 height 276
drag, startPoint x: 234, startPoint y: 246, endPoint x: 243, endPoint y: 246, distance: 9.1
click at [243, 265] on p "[PERSON_NAME] performed better than 100% of people on the logical reasoning sec…" at bounding box center [321, 403] width 211 height 276
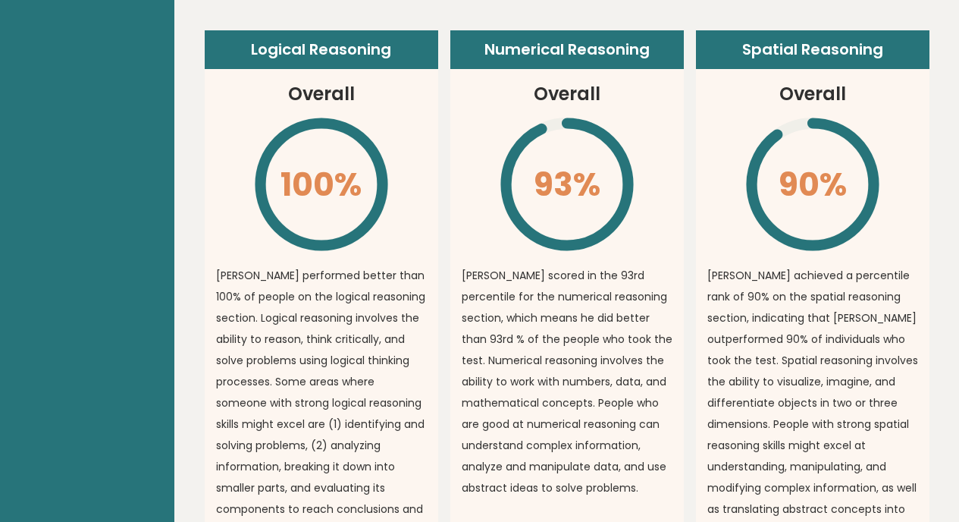
click at [295, 265] on p "[PERSON_NAME] performed better than 100% of people on the logical reasoning sec…" at bounding box center [321, 403] width 211 height 276
drag, startPoint x: 237, startPoint y: 262, endPoint x: 270, endPoint y: 265, distance: 33.4
click at [270, 265] on p "[PERSON_NAME] performed better than 100% of people on the logical reasoning sec…" at bounding box center [321, 403] width 211 height 276
click at [293, 265] on p "[PERSON_NAME] performed better than 100% of people on the logical reasoning sec…" at bounding box center [321, 403] width 211 height 276
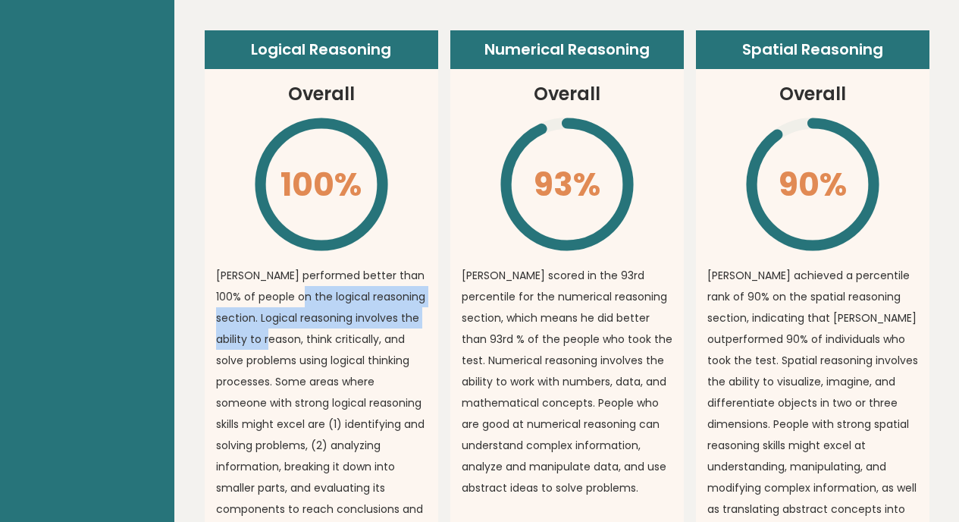
drag, startPoint x: 302, startPoint y: 268, endPoint x: 308, endPoint y: 299, distance: 31.7
click at [308, 299] on p "[PERSON_NAME] performed better than 100% of people on the logical reasoning sec…" at bounding box center [321, 403] width 211 height 276
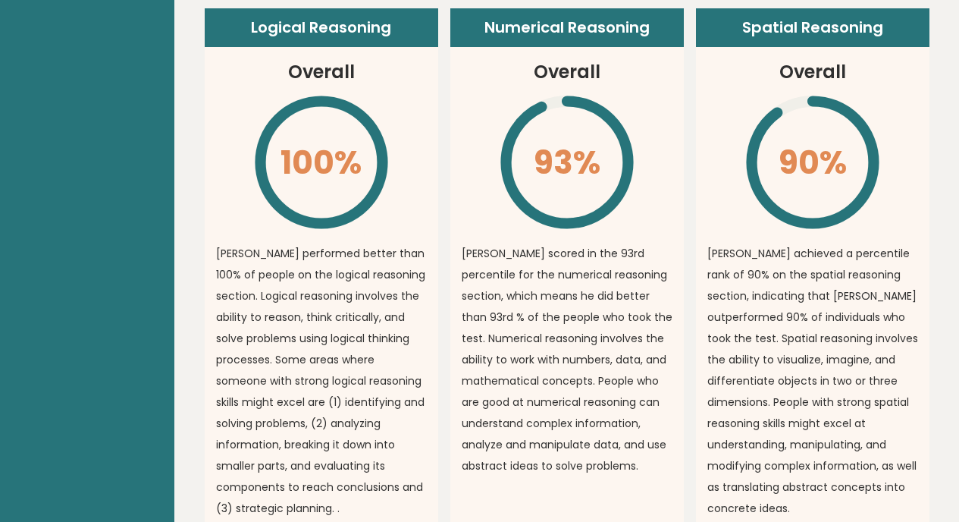
scroll to position [1167, 0]
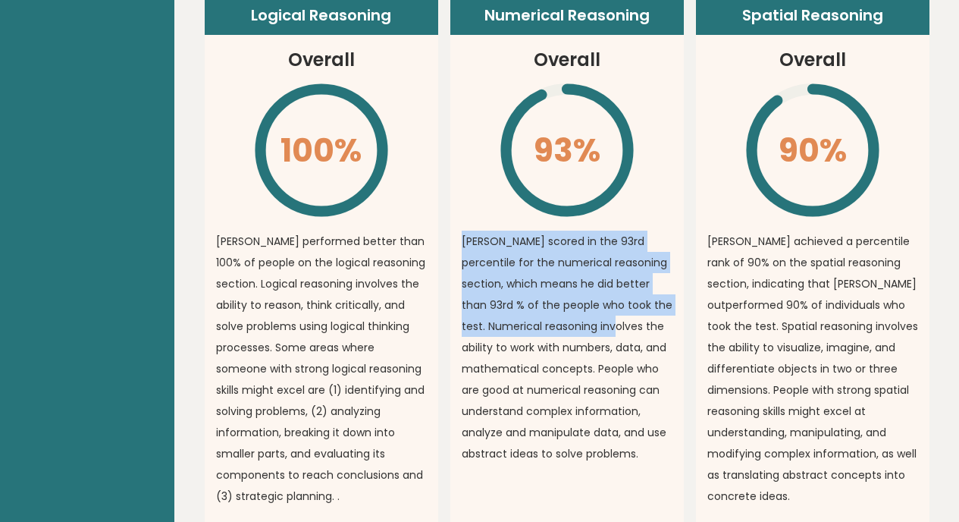
drag, startPoint x: 548, startPoint y: 199, endPoint x: 577, endPoint y: 304, distance: 108.5
click at [577, 304] on article "Numerical Reasoning Overall 93% \ [PERSON_NAME] scored in the 93rd percentile f…" at bounding box center [566, 263] width 233 height 535
click at [577, 304] on p "[PERSON_NAME] scored in the 93rd percentile for the numerical reasoning section…" at bounding box center [567, 346] width 211 height 233
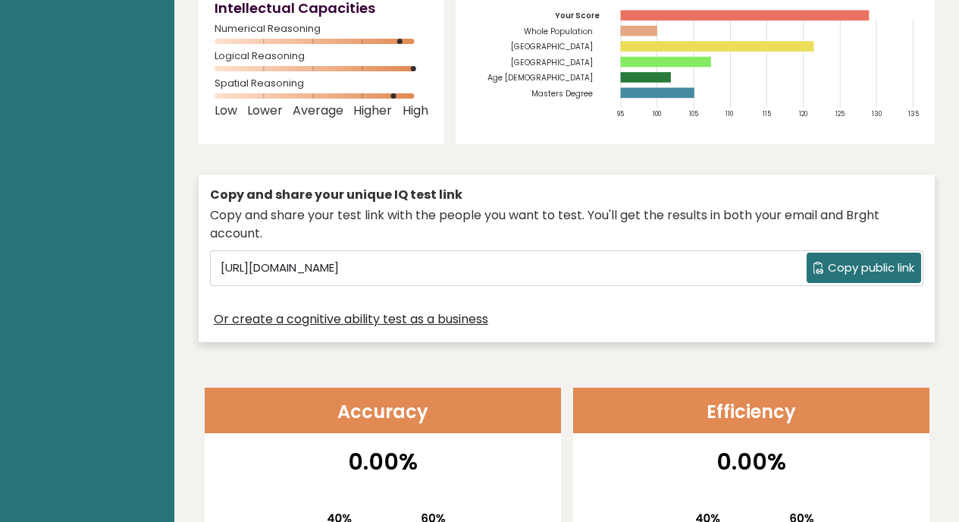
scroll to position [0, 0]
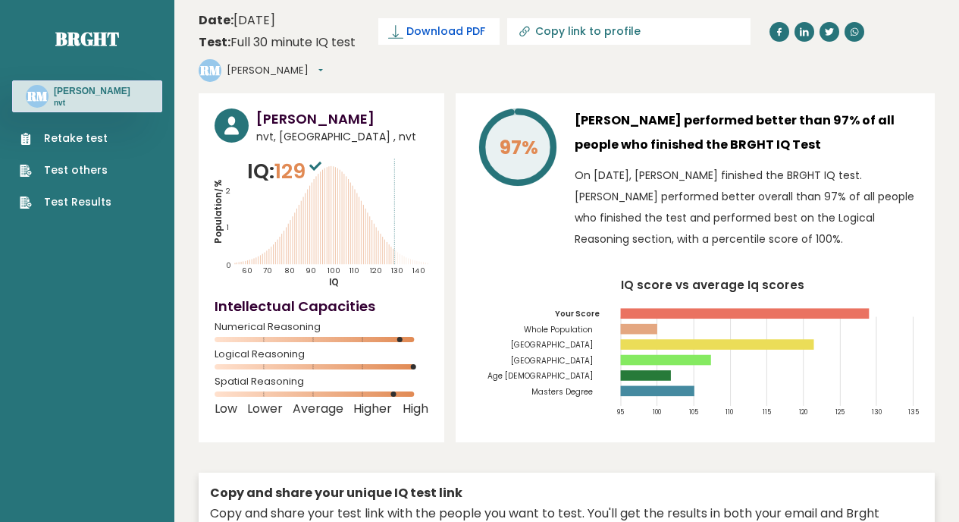
click at [428, 23] on link "Download PDF" at bounding box center [438, 31] width 121 height 27
